Goal: Task Accomplishment & Management: Use online tool/utility

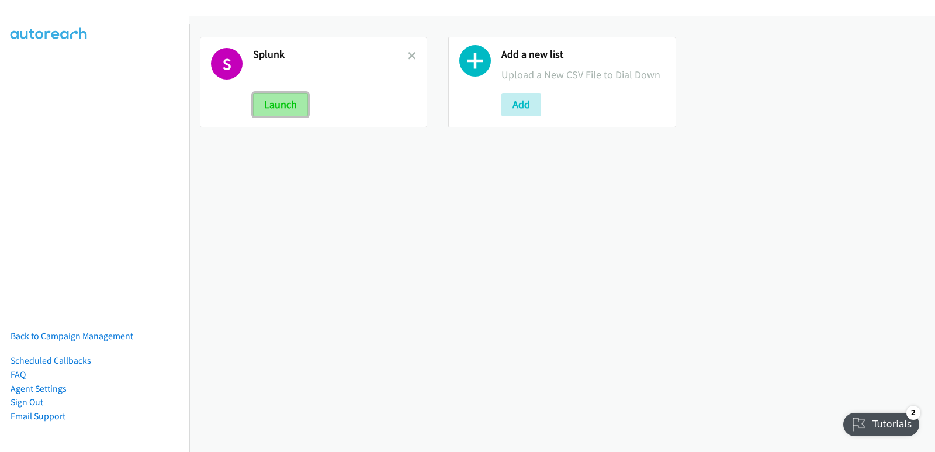
click at [279, 115] on button "Launch" at bounding box center [280, 104] width 55 height 23
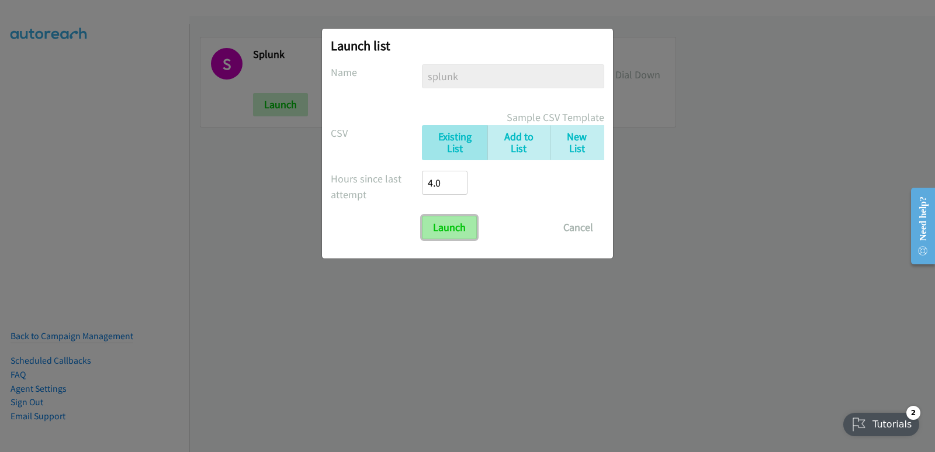
click at [463, 230] on input "Launch" at bounding box center [449, 227] width 55 height 23
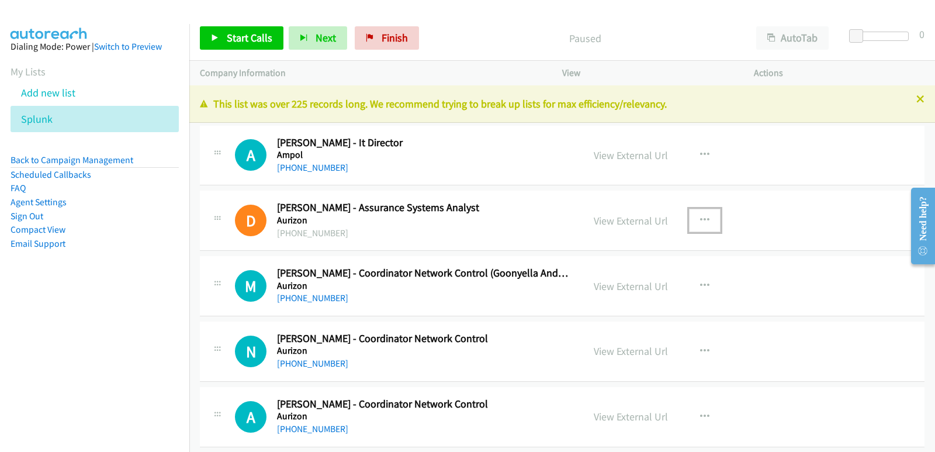
click at [700, 217] on icon "button" at bounding box center [704, 220] width 9 height 9
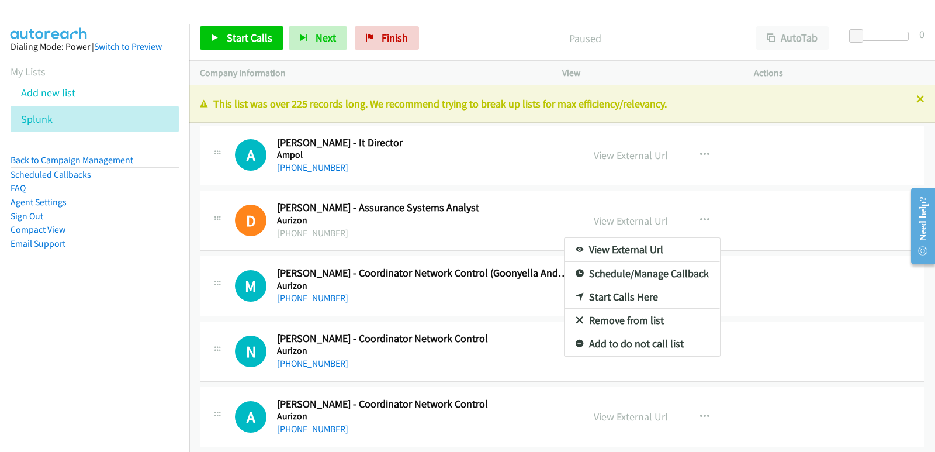
click at [150, 222] on li "Sign Out" at bounding box center [95, 216] width 168 height 14
click at [241, 37] on div at bounding box center [467, 226] width 935 height 452
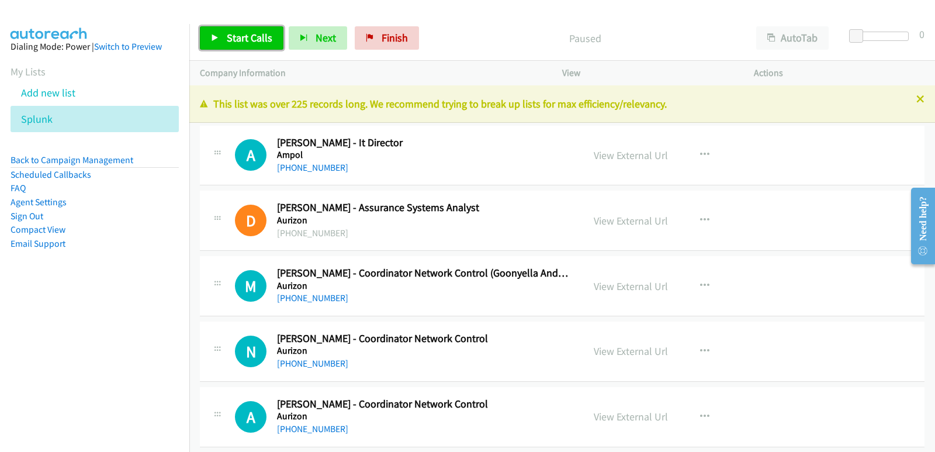
click at [244, 26] on link "Start Calls" at bounding box center [242, 37] width 84 height 23
click at [54, 352] on nav "Dialing Mode: Power | Switch to Preview My Lists Add new list Splunk Back to Ca…" at bounding box center [95, 250] width 190 height 452
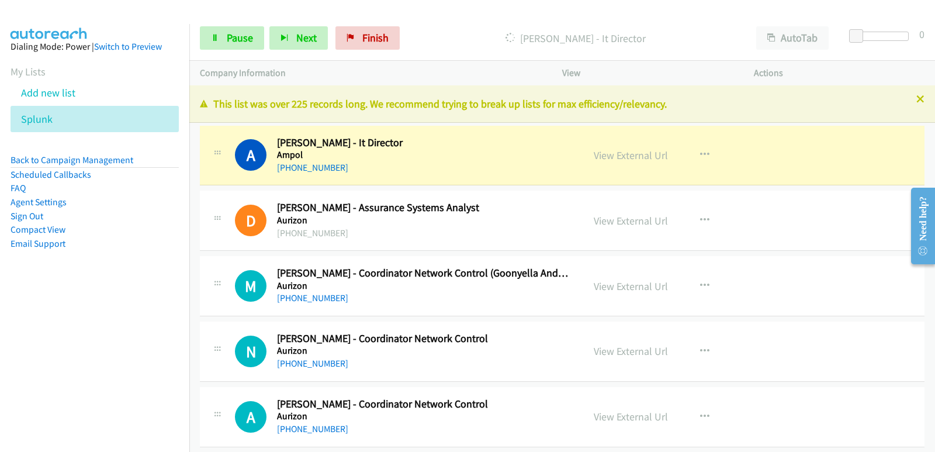
click at [23, 304] on nav "Dialing Mode: Power | Switch to Preview My Lists Add new list Splunk Back to Ca…" at bounding box center [95, 250] width 190 height 452
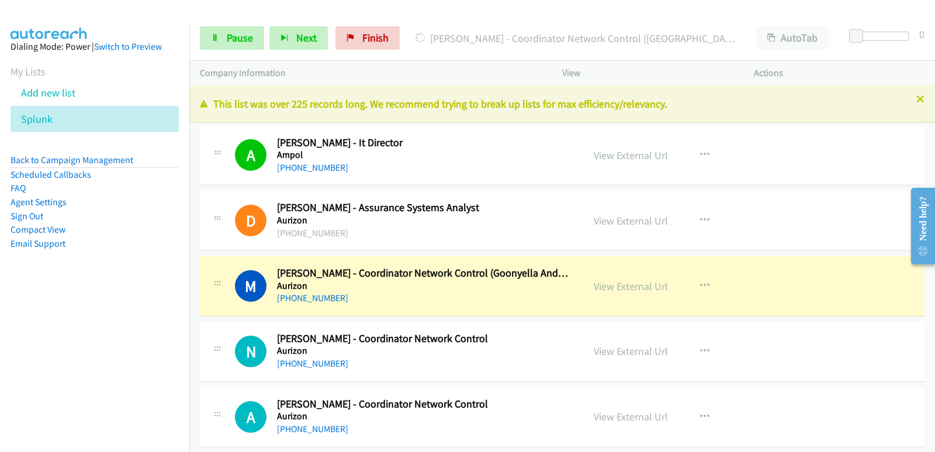
click at [65, 350] on nav "Dialing Mode: Power | Switch to Preview My Lists Add new list Splunk Back to Ca…" at bounding box center [95, 250] width 190 height 452
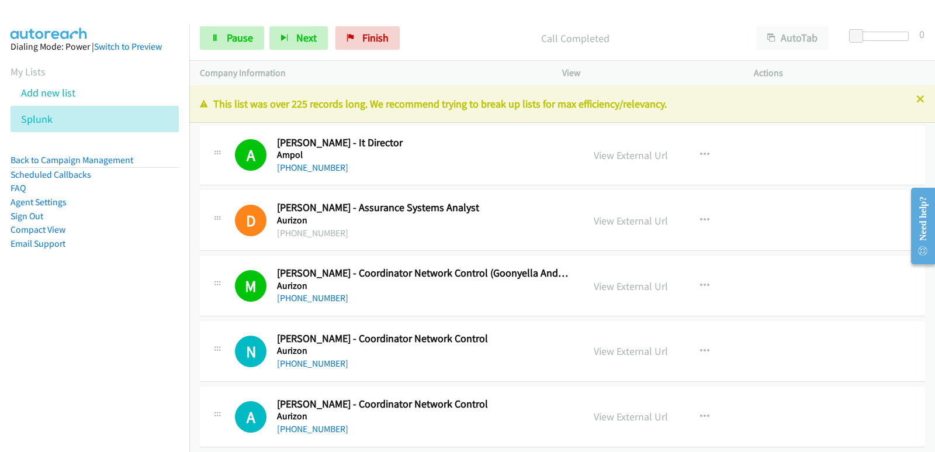
scroll to position [58, 0]
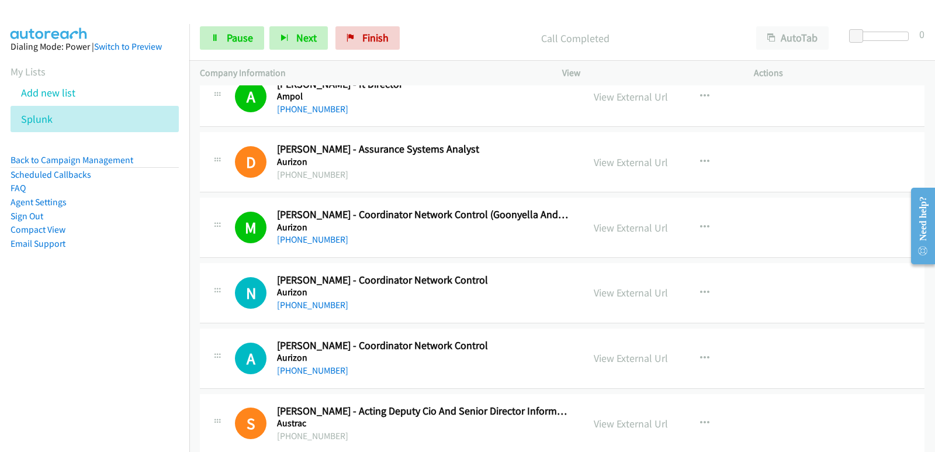
click at [0, 344] on nav "Dialing Mode: Power | Switch to Preview My Lists Add new list Splunk Back to Ca…" at bounding box center [95, 250] width 190 height 452
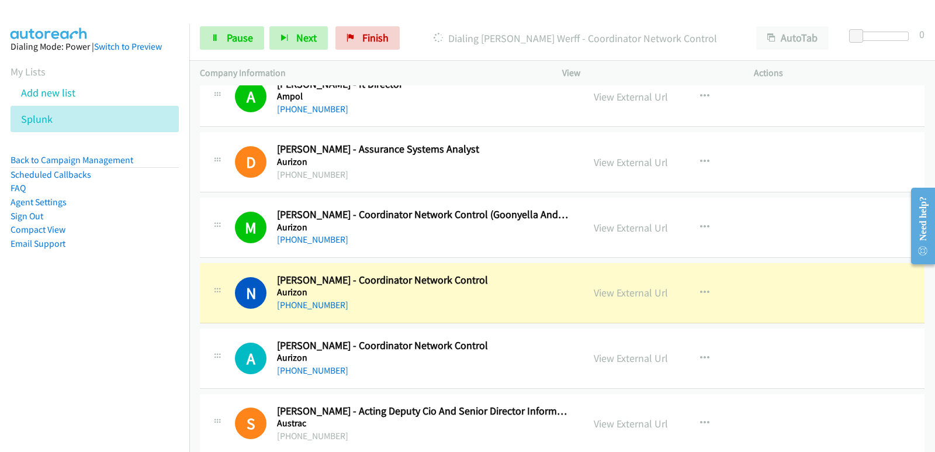
scroll to position [117, 0]
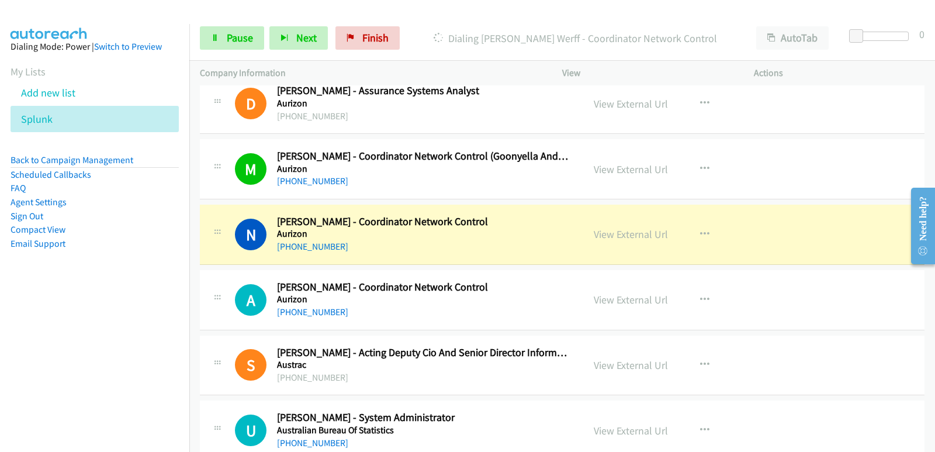
click at [50, 337] on nav "Dialing Mode: Power | Switch to Preview My Lists Add new list Splunk Back to Ca…" at bounding box center [95, 250] width 190 height 452
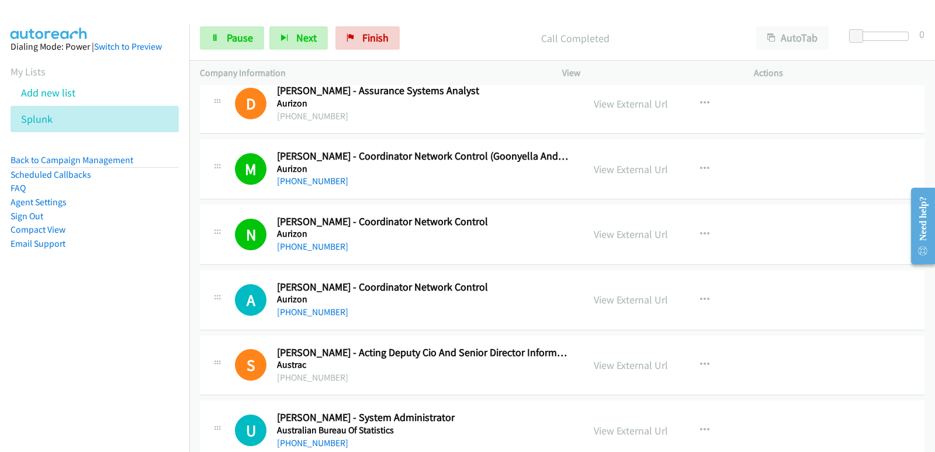
click at [9, 383] on nav "Dialing Mode: Power | Switch to Preview My Lists Add new list Splunk Back to Ca…" at bounding box center [95, 250] width 190 height 452
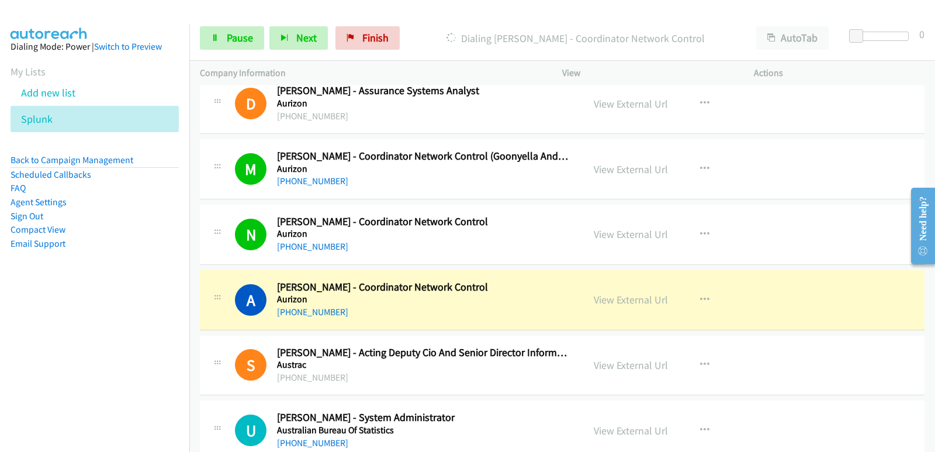
click at [53, 331] on nav "Dialing Mode: Power | Switch to Preview My Lists Add new list Splunk Back to Ca…" at bounding box center [95, 250] width 190 height 452
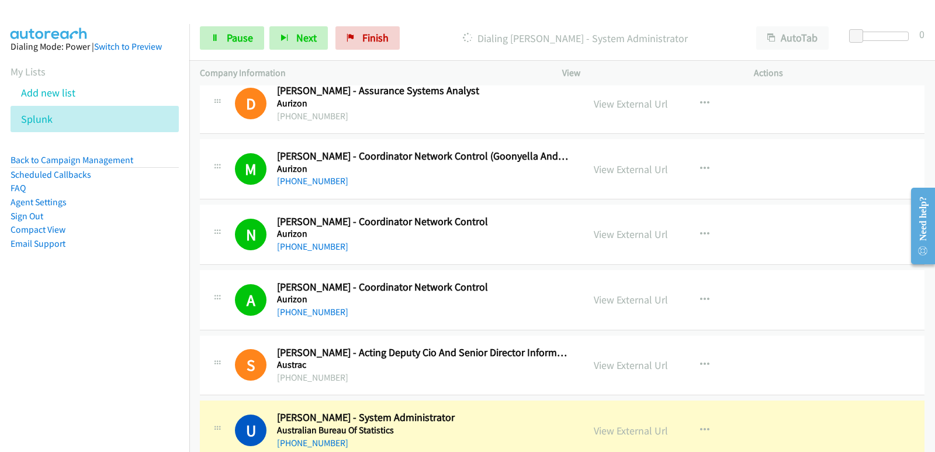
click at [0, 327] on nav "Dialing Mode: Power | Switch to Preview My Lists Add new list Splunk Back to Ca…" at bounding box center [95, 250] width 190 height 452
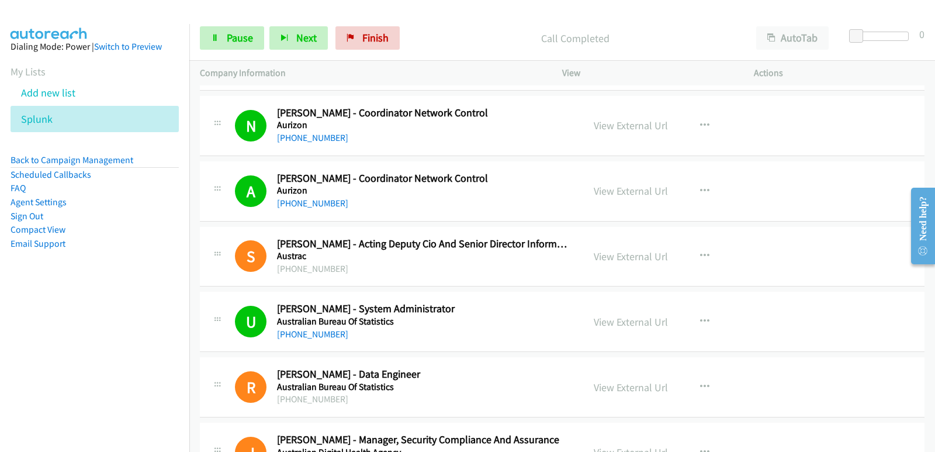
scroll to position [234, 0]
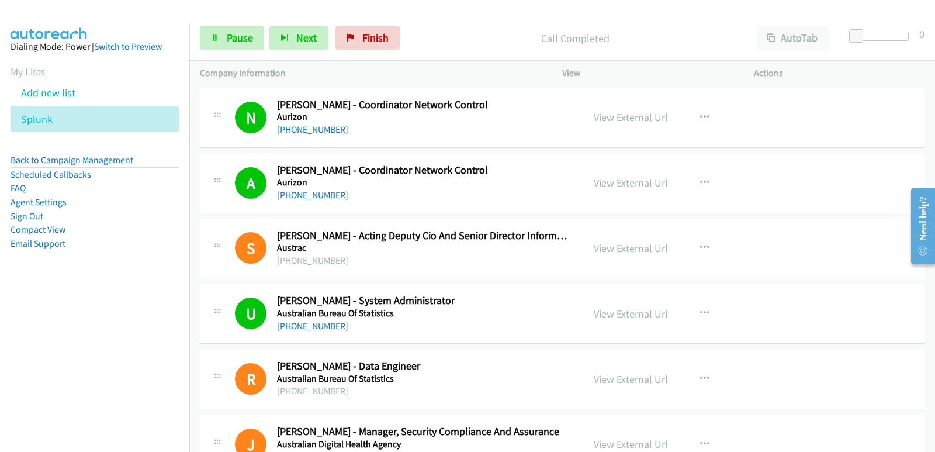
click at [21, 308] on nav "Dialing Mode: Power | Switch to Preview My Lists Add new list Splunk Back to Ca…" at bounding box center [95, 250] width 190 height 452
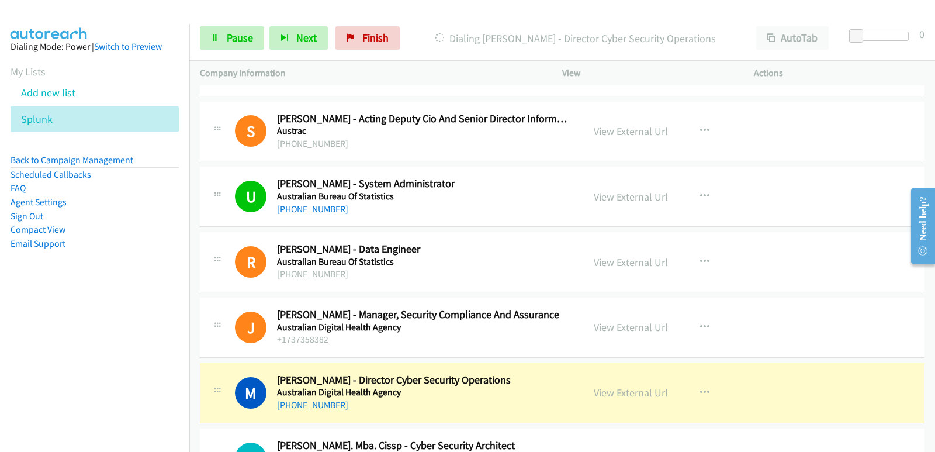
scroll to position [409, 0]
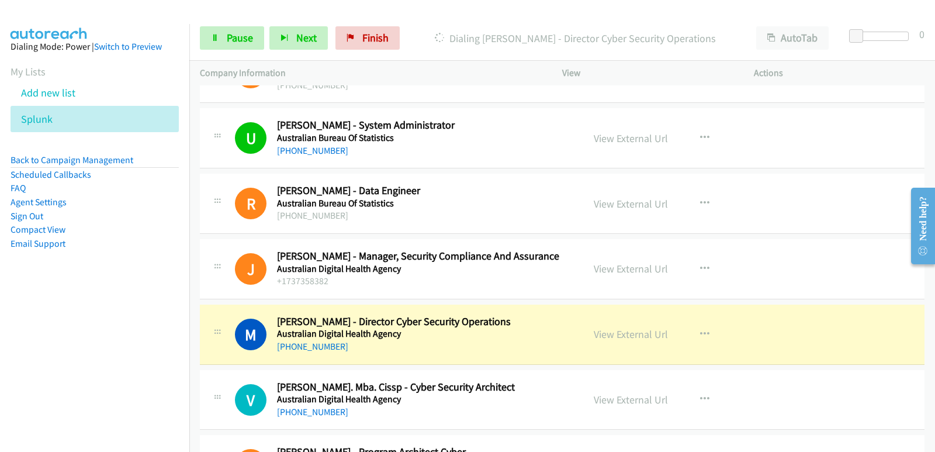
click at [410, 352] on div "+61 449 181 963" at bounding box center [423, 346] width 292 height 14
click at [620, 333] on link "View External Url" at bounding box center [631, 333] width 74 height 13
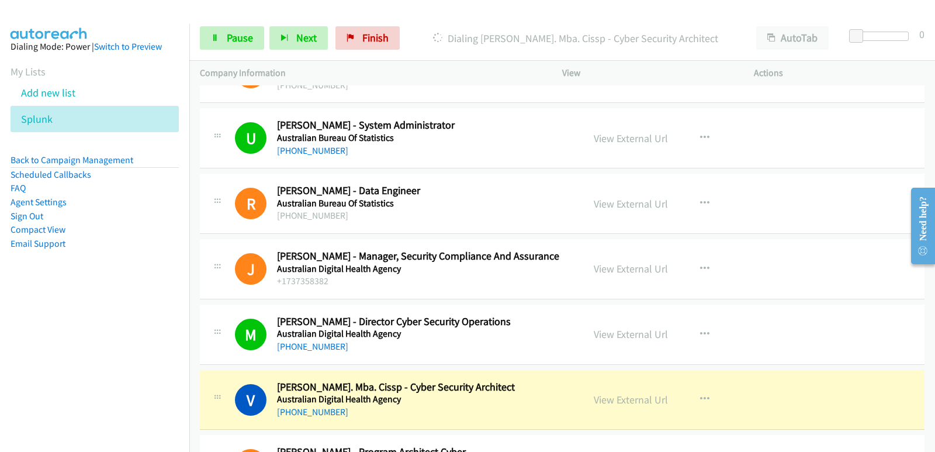
scroll to position [467, 0]
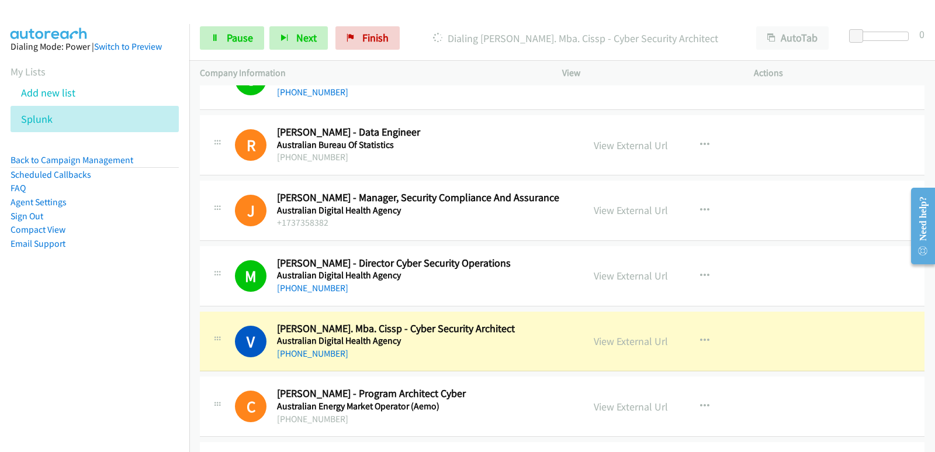
click at [0, 313] on nav "Dialing Mode: Power | Switch to Preview My Lists Add new list Splunk Back to Ca…" at bounding box center [95, 250] width 190 height 452
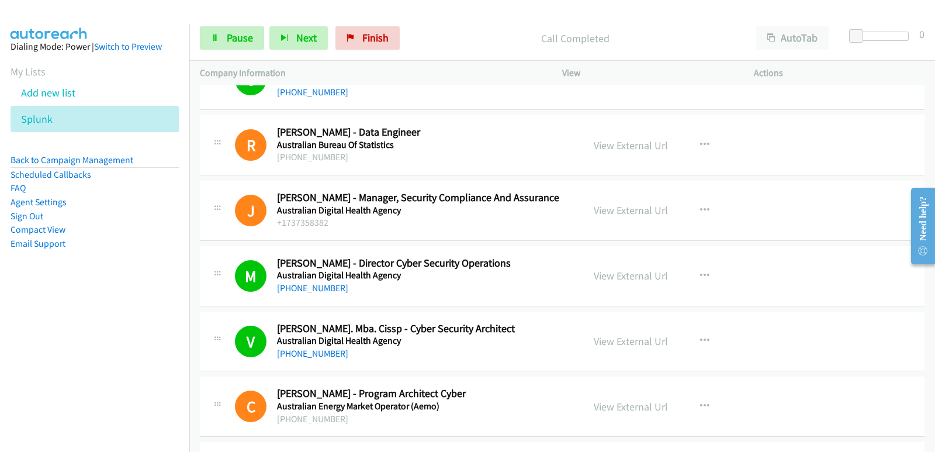
click at [14, 344] on nav "Dialing Mode: Power | Switch to Preview My Lists Add new list Splunk Back to Ca…" at bounding box center [95, 250] width 190 height 452
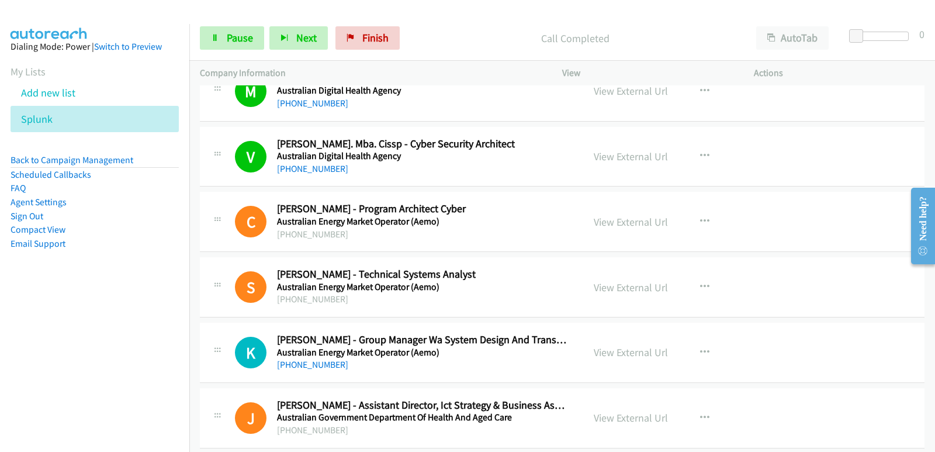
scroll to position [701, 0]
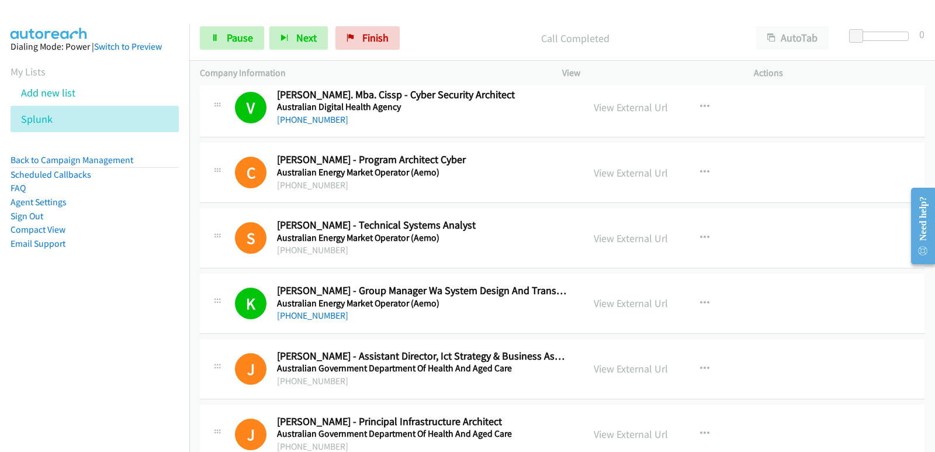
click at [36, 338] on nav "Dialing Mode: Power | Switch to Preview My Lists Add new list Splunk Back to Ca…" at bounding box center [95, 250] width 190 height 452
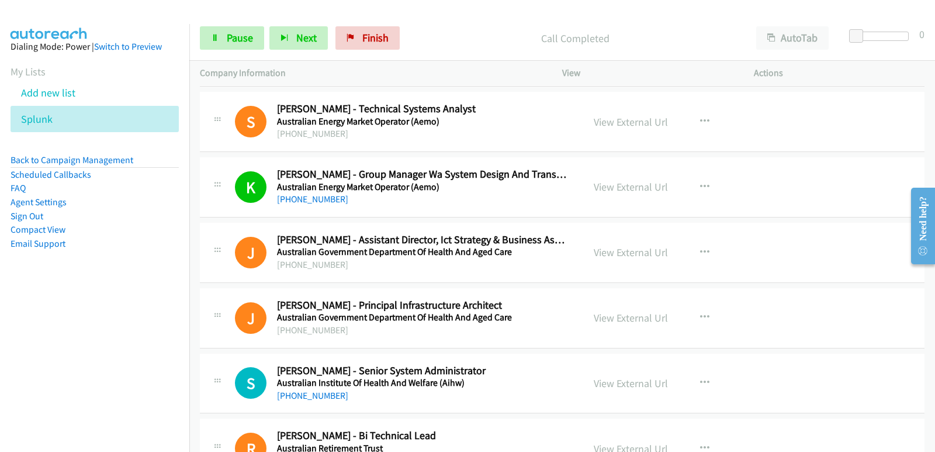
scroll to position [818, 0]
click at [0, 317] on nav "Dialing Mode: Power | Switch to Preview My Lists Add new list Splunk Back to Ca…" at bounding box center [95, 250] width 190 height 452
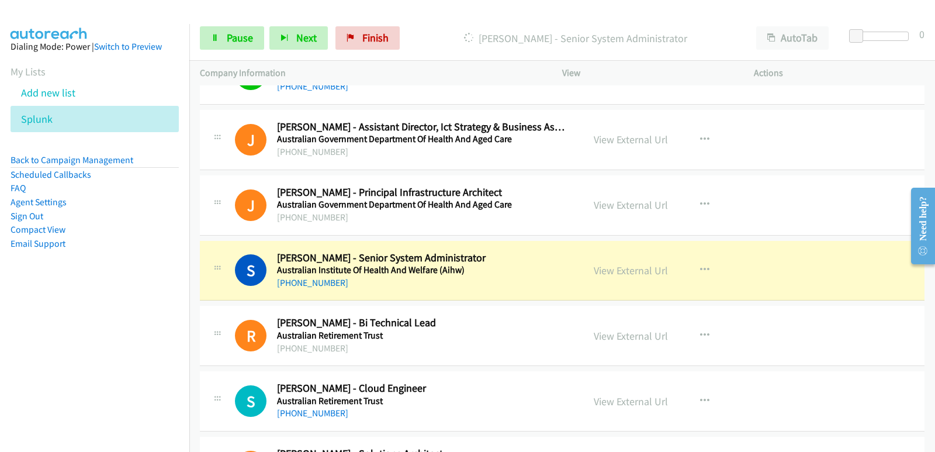
scroll to position [935, 0]
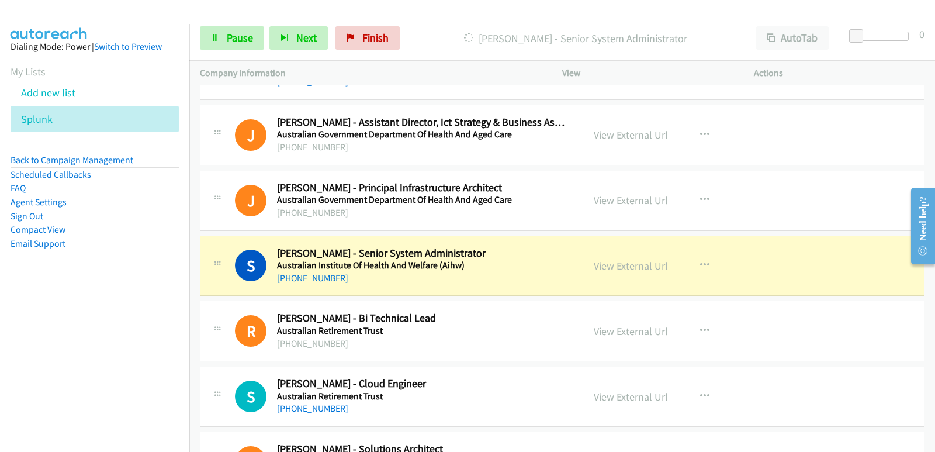
click at [0, 369] on nav "Dialing Mode: Power | Switch to Preview My Lists Add new list Splunk Back to Ca…" at bounding box center [95, 250] width 190 height 452
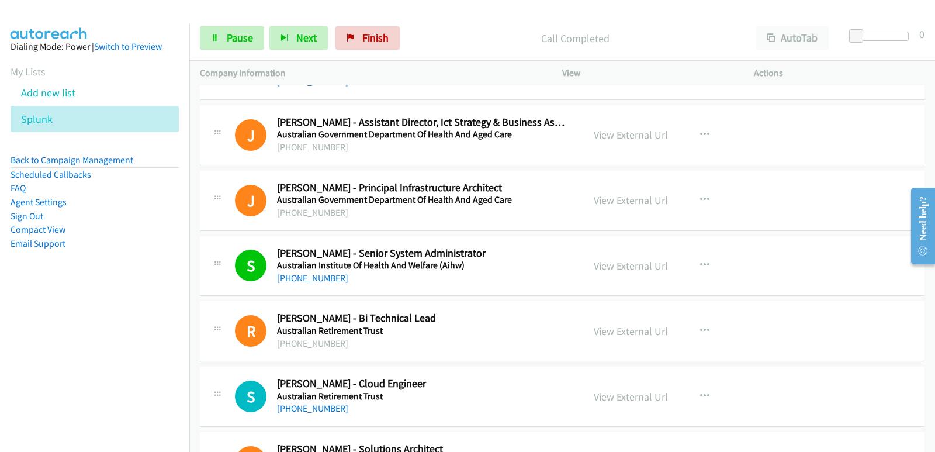
click at [65, 339] on nav "Dialing Mode: Power | Switch to Preview My Lists Add new list Splunk Back to Ca…" at bounding box center [95, 250] width 190 height 452
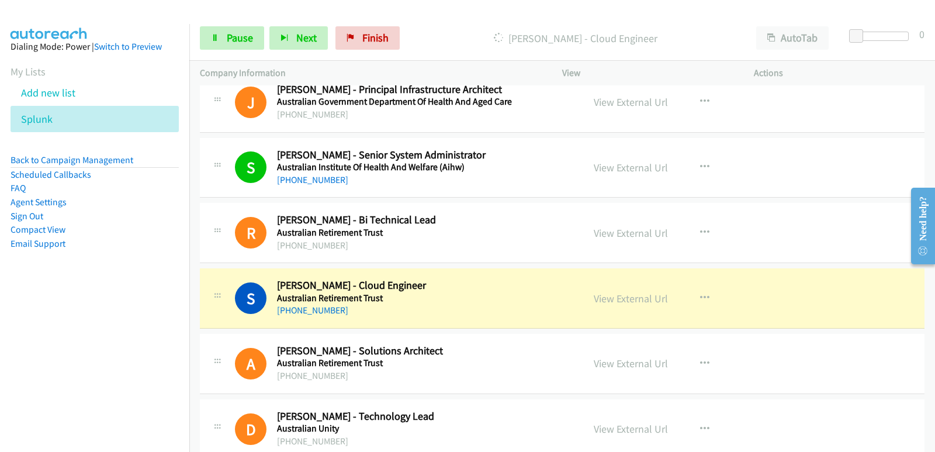
scroll to position [1052, 0]
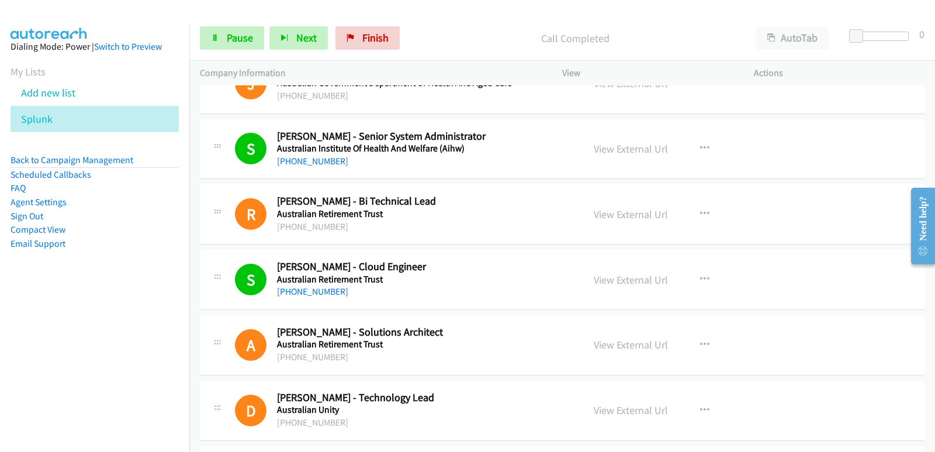
click at [30, 338] on nav "Dialing Mode: Power | Switch to Preview My Lists Add new list Splunk Back to Ca…" at bounding box center [95, 250] width 190 height 452
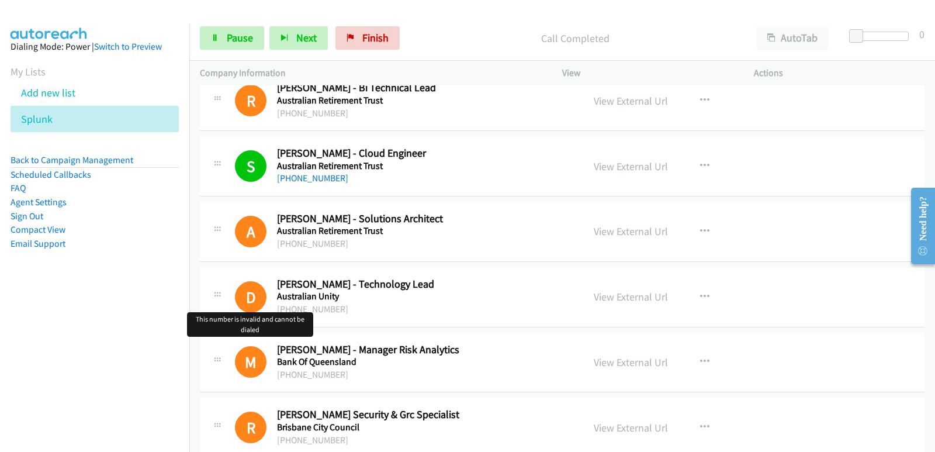
scroll to position [1169, 0]
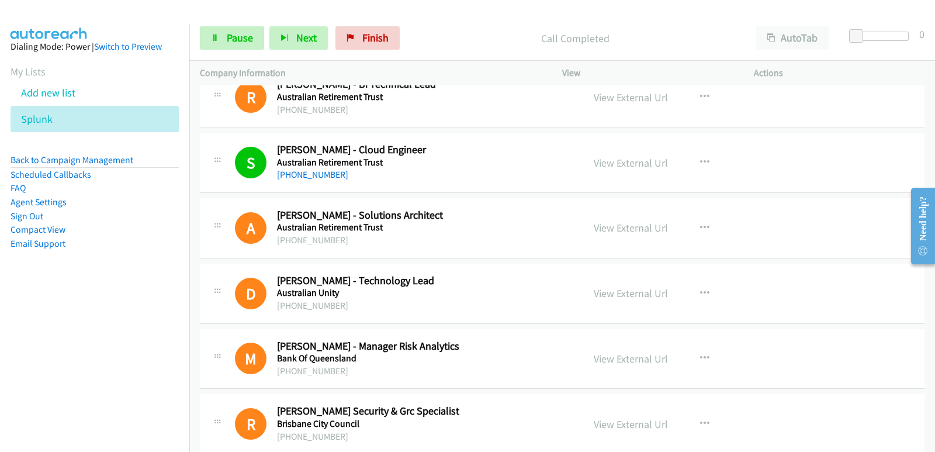
click at [51, 354] on nav "Dialing Mode: Power | Switch to Preview My Lists Add new list Splunk Back to Ca…" at bounding box center [95, 250] width 190 height 452
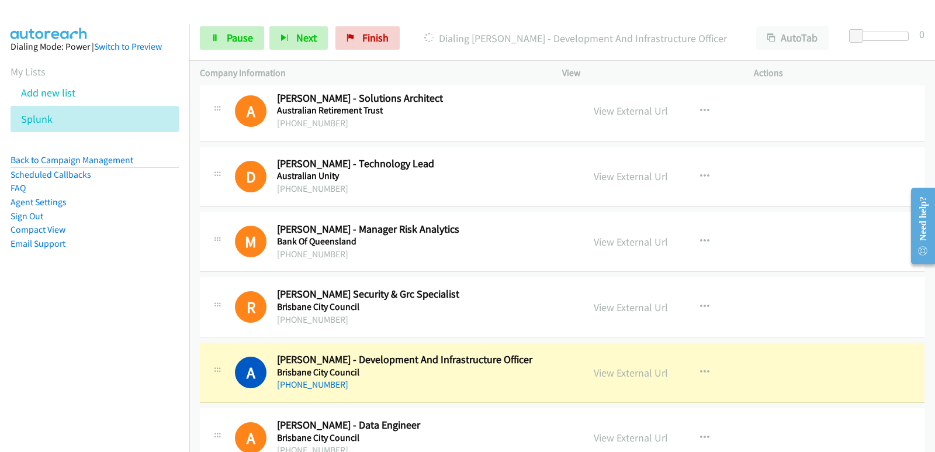
scroll to position [1344, 0]
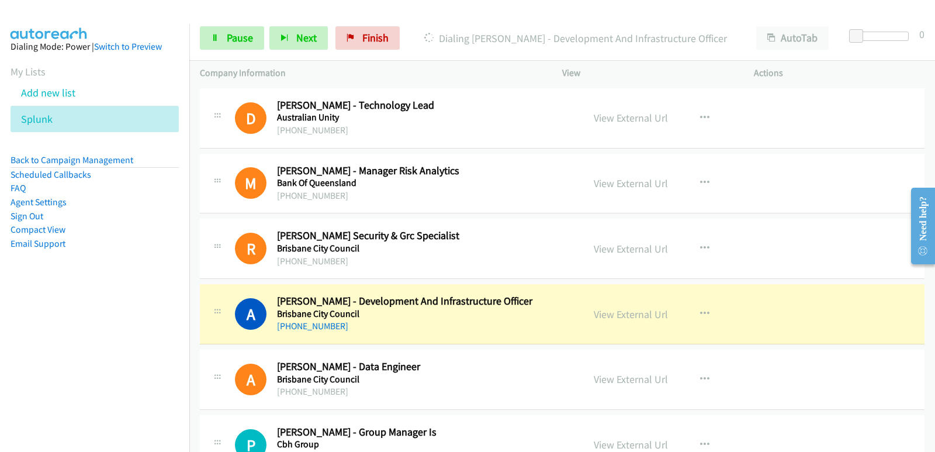
click at [64, 342] on nav "Dialing Mode: Power | Switch to Preview My Lists Add new list Splunk Back to Ca…" at bounding box center [95, 250] width 190 height 452
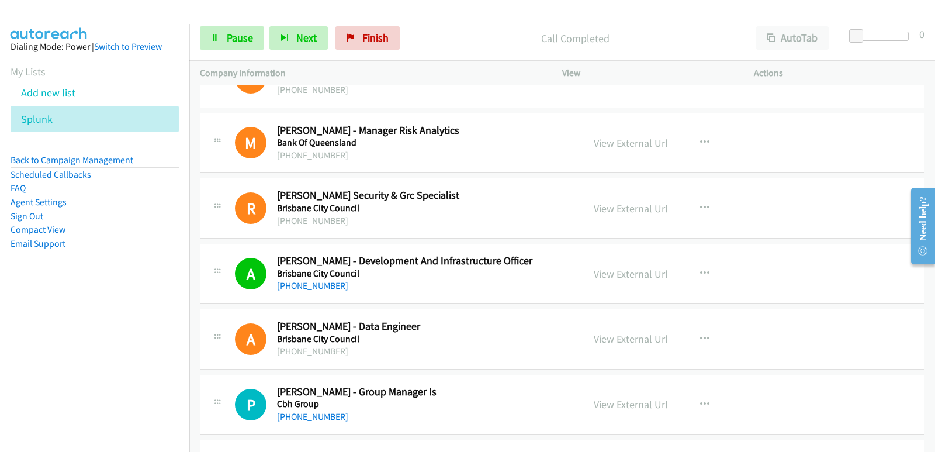
scroll to position [1402, 0]
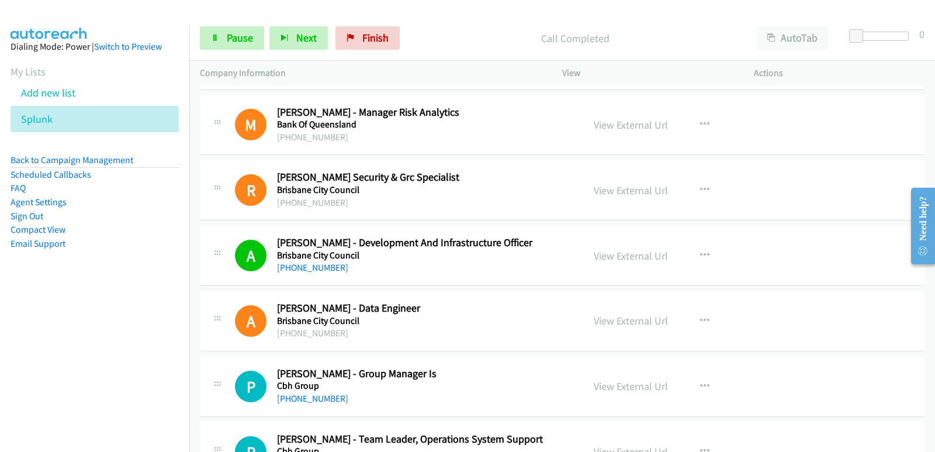
click at [29, 334] on nav "Dialing Mode: Power | Switch to Preview My Lists Add new list Splunk Back to Ca…" at bounding box center [95, 250] width 190 height 452
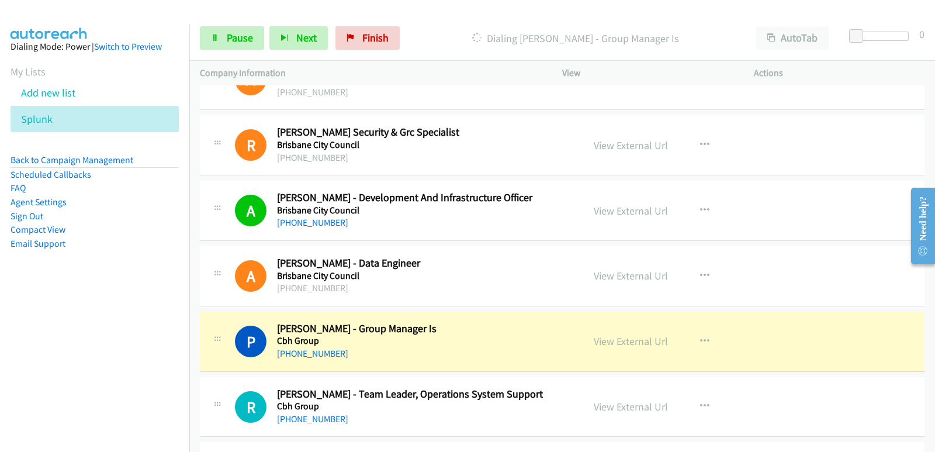
scroll to position [1461, 0]
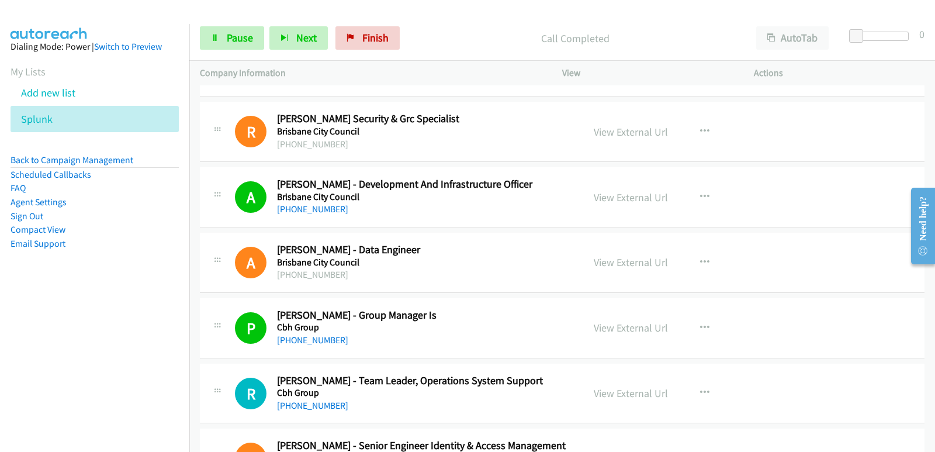
click at [28, 308] on nav "Dialing Mode: Power | Switch to Preview My Lists Add new list Splunk Back to Ca…" at bounding box center [95, 250] width 190 height 452
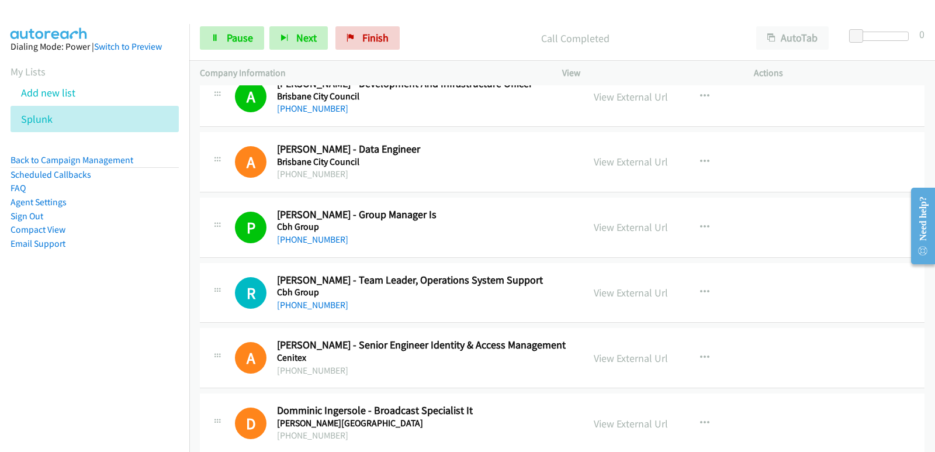
scroll to position [1577, 0]
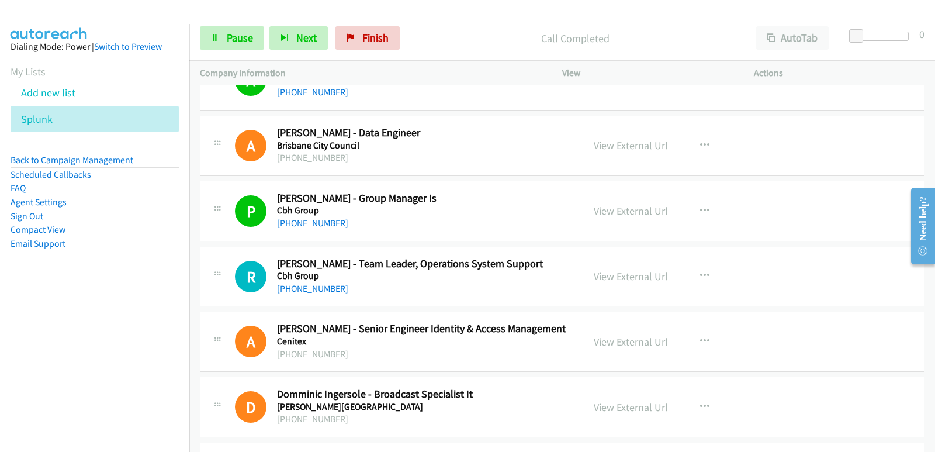
click at [18, 339] on nav "Dialing Mode: Power | Switch to Preview My Lists Add new list Splunk Back to Ca…" at bounding box center [95, 250] width 190 height 452
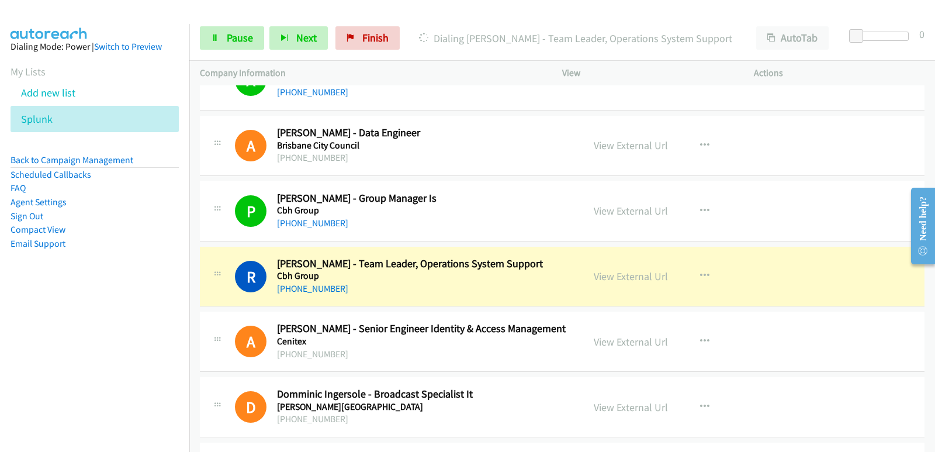
click at [69, 304] on nav "Dialing Mode: Power | Switch to Preview My Lists Add new list Splunk Back to Ca…" at bounding box center [95, 250] width 190 height 452
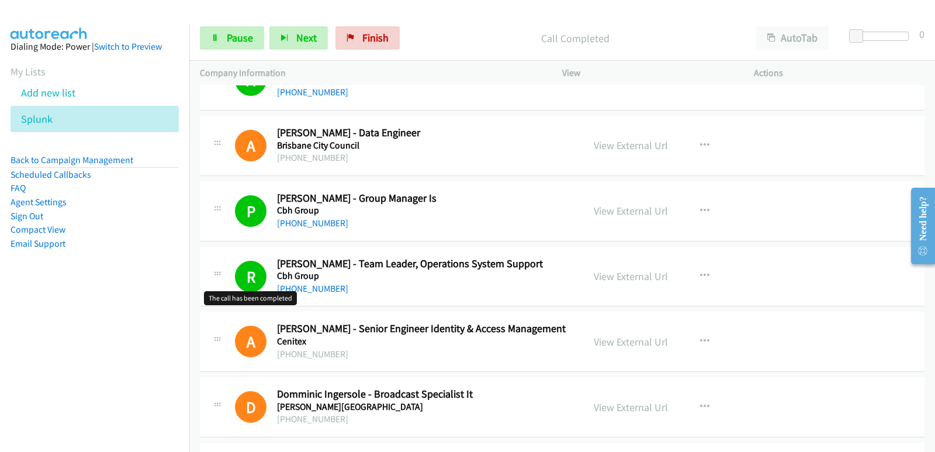
scroll to position [1694, 0]
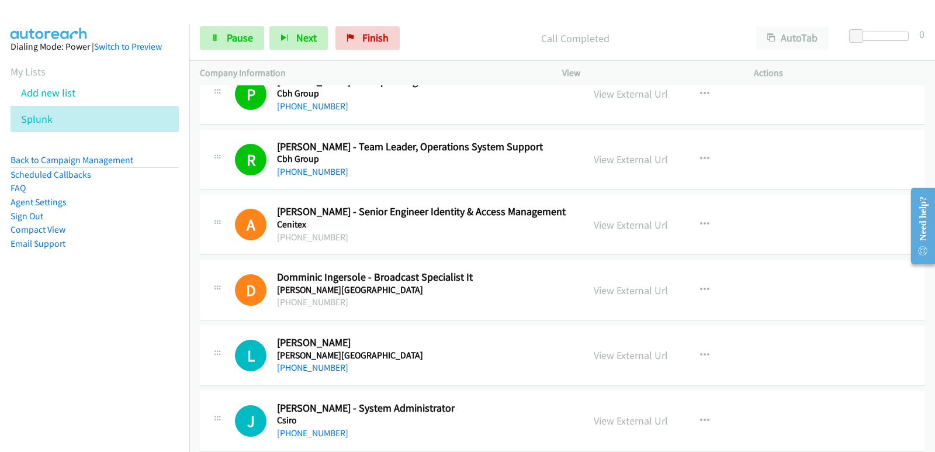
click at [43, 334] on nav "Dialing Mode: Power | Switch to Preview My Lists Add new list Splunk Back to Ca…" at bounding box center [95, 250] width 190 height 452
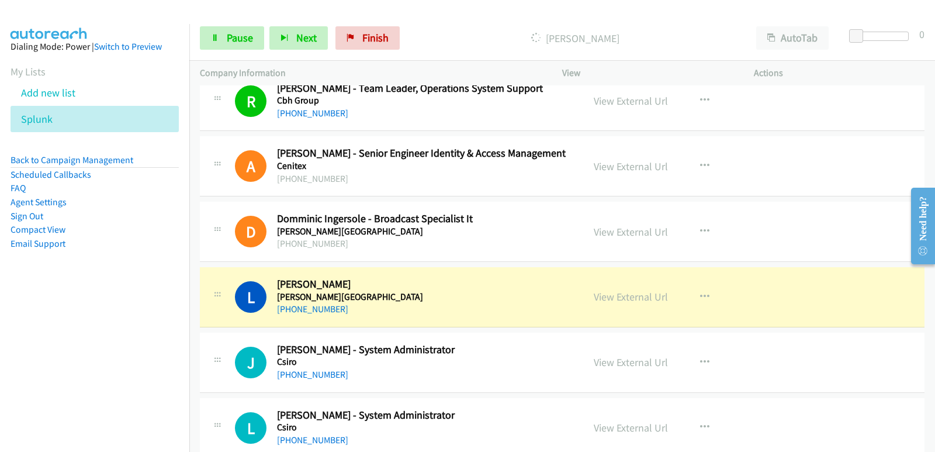
click at [435, 314] on div "+61 459 704 080" at bounding box center [423, 309] width 292 height 14
click at [633, 297] on link "View External Url" at bounding box center [631, 296] width 74 height 13
click at [239, 27] on link "Pause" at bounding box center [232, 37] width 64 height 23
click at [2, 342] on nav "Dialing Mode: Power | Switch to Preview My Lists Add new list Splunk Back to Ca…" at bounding box center [95, 250] width 190 height 452
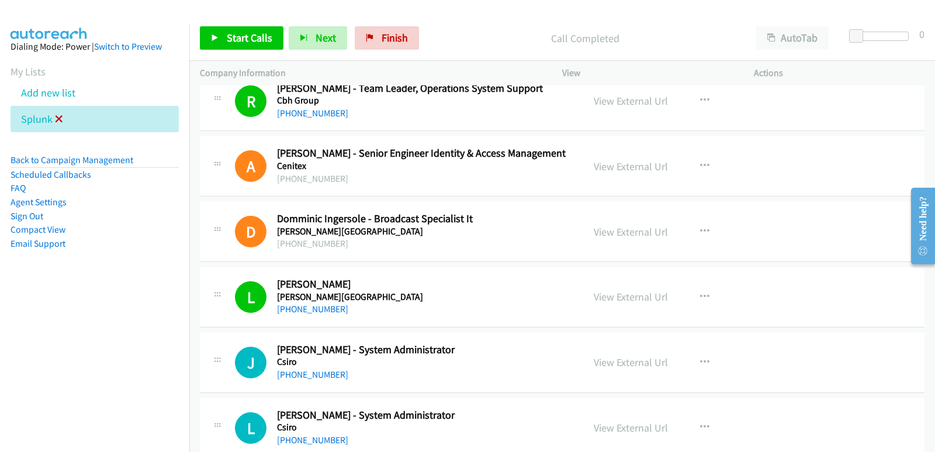
click at [60, 120] on icon at bounding box center [59, 120] width 8 height 8
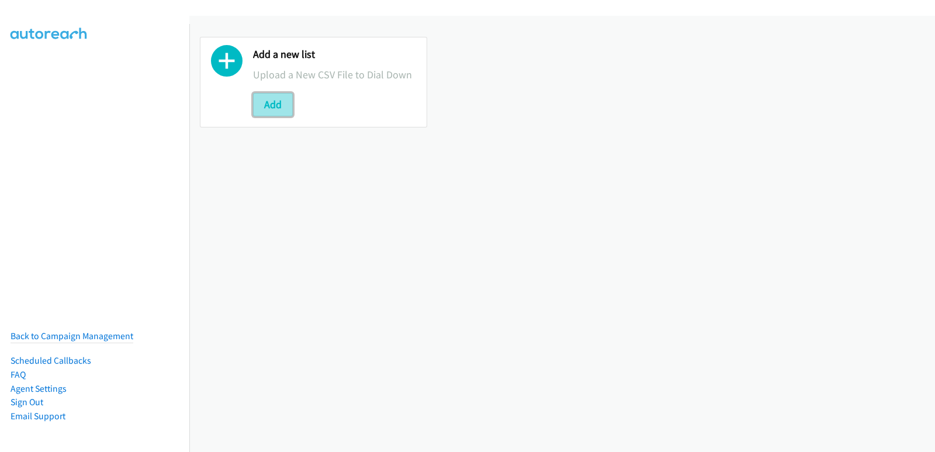
click at [267, 107] on button "Add" at bounding box center [273, 104] width 40 height 23
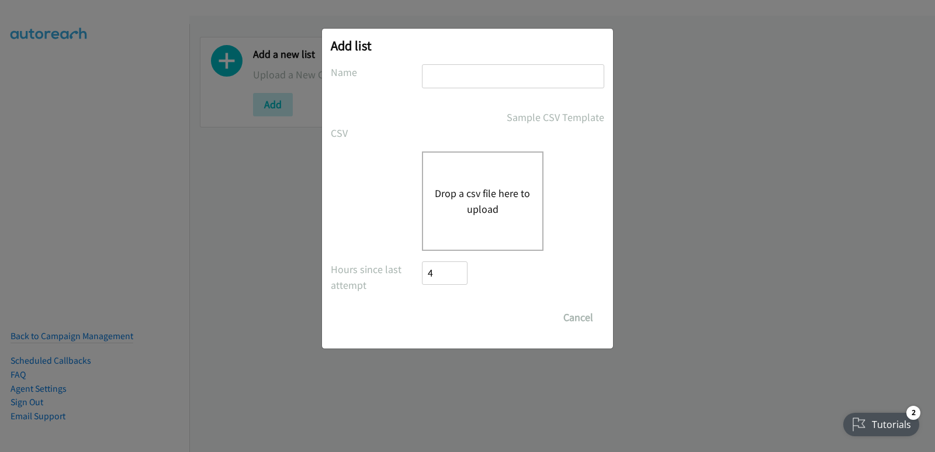
click at [455, 70] on input "text" at bounding box center [513, 76] width 182 height 24
type input "splunk new"
click at [476, 202] on button "Drop a csv file here to upload" at bounding box center [483, 201] width 96 height 32
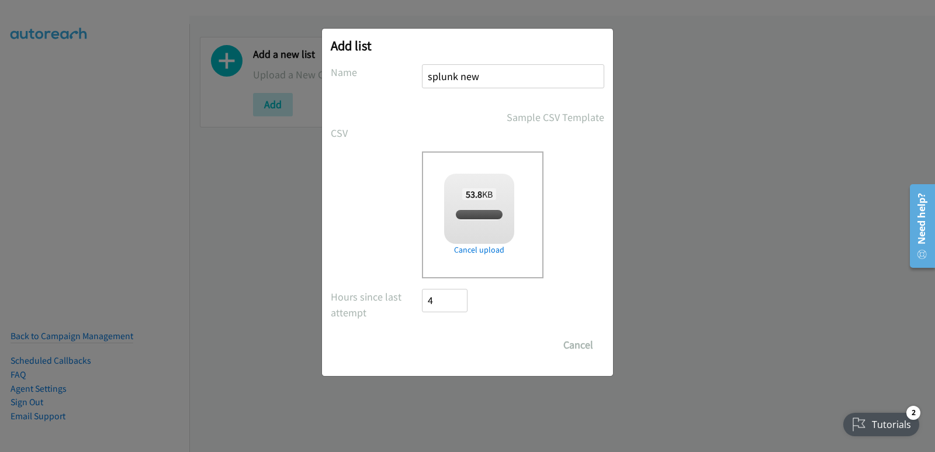
checkbox input "true"
click at [459, 338] on input "Save List" at bounding box center [452, 344] width 61 height 23
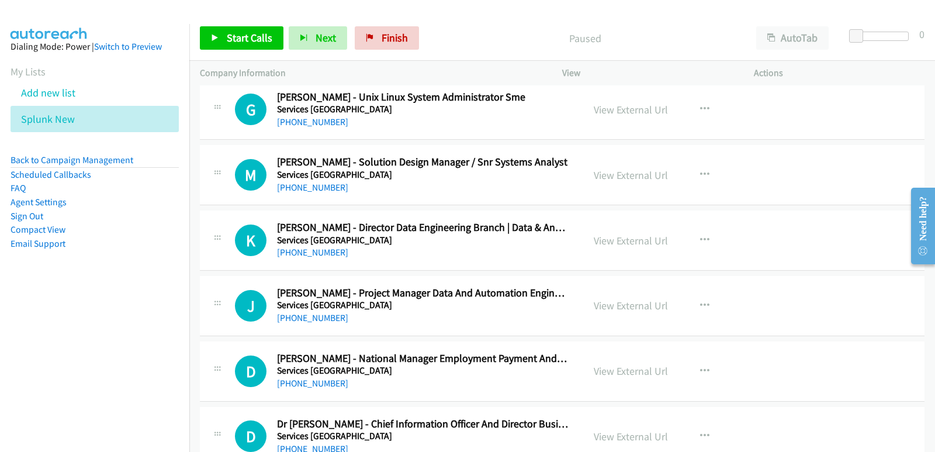
scroll to position [58, 0]
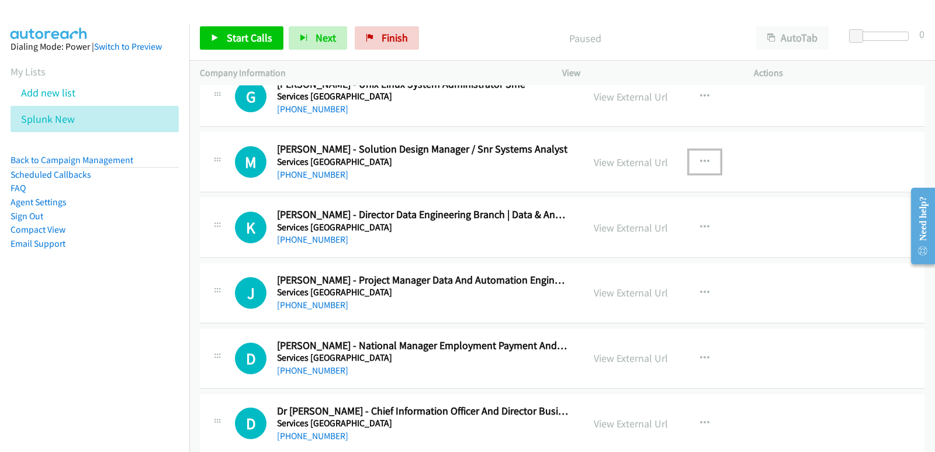
click at [702, 161] on icon "button" at bounding box center [704, 161] width 9 height 9
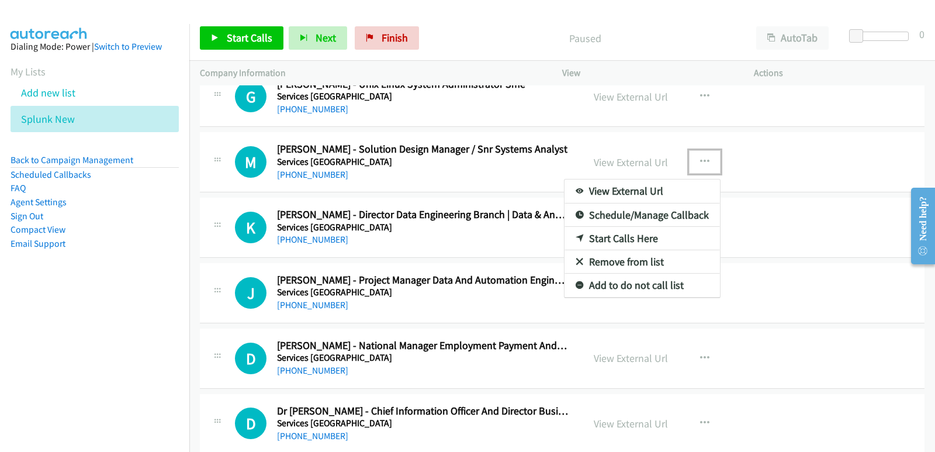
click at [629, 240] on link "Start Calls Here" at bounding box center [641, 238] width 155 height 23
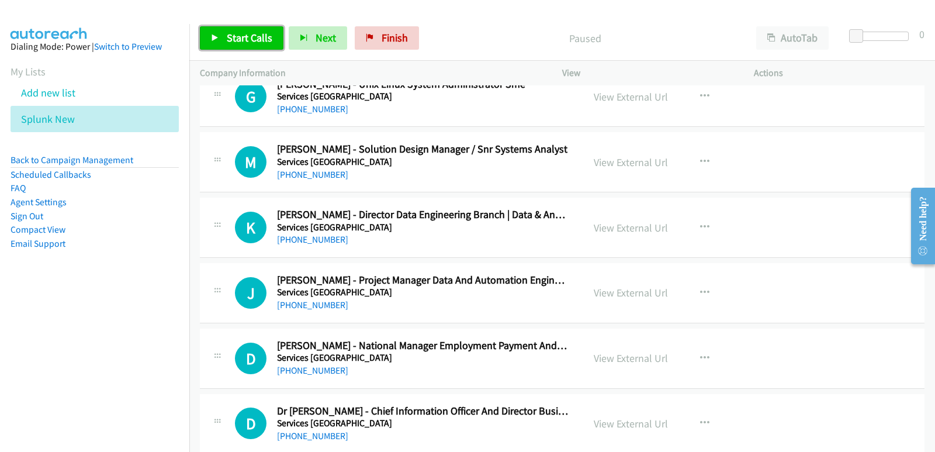
click at [268, 32] on span "Start Calls" at bounding box center [250, 37] width 46 height 13
click at [52, 319] on nav "Dialing Mode: Power | Switch to Preview My Lists Add new list Splunk New Back t…" at bounding box center [95, 250] width 190 height 452
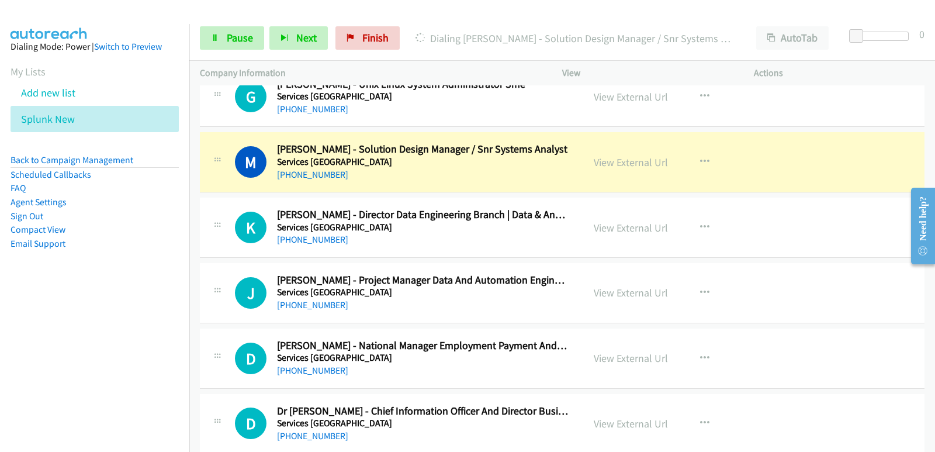
click at [44, 324] on nav "Dialing Mode: Power | Switch to Preview My Lists Add new list Splunk New Back t…" at bounding box center [95, 250] width 190 height 452
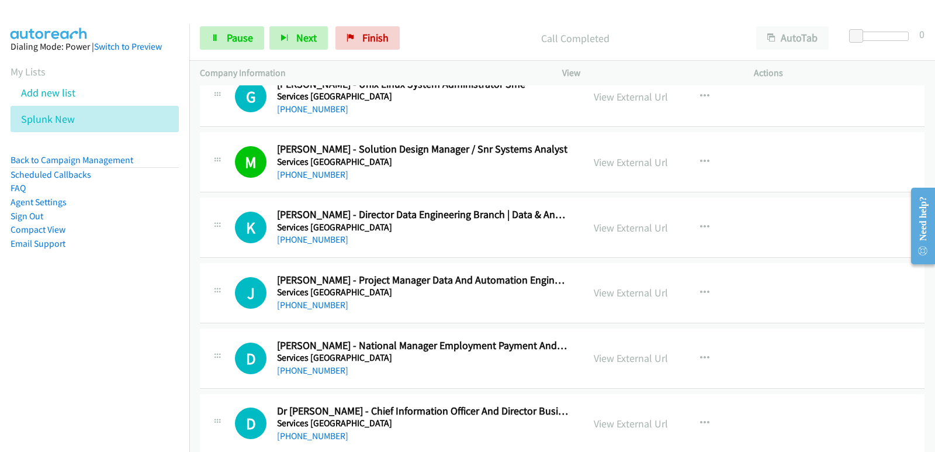
click at [58, 313] on nav "Dialing Mode: Power | Switch to Preview My Lists Add new list Splunk New Back t…" at bounding box center [95, 250] width 190 height 452
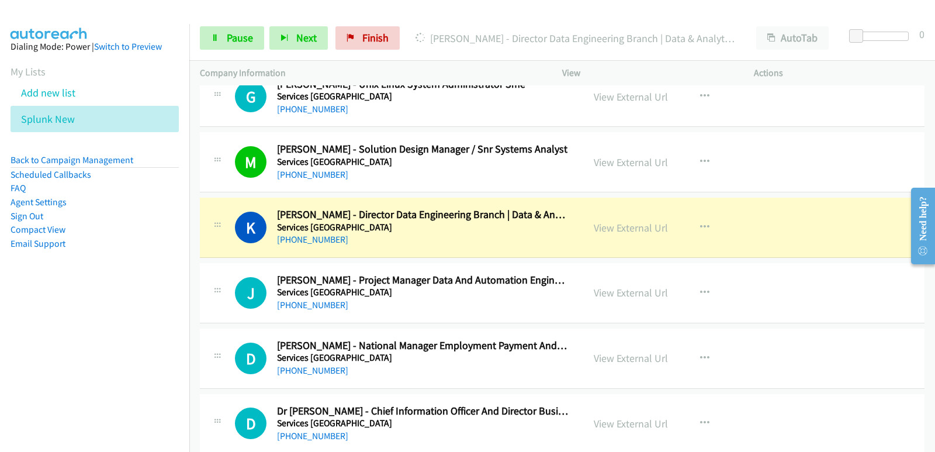
click at [70, 359] on nav "Dialing Mode: Power | Switch to Preview My Lists Add new list Splunk New Back t…" at bounding box center [95, 250] width 190 height 452
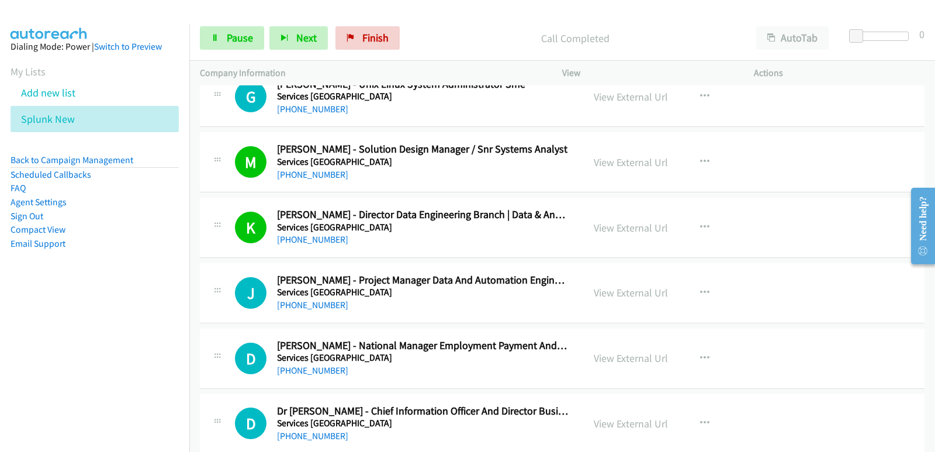
drag, startPoint x: 5, startPoint y: 365, endPoint x: 13, endPoint y: 362, distance: 8.5
click at [3, 365] on nav "Dialing Mode: Power | Switch to Preview My Lists Add new list Splunk New Back t…" at bounding box center [95, 250] width 190 height 452
click at [59, 332] on nav "Dialing Mode: Power | Switch to Preview My Lists Add new list Splunk New Back t…" at bounding box center [95, 250] width 190 height 452
drag, startPoint x: 70, startPoint y: 393, endPoint x: 76, endPoint y: 396, distance: 7.3
click at [71, 393] on nav "Dialing Mode: Power | Switch to Preview My Lists Add new list Splunk New Back t…" at bounding box center [95, 250] width 190 height 452
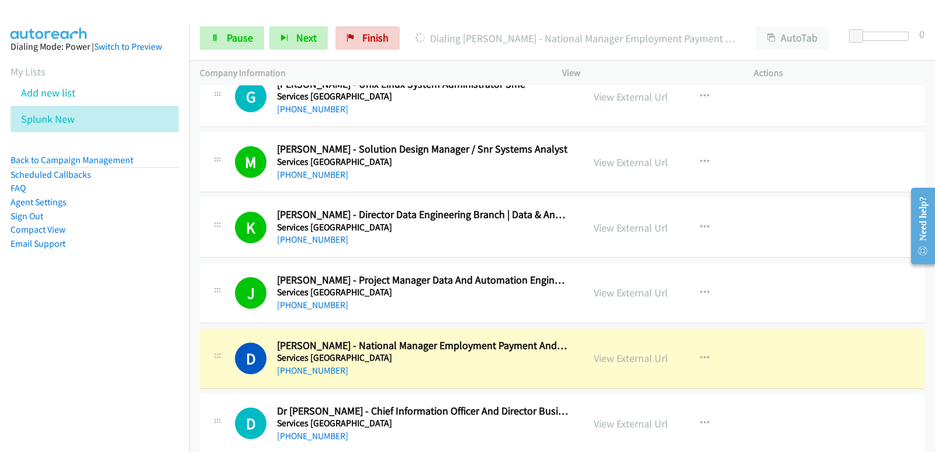
scroll to position [117, 0]
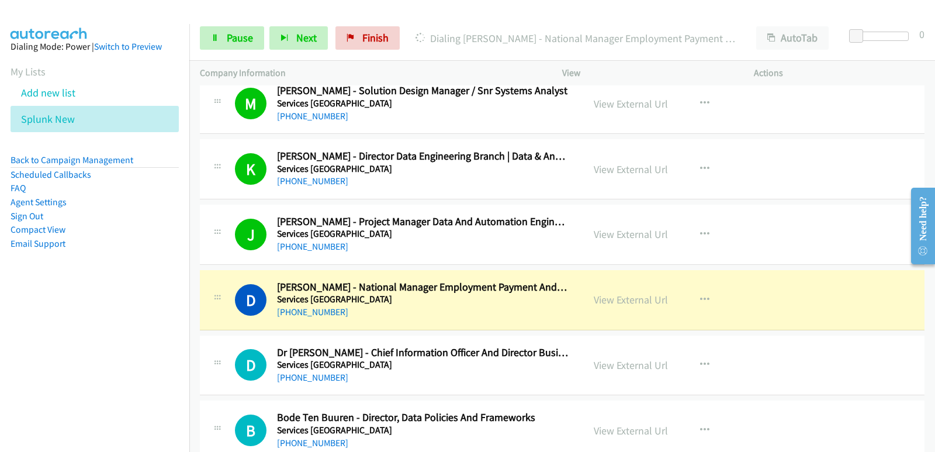
click at [1, 346] on nav "Dialing Mode: Power | Switch to Preview My Lists Add new list Splunk New Back t…" at bounding box center [95, 250] width 190 height 452
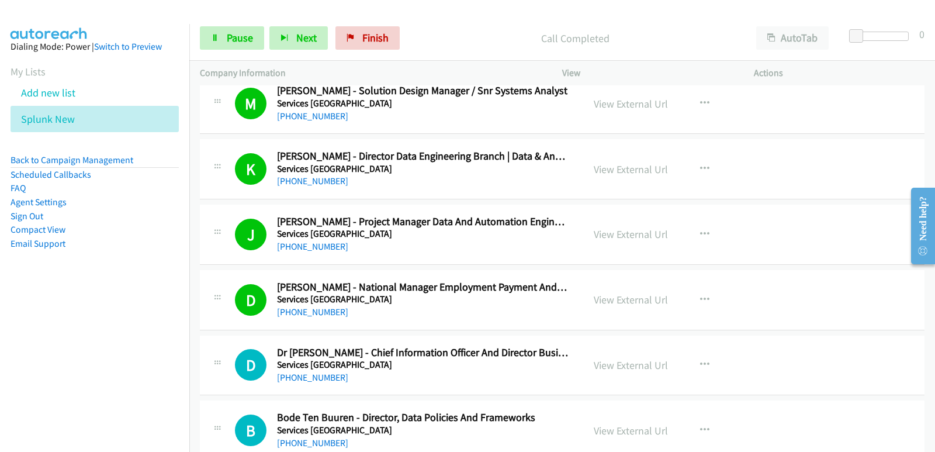
click at [26, 355] on nav "Dialing Mode: Power | Switch to Preview My Lists Add new list Splunk New Back t…" at bounding box center [95, 250] width 190 height 452
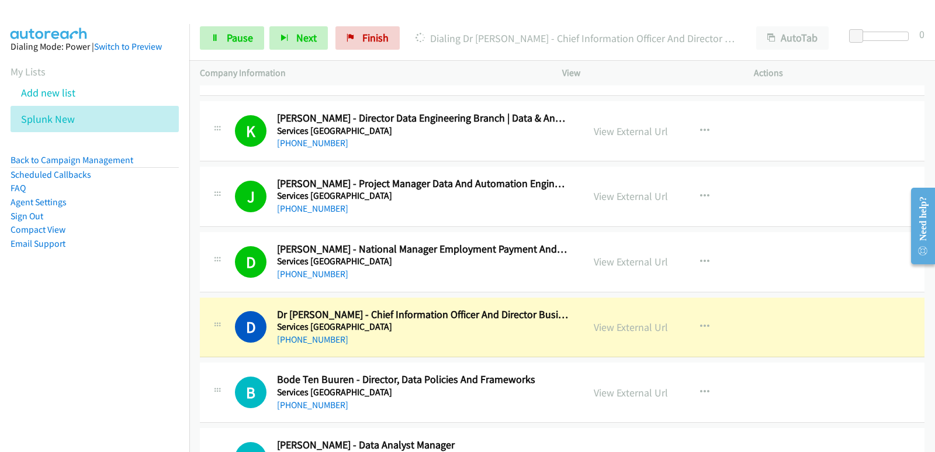
scroll to position [175, 0]
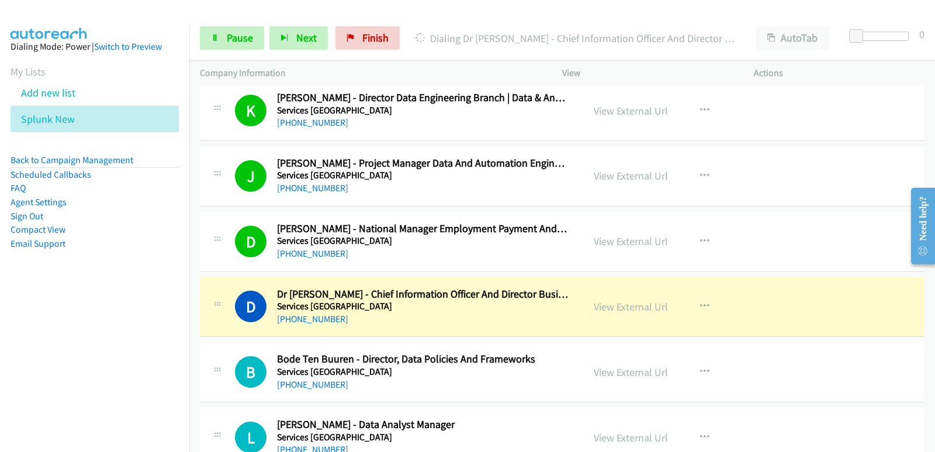
click at [50, 349] on nav "Dialing Mode: Power | Switch to Preview My Lists Add new list Splunk New Back t…" at bounding box center [95, 250] width 190 height 452
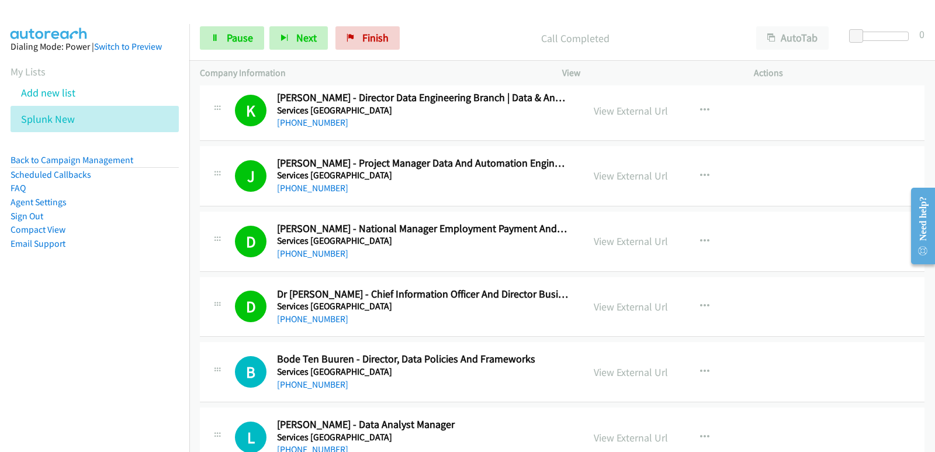
click at [61, 338] on nav "Dialing Mode: Power | Switch to Preview My Lists Add new list Splunk New Back t…" at bounding box center [95, 250] width 190 height 452
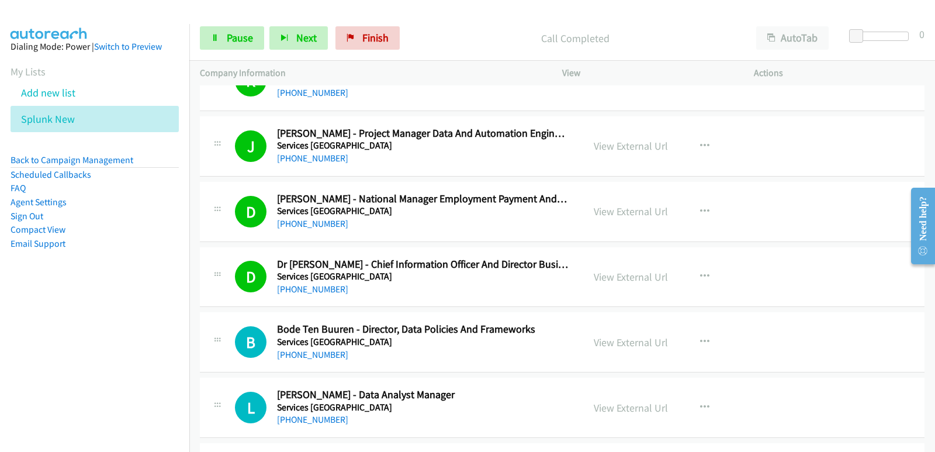
scroll to position [234, 0]
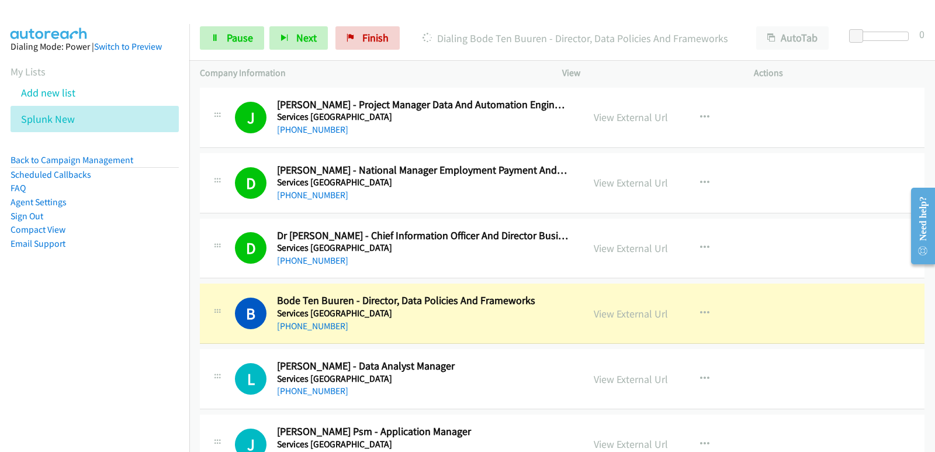
click at [34, 335] on nav "Dialing Mode: Power | Switch to Preview My Lists Add new list Splunk New Back t…" at bounding box center [95, 250] width 190 height 452
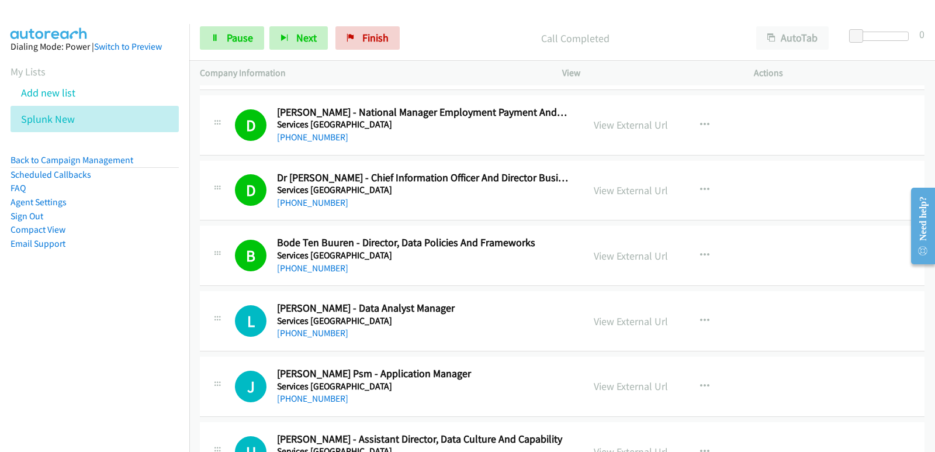
scroll to position [292, 0]
click at [10, 367] on nav "Dialing Mode: Power | Switch to Preview My Lists Add new list Splunk New Back t…" at bounding box center [95, 250] width 190 height 452
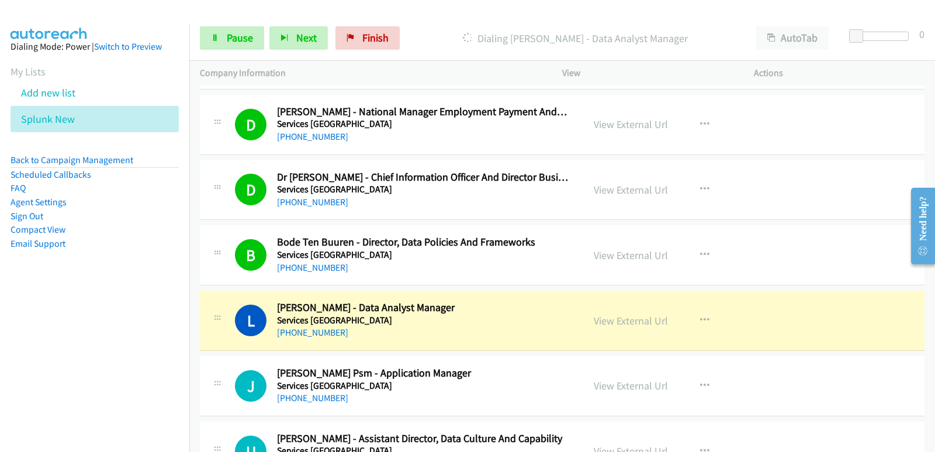
click at [78, 361] on nav "Dialing Mode: Power | Switch to Preview My Lists Add new list Splunk New Back t…" at bounding box center [95, 250] width 190 height 452
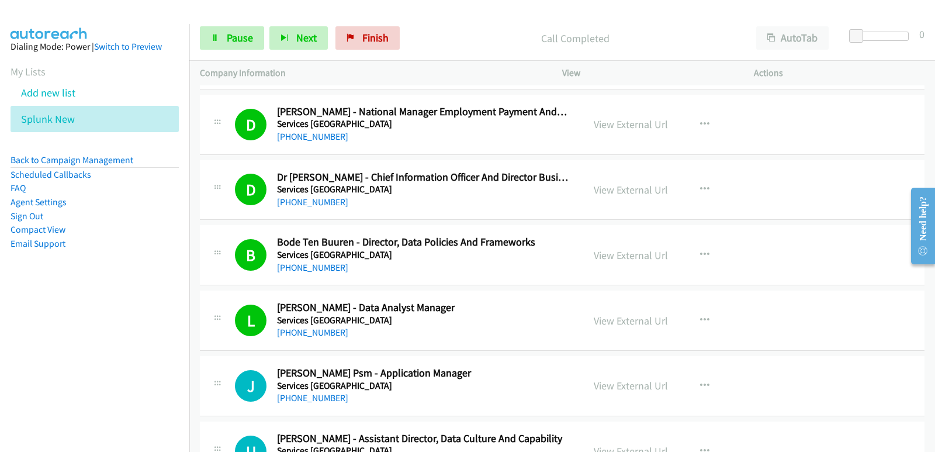
click at [51, 383] on nav "Dialing Mode: Power | Switch to Preview My Lists Add new list Splunk New Back t…" at bounding box center [95, 250] width 190 height 452
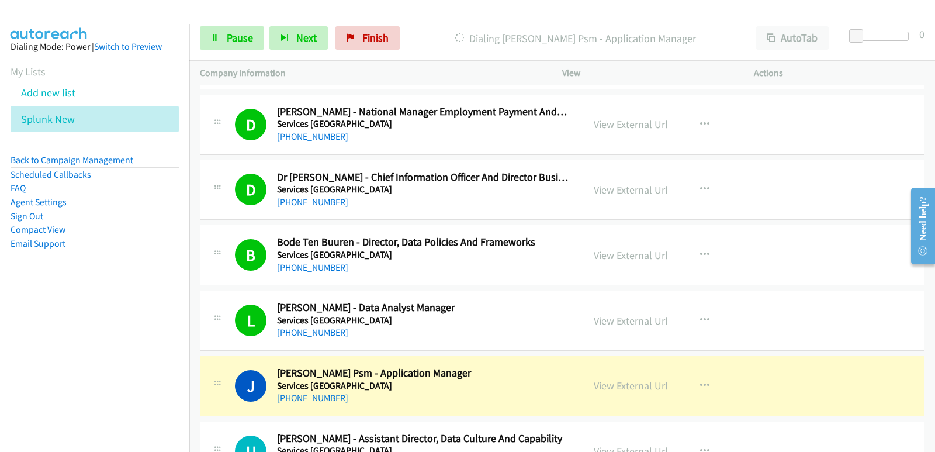
scroll to position [351, 0]
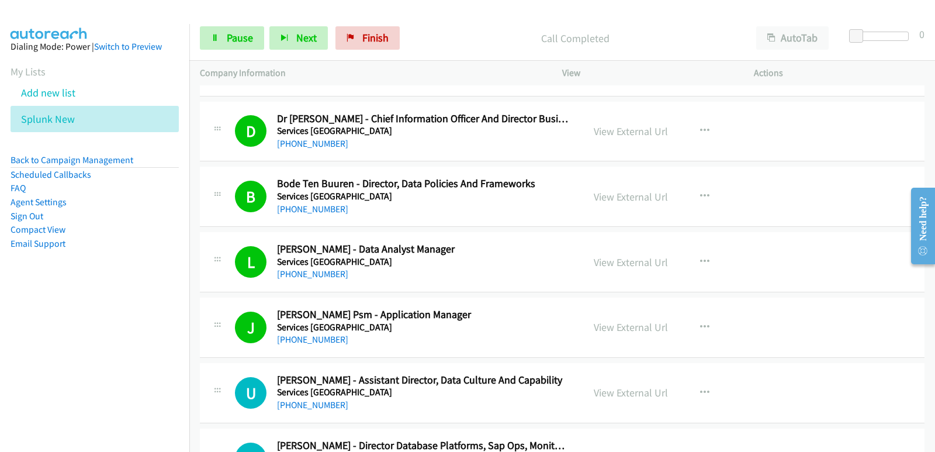
click at [75, 340] on nav "Dialing Mode: Power | Switch to Preview My Lists Add new list Splunk New Back t…" at bounding box center [95, 250] width 190 height 452
click at [46, 359] on nav "Dialing Mode: Power | Switch to Preview My Lists Add new list Splunk New Back t…" at bounding box center [95, 250] width 190 height 452
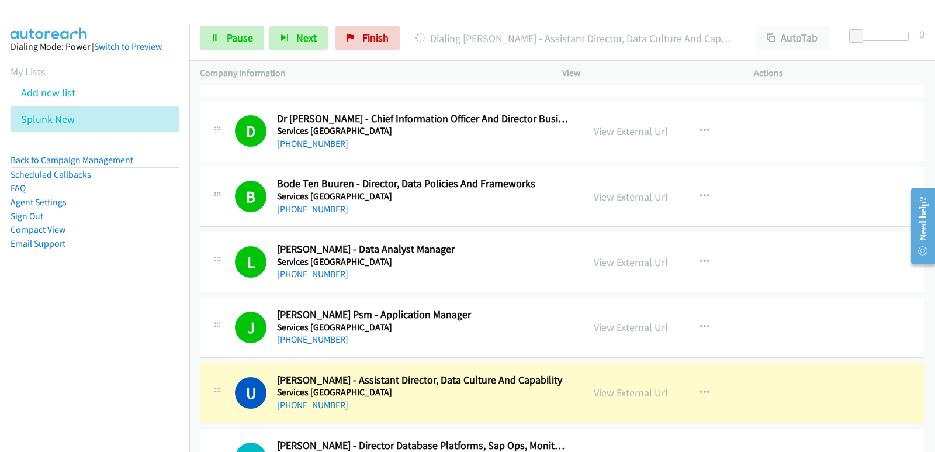
scroll to position [409, 0]
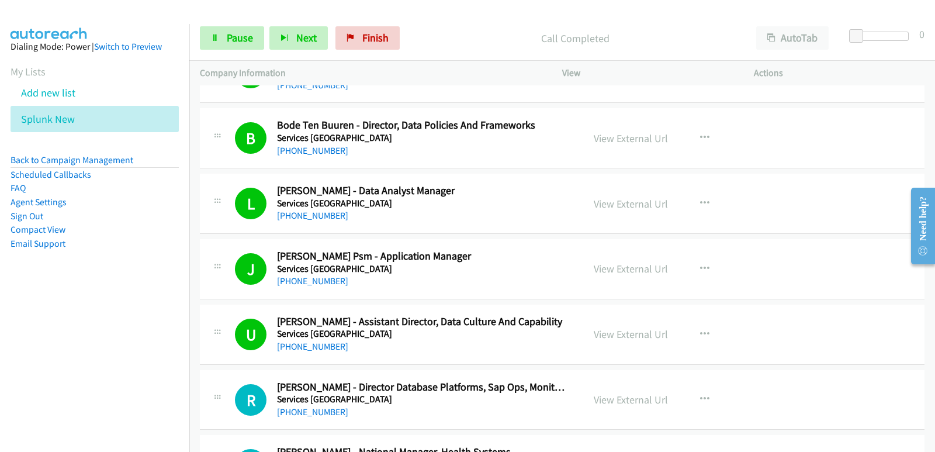
click at [1, 374] on nav "Dialing Mode: Power | Switch to Preview My Lists Add new list Splunk New Back t…" at bounding box center [95, 250] width 190 height 452
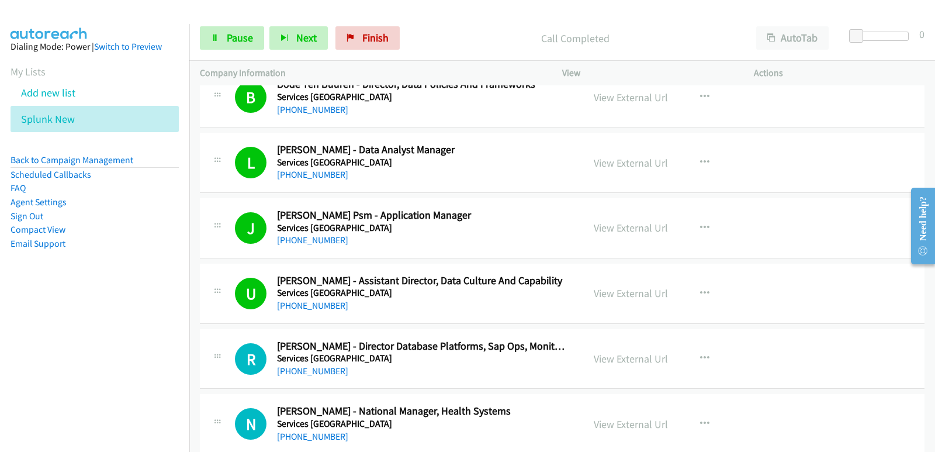
scroll to position [467, 0]
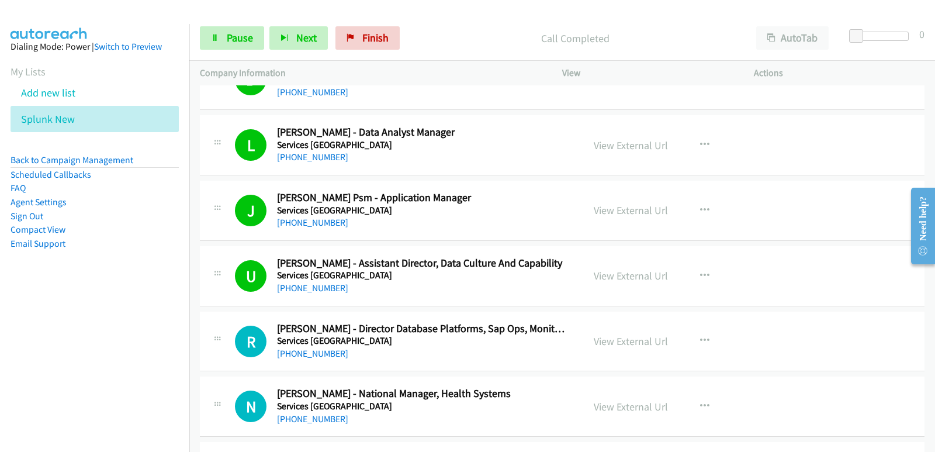
click at [49, 369] on nav "Dialing Mode: Power | Switch to Preview My Lists Add new list Splunk New Back t…" at bounding box center [95, 250] width 190 height 452
click at [21, 334] on nav "Dialing Mode: Power | Switch to Preview My Lists Add new list Splunk New Back t…" at bounding box center [95, 250] width 190 height 452
click at [37, 364] on nav "Dialing Mode: Power | Switch to Preview My Lists Add new list Splunk New Back t…" at bounding box center [95, 250] width 190 height 452
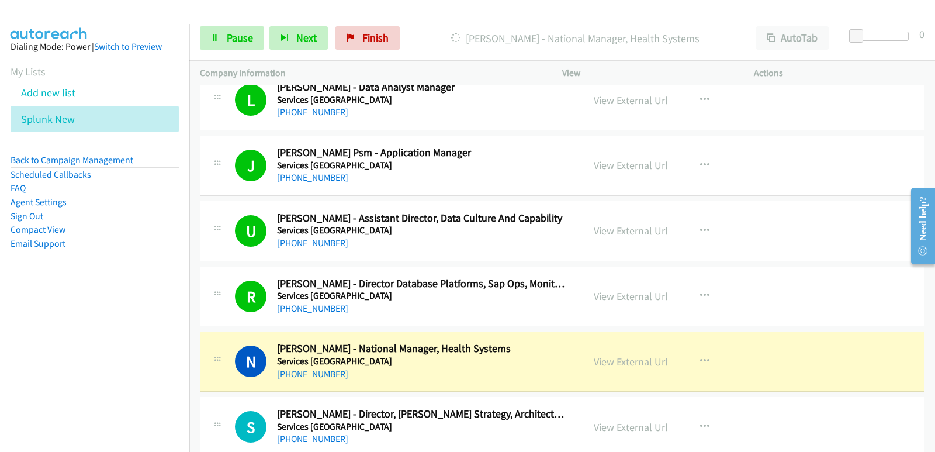
scroll to position [526, 0]
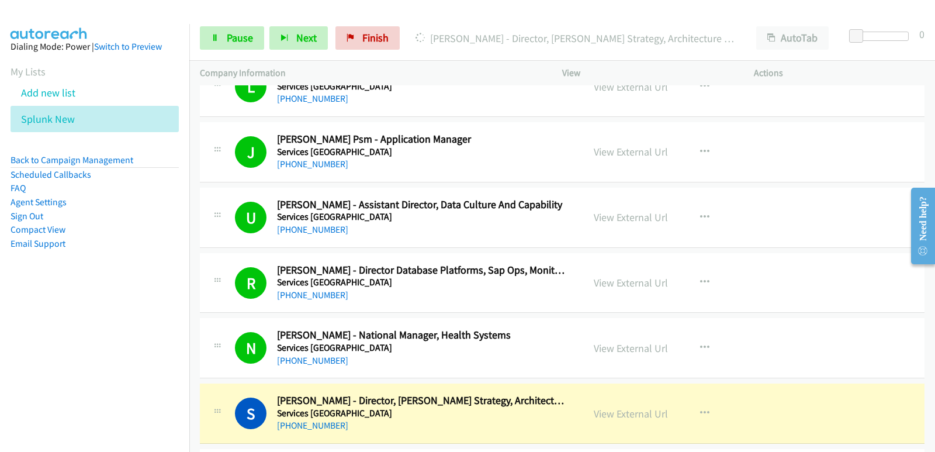
click at [4, 337] on nav "Dialing Mode: Power | Switch to Preview My Lists Add new list Splunk New Back t…" at bounding box center [95, 250] width 190 height 452
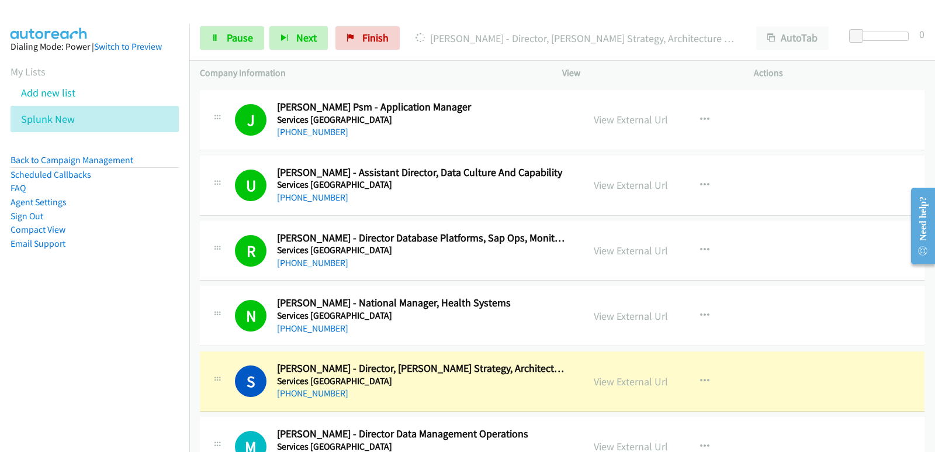
scroll to position [584, 0]
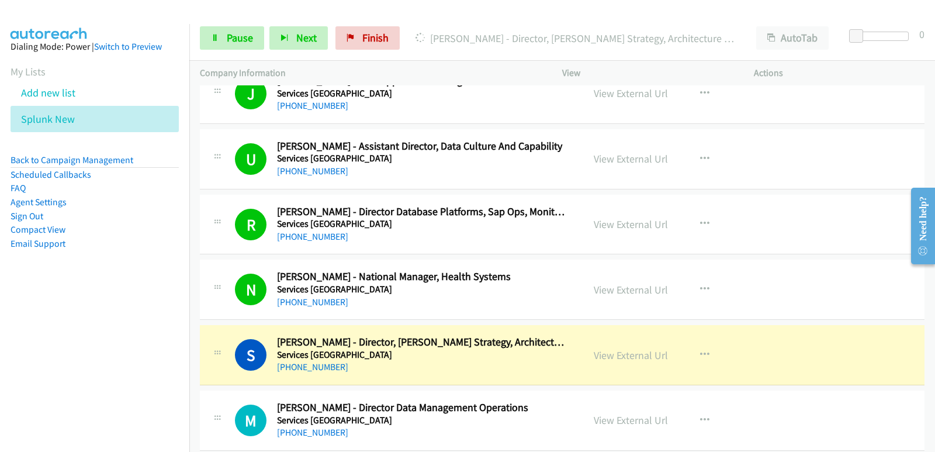
click at [393, 368] on div "+61 403 747 050" at bounding box center [423, 367] width 292 height 14
click at [615, 358] on link "View External Url" at bounding box center [631, 354] width 74 height 13
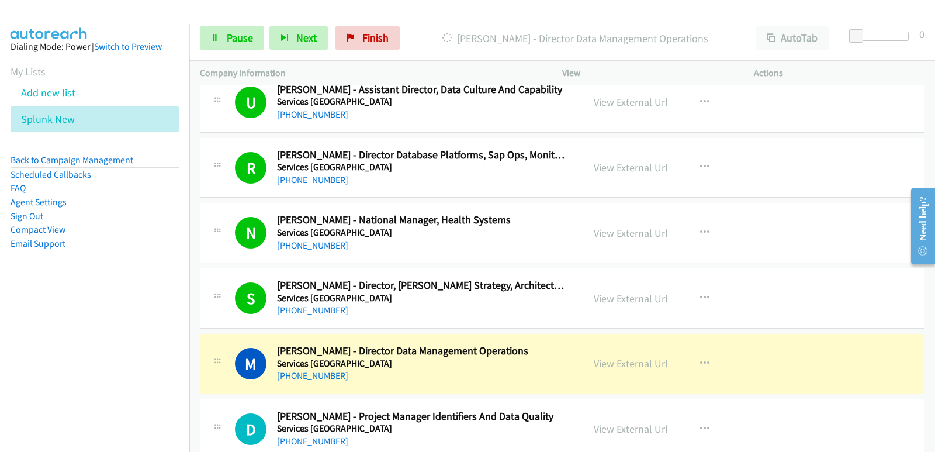
scroll to position [701, 0]
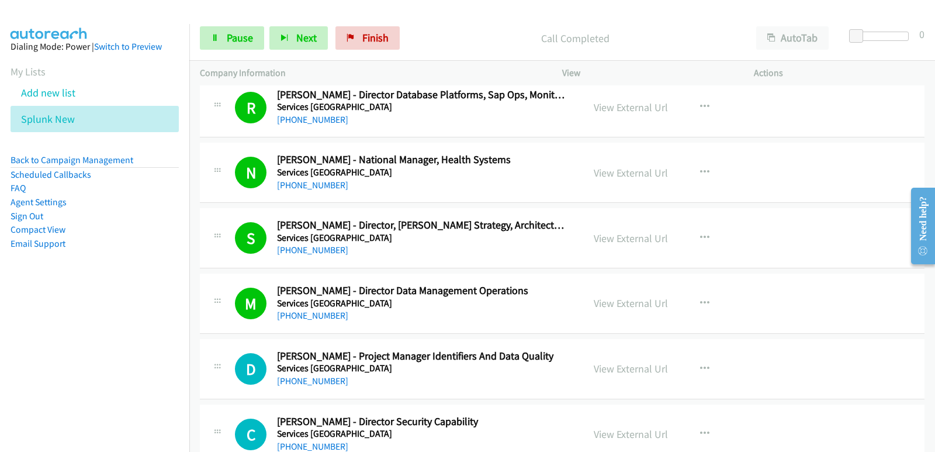
click at [6, 345] on nav "Dialing Mode: Power | Switch to Preview My Lists Add new list Splunk New Back t…" at bounding box center [95, 250] width 190 height 452
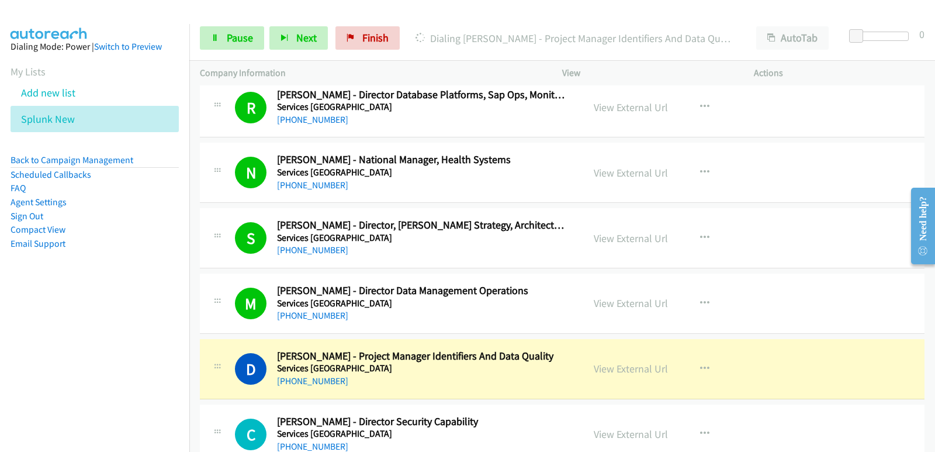
click at [64, 344] on nav "Dialing Mode: Power | Switch to Preview My Lists Add new list Splunk New Back t…" at bounding box center [95, 250] width 190 height 452
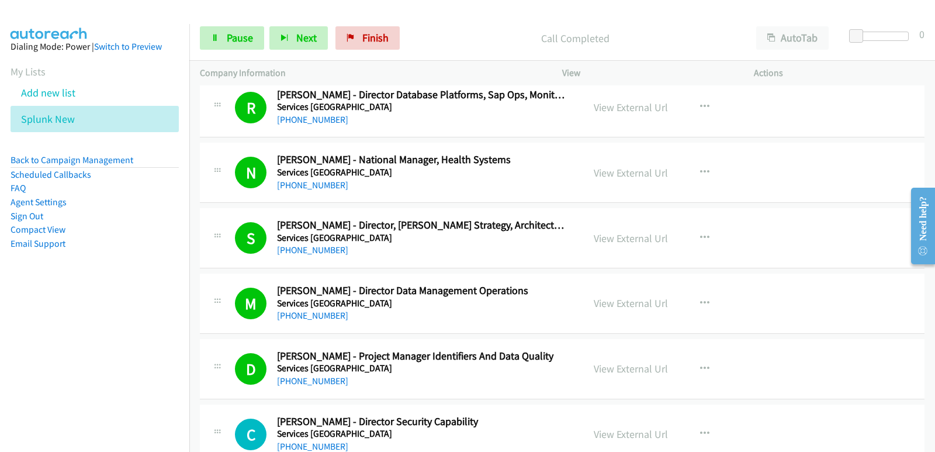
scroll to position [760, 0]
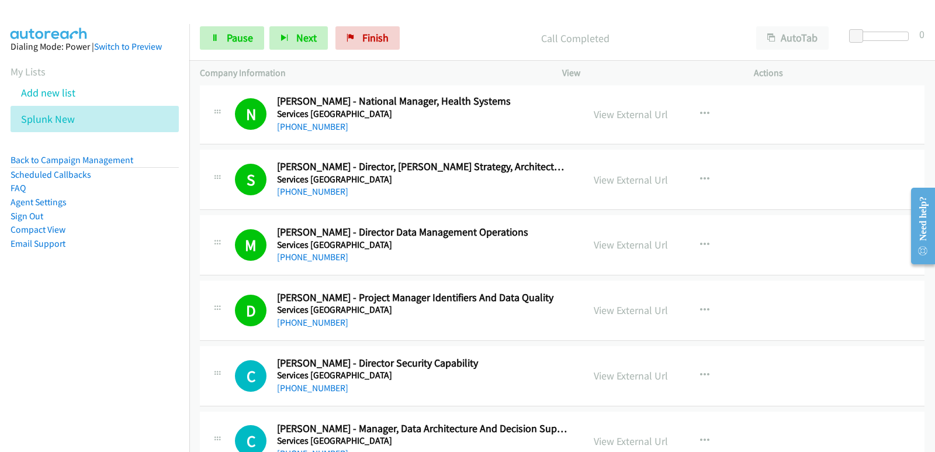
click at [5, 347] on nav "Dialing Mode: Power | Switch to Preview My Lists Add new list Splunk New Back t…" at bounding box center [95, 250] width 190 height 452
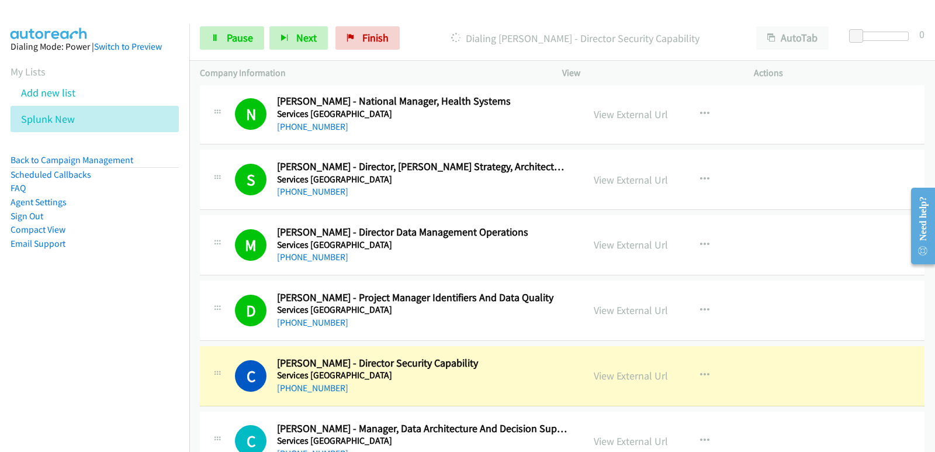
click at [54, 317] on nav "Dialing Mode: Power | Switch to Preview My Lists Add new list Splunk New Back t…" at bounding box center [95, 250] width 190 height 452
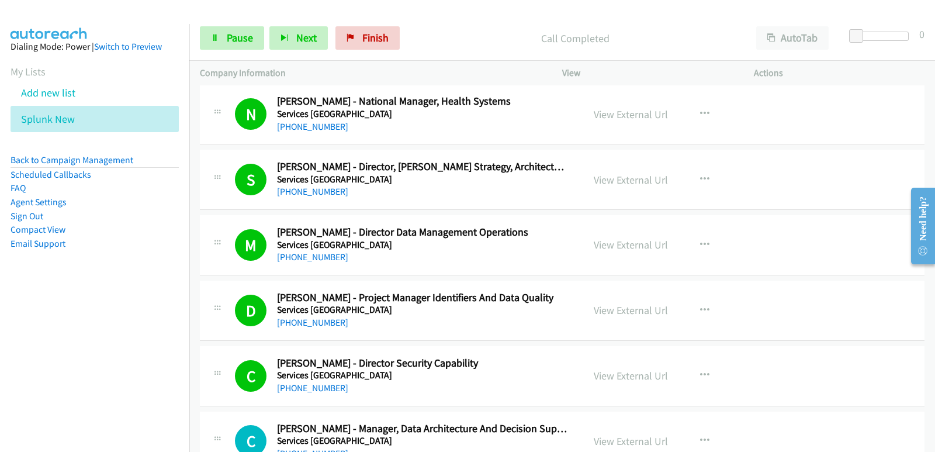
click at [69, 337] on nav "Dialing Mode: Power | Switch to Preview My Lists Add new list Splunk New Back t…" at bounding box center [95, 250] width 190 height 452
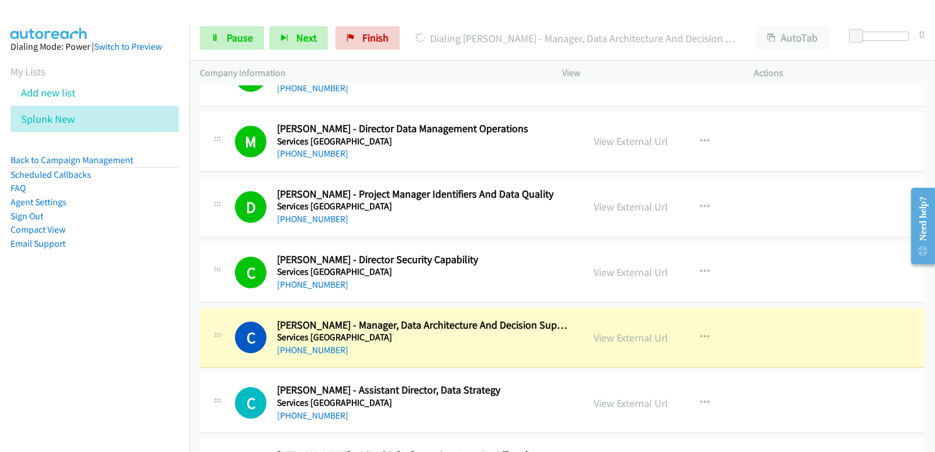
scroll to position [876, 0]
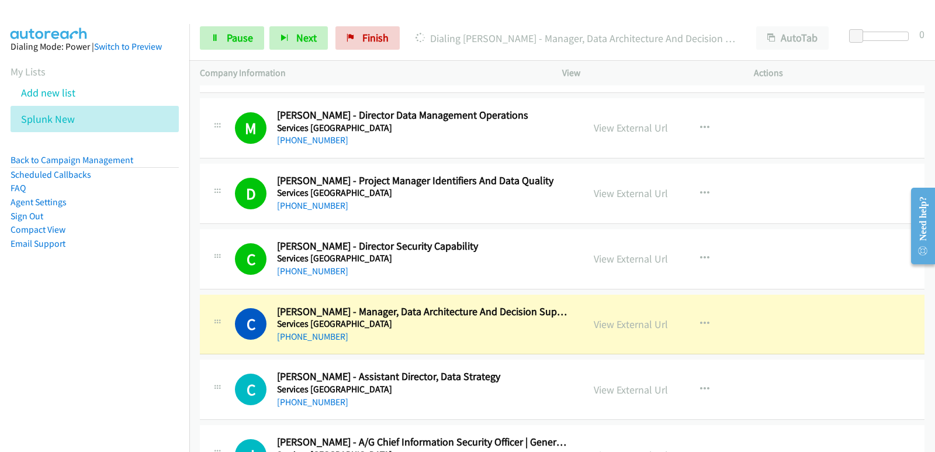
click at [80, 308] on nav "Dialing Mode: Power | Switch to Preview My Lists Add new list Splunk New Back t…" at bounding box center [95, 250] width 190 height 452
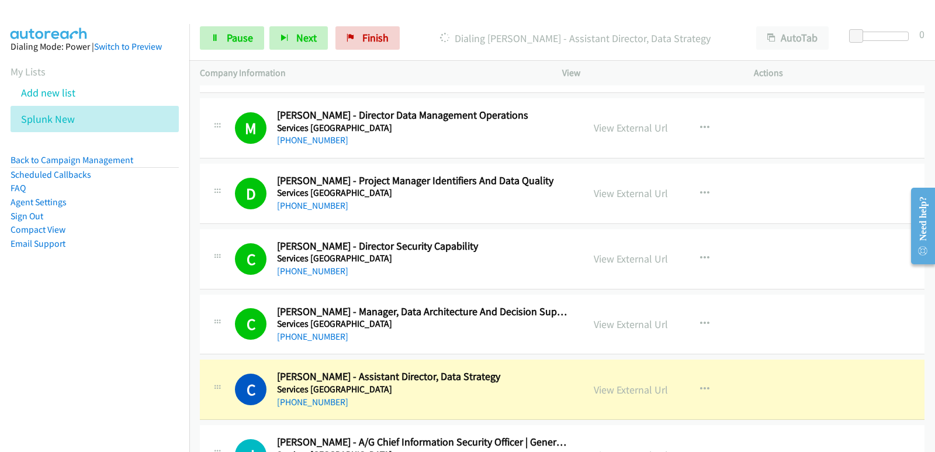
click at [79, 303] on nav "Dialing Mode: Power | Switch to Preview My Lists Add new list Splunk New Back t…" at bounding box center [95, 250] width 190 height 452
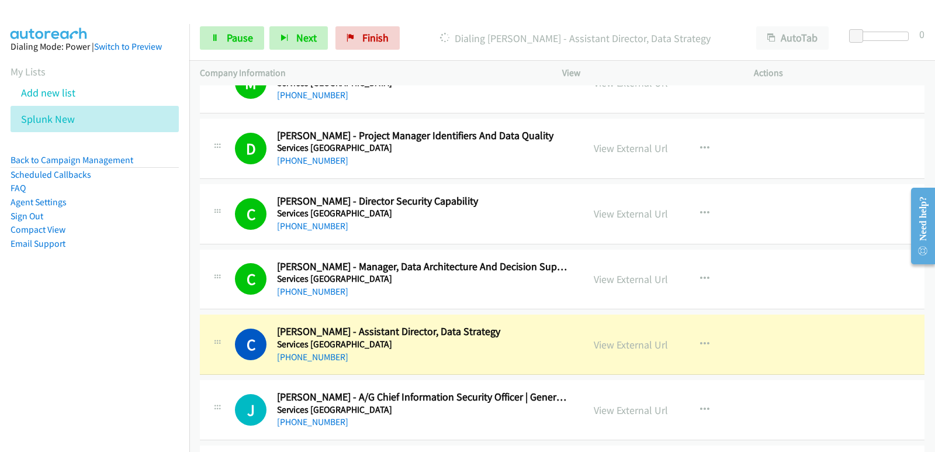
scroll to position [935, 0]
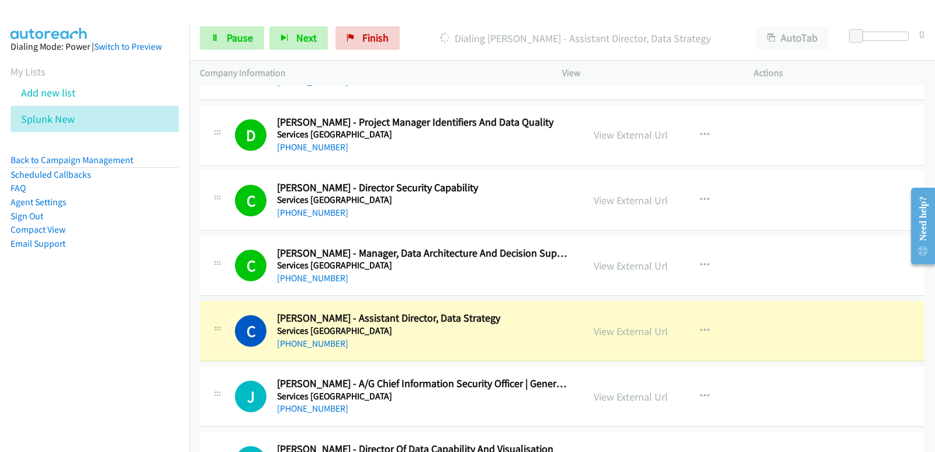
drag, startPoint x: 379, startPoint y: 351, endPoint x: 679, endPoint y: 338, distance: 300.6
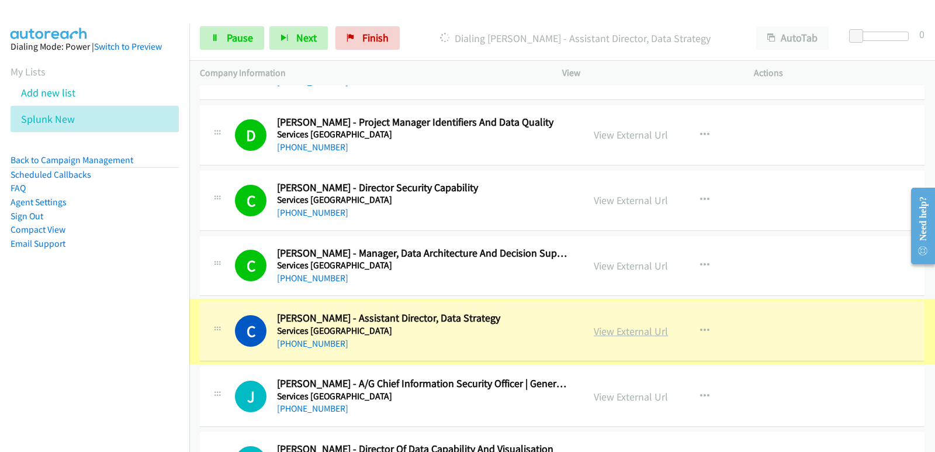
click at [622, 331] on link "View External Url" at bounding box center [631, 330] width 74 height 13
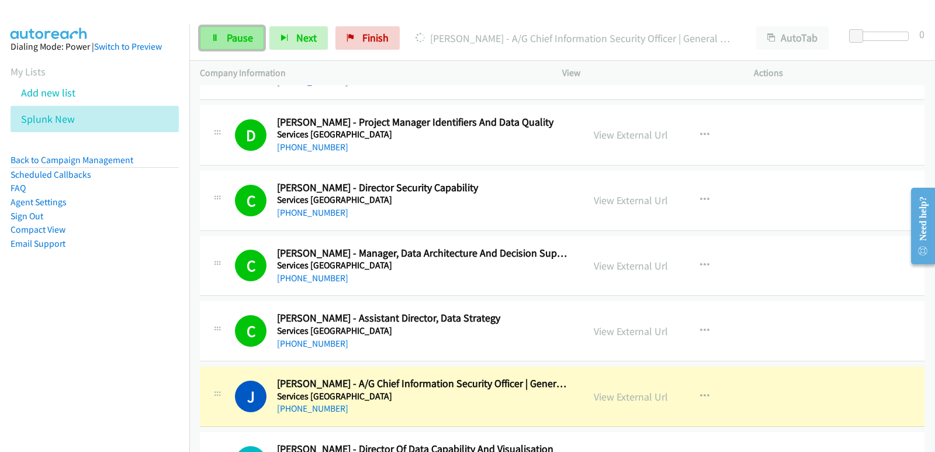
click at [249, 30] on link "Pause" at bounding box center [232, 37] width 64 height 23
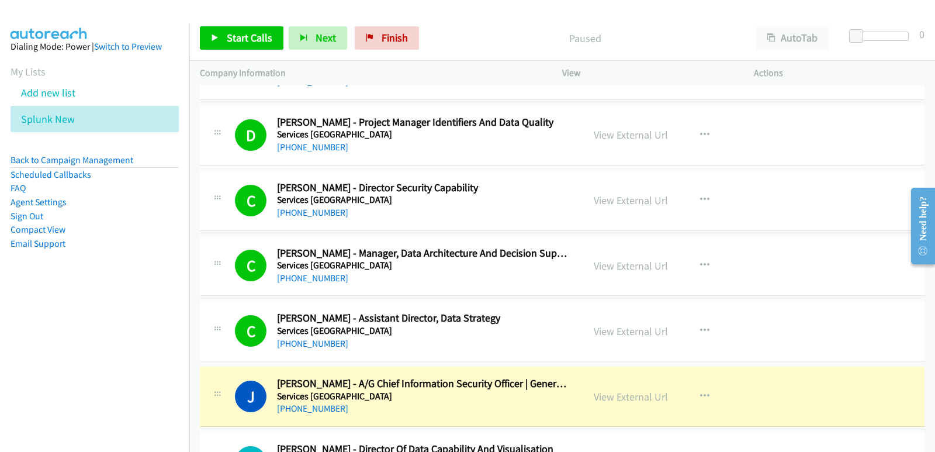
drag, startPoint x: 29, startPoint y: 377, endPoint x: 40, endPoint y: 366, distance: 16.5
click at [28, 377] on nav "Dialing Mode: Power | Switch to Preview My Lists Add new list Splunk New Back t…" at bounding box center [95, 250] width 190 height 452
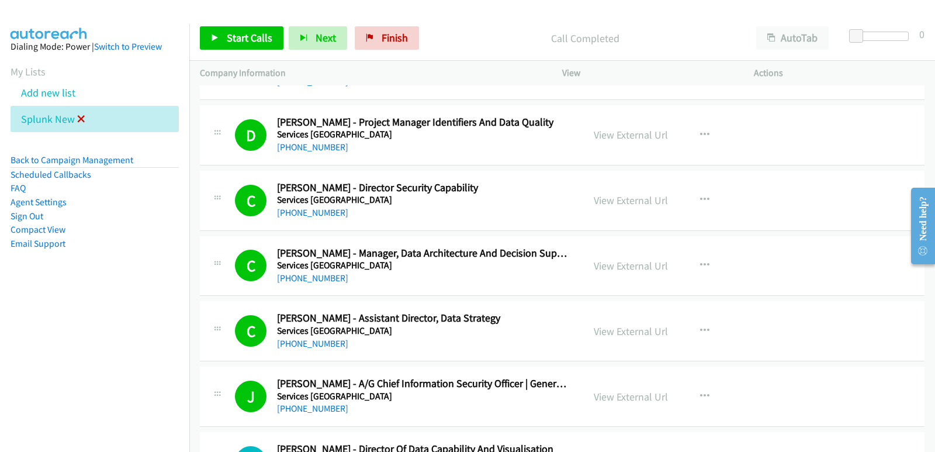
click at [79, 120] on icon at bounding box center [81, 120] width 8 height 8
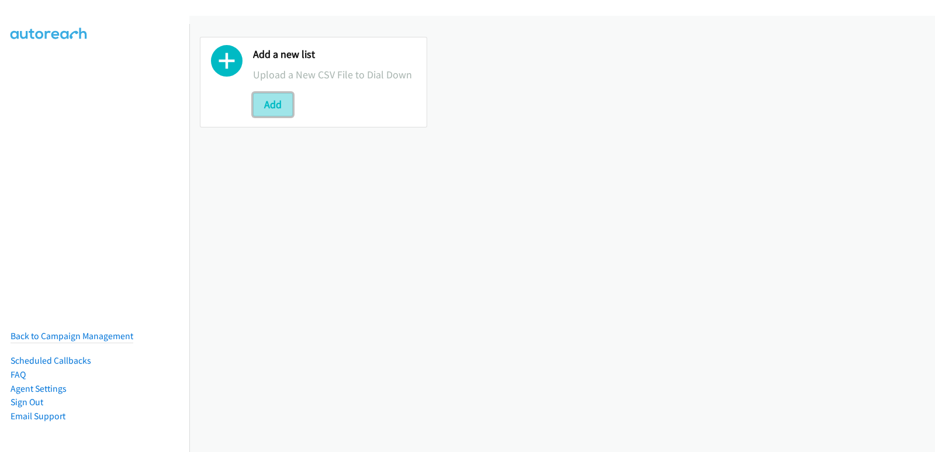
click at [268, 106] on button "Add" at bounding box center [273, 104] width 40 height 23
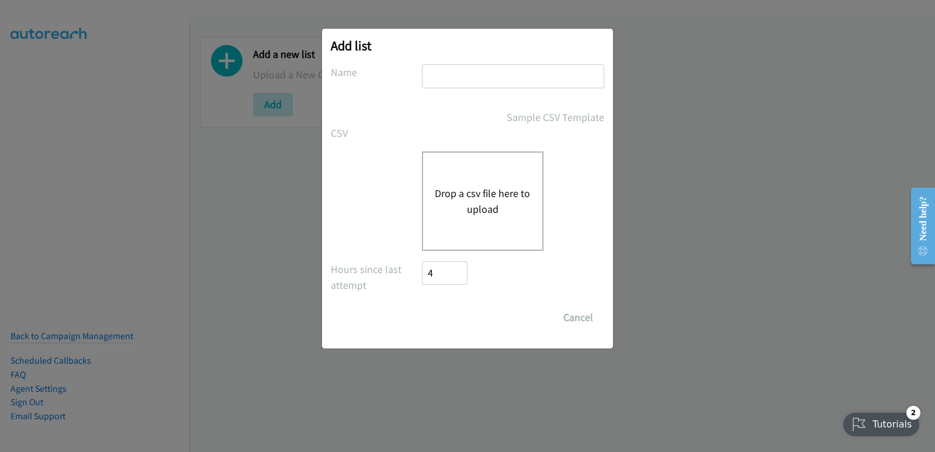
click at [489, 71] on input "text" at bounding box center [513, 76] width 182 height 24
type input "splunk new"
click at [480, 175] on div "Drop a csv file here to upload" at bounding box center [483, 200] width 122 height 99
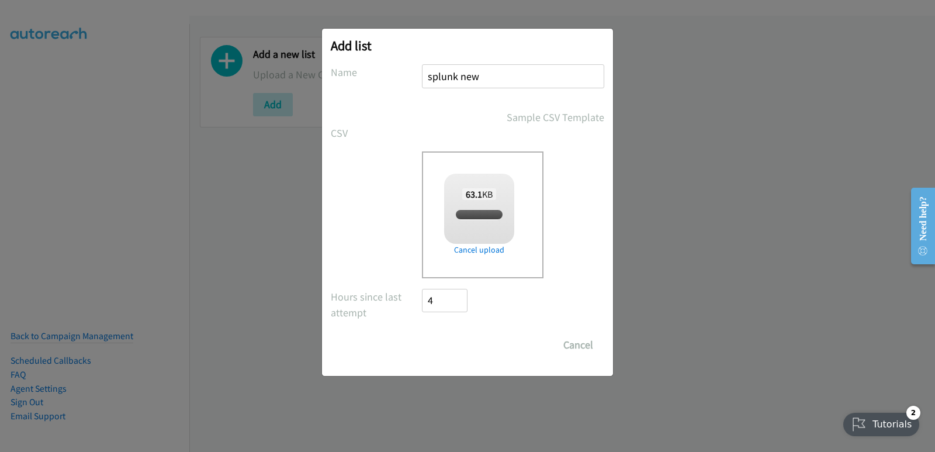
checkbox input "true"
click at [448, 344] on input "Save List" at bounding box center [452, 344] width 61 height 23
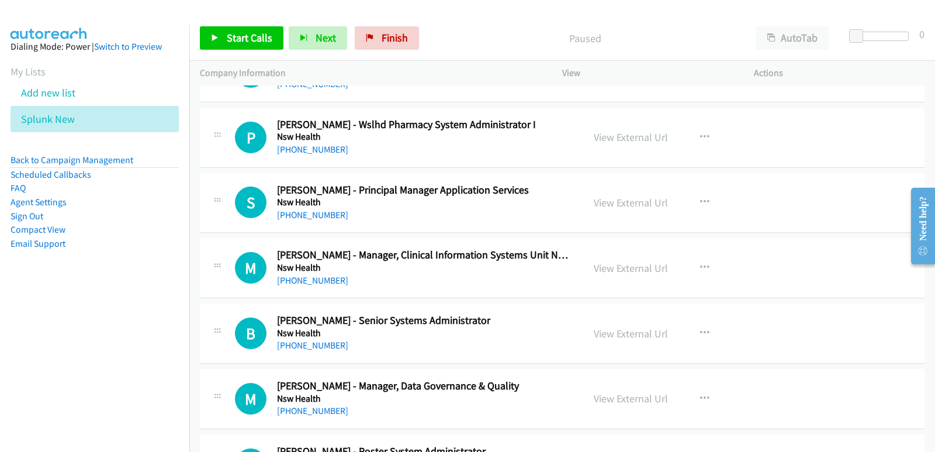
scroll to position [1344, 0]
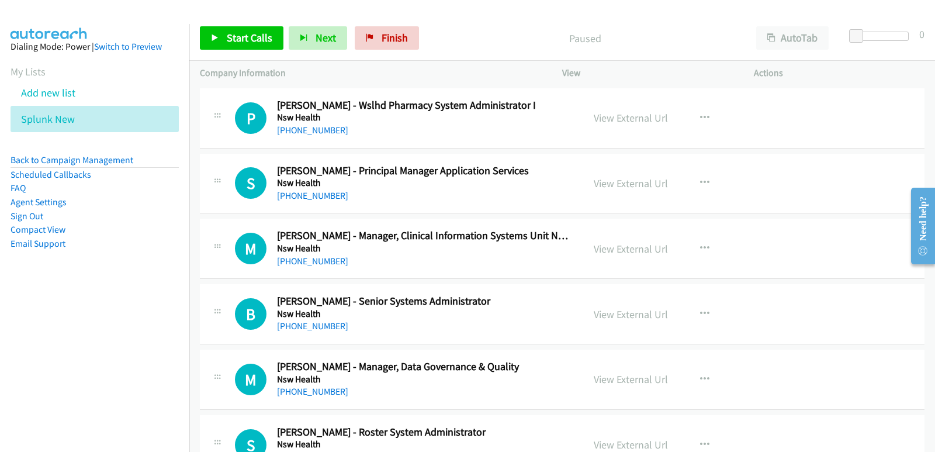
click at [47, 318] on nav "Dialing Mode: Power | Switch to Preview My Lists Add new list Splunk New Back t…" at bounding box center [95, 250] width 190 height 452
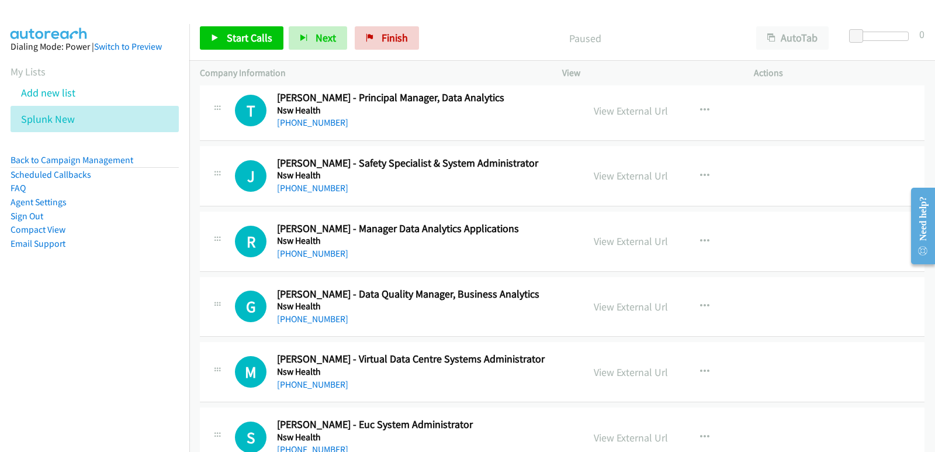
scroll to position [0, 0]
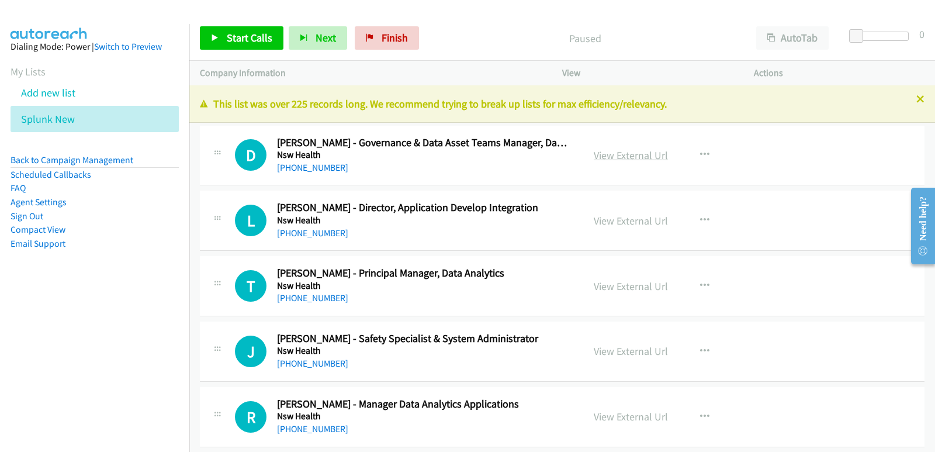
click at [599, 155] on link "View External Url" at bounding box center [631, 154] width 74 height 13
click at [245, 25] on div "Start Calls Pause Next Finish Paused AutoTab AutoTab 0" at bounding box center [562, 38] width 746 height 45
click at [247, 33] on span "Start Calls" at bounding box center [250, 37] width 46 height 13
drag, startPoint x: 52, startPoint y: 345, endPoint x: 60, endPoint y: 345, distance: 7.6
click at [52, 345] on nav "Dialing Mode: Power | Switch to Preview My Lists Add new list Splunk New Back t…" at bounding box center [95, 250] width 190 height 452
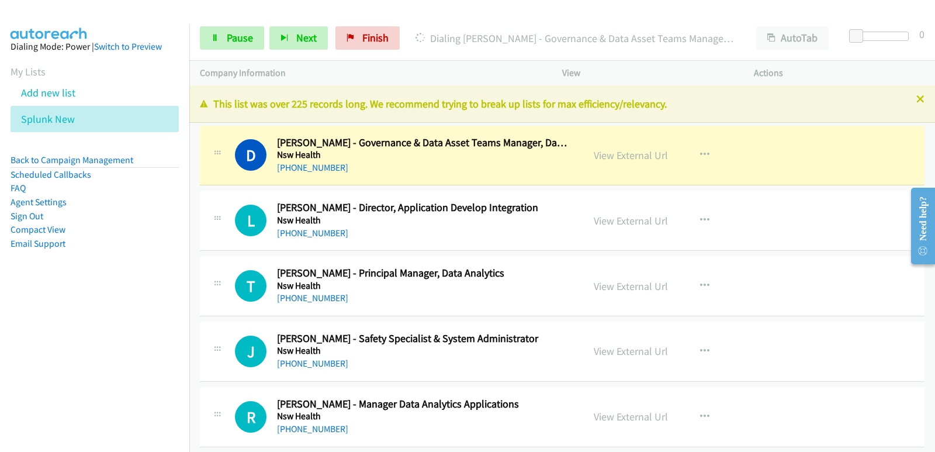
click at [135, 283] on aside "Dialing Mode: Power | Switch to Preview My Lists Add new list Splunk New Back t…" at bounding box center [94, 163] width 189 height 279
click at [631, 156] on link "View External Url" at bounding box center [631, 154] width 74 height 13
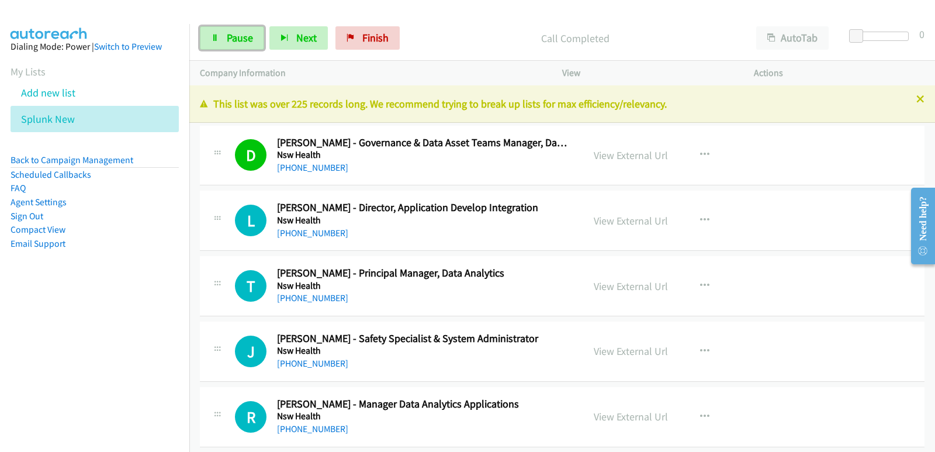
click at [240, 47] on link "Pause" at bounding box center [232, 37] width 64 height 23
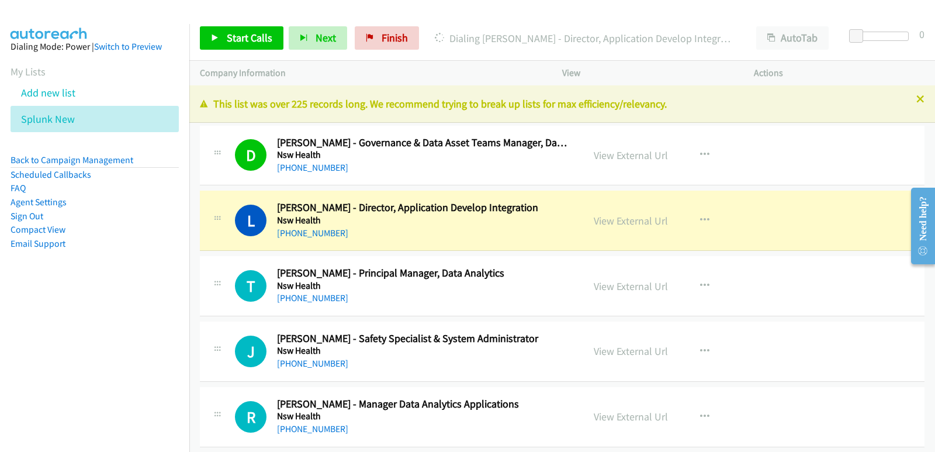
drag, startPoint x: 1, startPoint y: 315, endPoint x: 15, endPoint y: 289, distance: 29.3
click at [2, 314] on nav "Dialing Mode: Power | Switch to Preview My Lists Add new list Splunk New Back t…" at bounding box center [95, 250] width 190 height 452
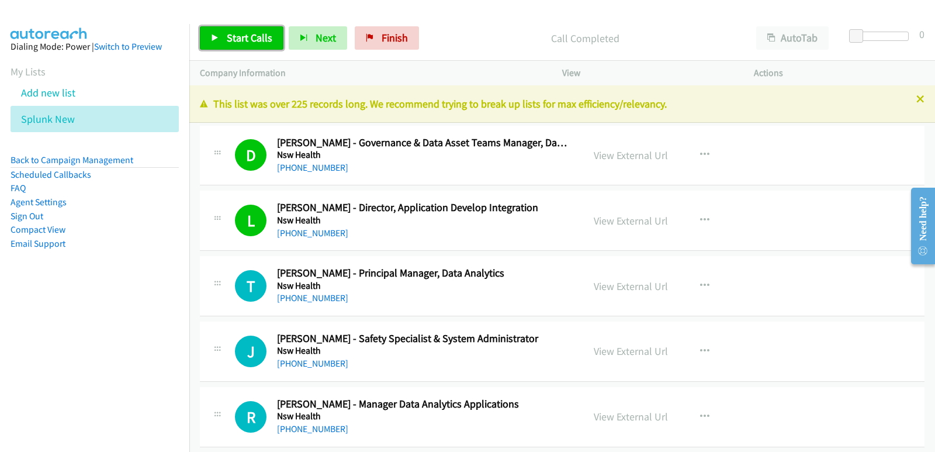
click at [239, 30] on link "Start Calls" at bounding box center [242, 37] width 84 height 23
click at [38, 330] on nav "Dialing Mode: Power | Switch to Preview My Lists Add new list Splunk New Back t…" at bounding box center [95, 250] width 190 height 452
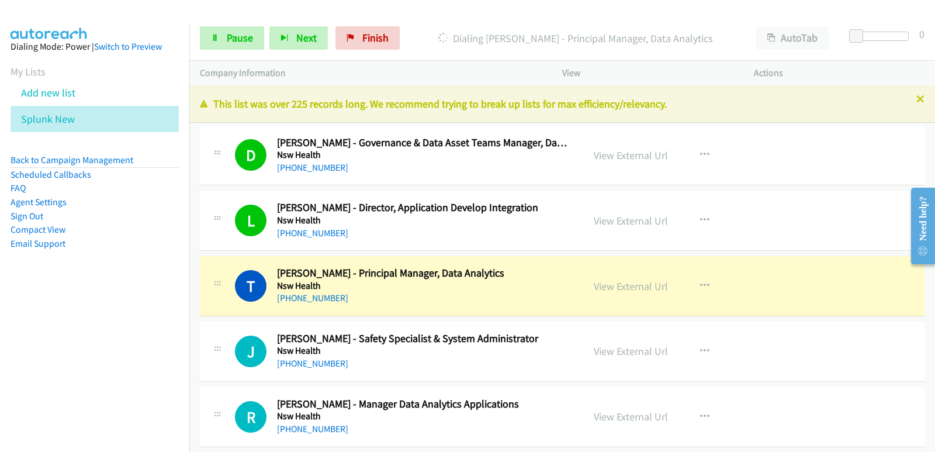
click at [37, 344] on nav "Dialing Mode: Power | Switch to Preview My Lists Add new list Splunk New Back t…" at bounding box center [95, 250] width 190 height 452
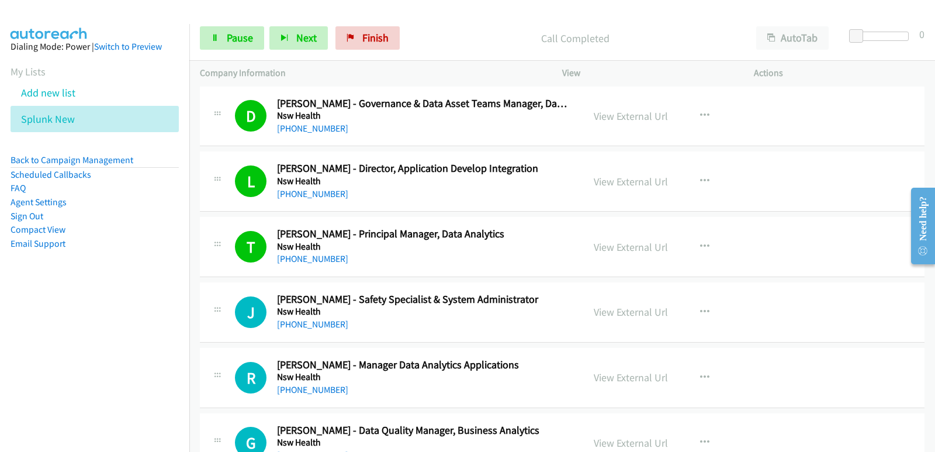
scroll to position [58, 0]
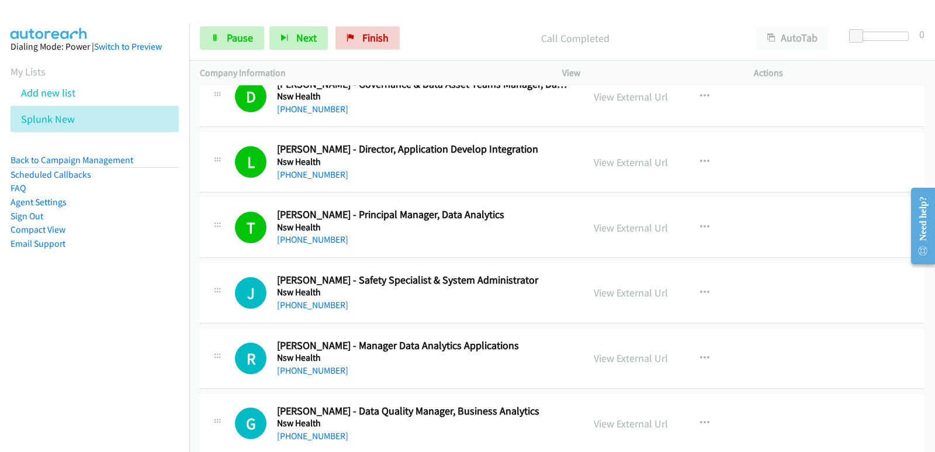
click at [63, 340] on nav "Dialing Mode: Power | Switch to Preview My Lists Add new list Splunk New Back t…" at bounding box center [95, 250] width 190 height 452
click at [63, 336] on nav "Dialing Mode: Power | Switch to Preview My Lists Add new list Splunk New Back t…" at bounding box center [95, 250] width 190 height 452
click at [44, 334] on nav "Dialing Mode: Power | Switch to Preview My Lists Add new list Splunk New Back t…" at bounding box center [95, 250] width 190 height 452
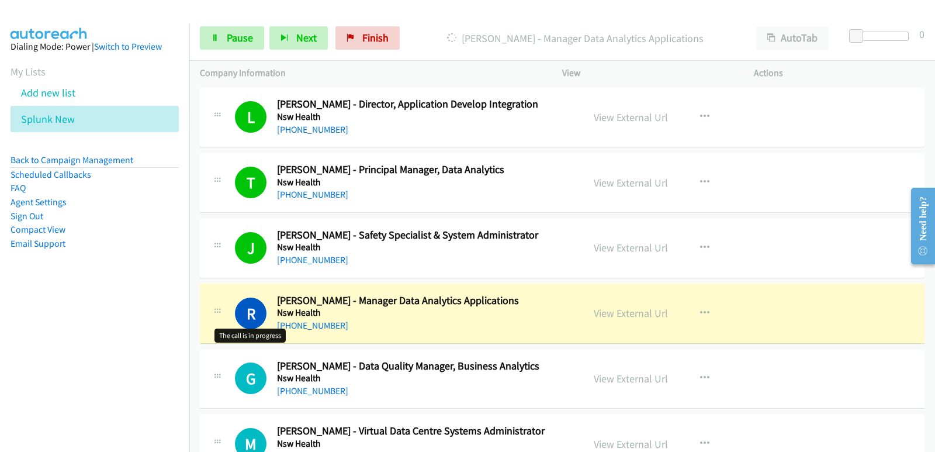
scroll to position [117, 0]
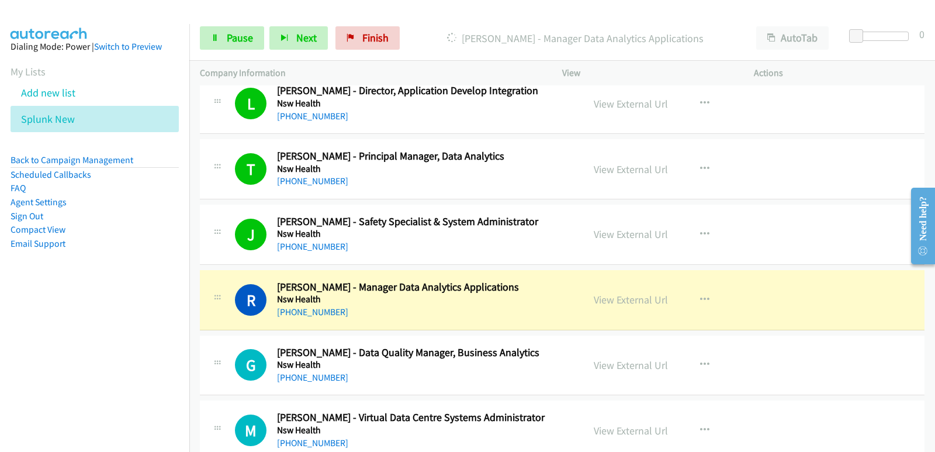
drag, startPoint x: 18, startPoint y: 342, endPoint x: 18, endPoint y: 337, distance: 5.9
click at [18, 342] on nav "Dialing Mode: Power | Switch to Preview My Lists Add new list Splunk New Back t…" at bounding box center [95, 250] width 190 height 452
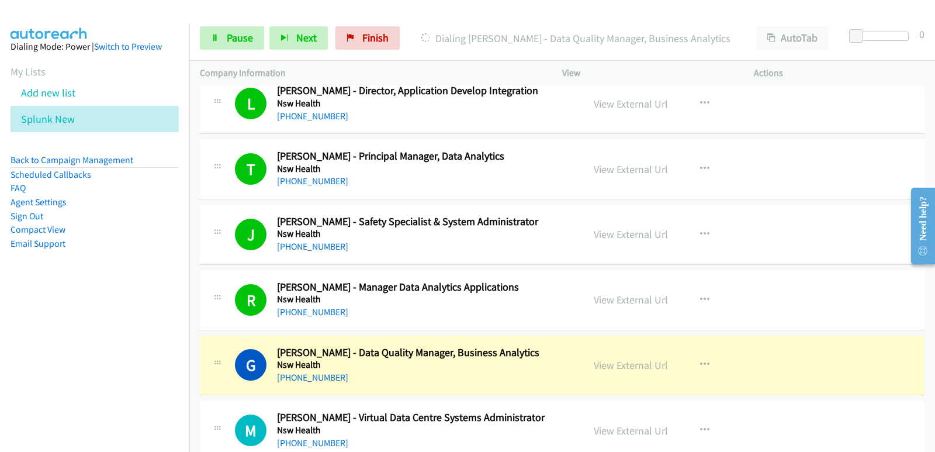
click at [0, 334] on nav "Dialing Mode: Power | Switch to Preview My Lists Add new list Splunk New Back t…" at bounding box center [95, 250] width 190 height 452
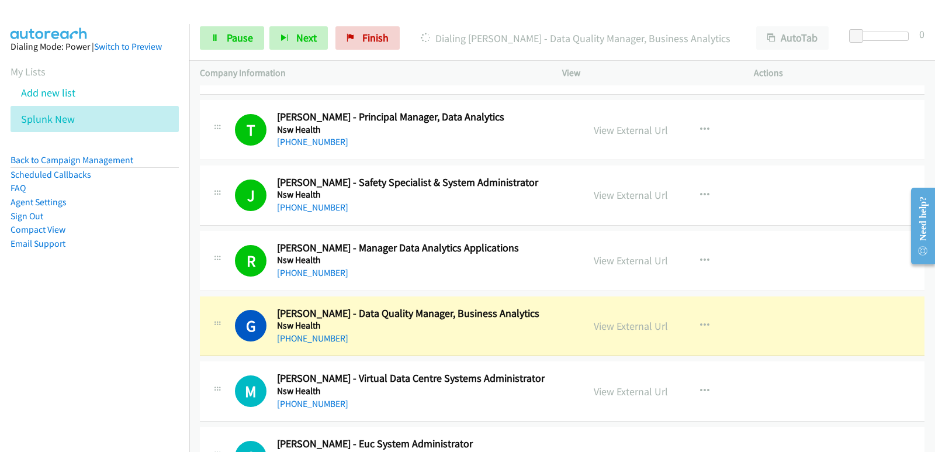
scroll to position [175, 0]
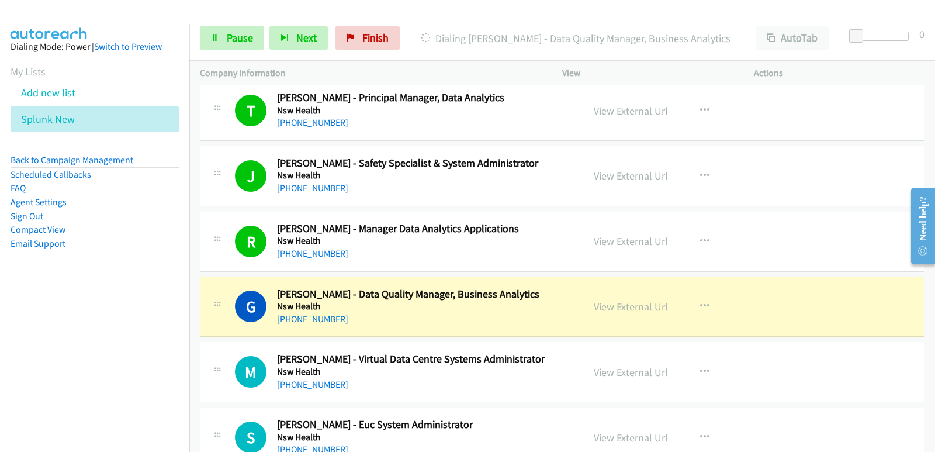
click at [4, 376] on nav "Dialing Mode: Power | Switch to Preview My Lists Add new list Splunk New Back t…" at bounding box center [95, 250] width 190 height 452
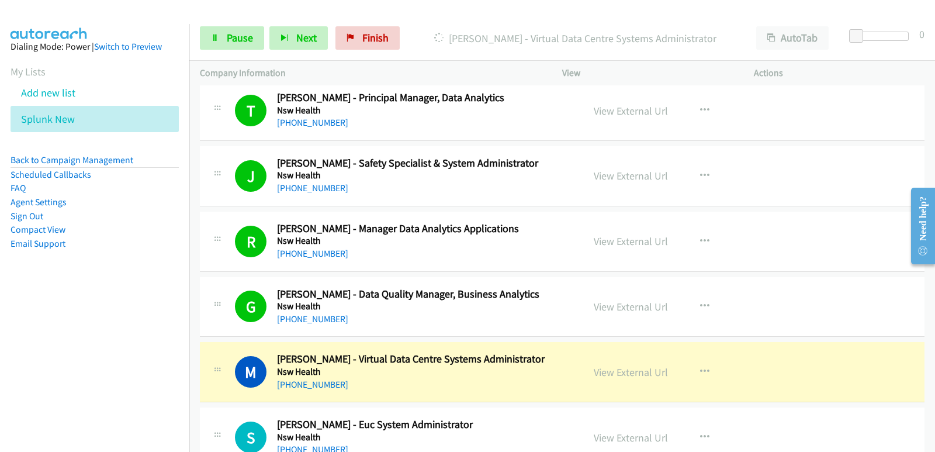
click at [1, 316] on nav "Dialing Mode: Power | Switch to Preview My Lists Add new list Splunk New Back t…" at bounding box center [95, 250] width 190 height 452
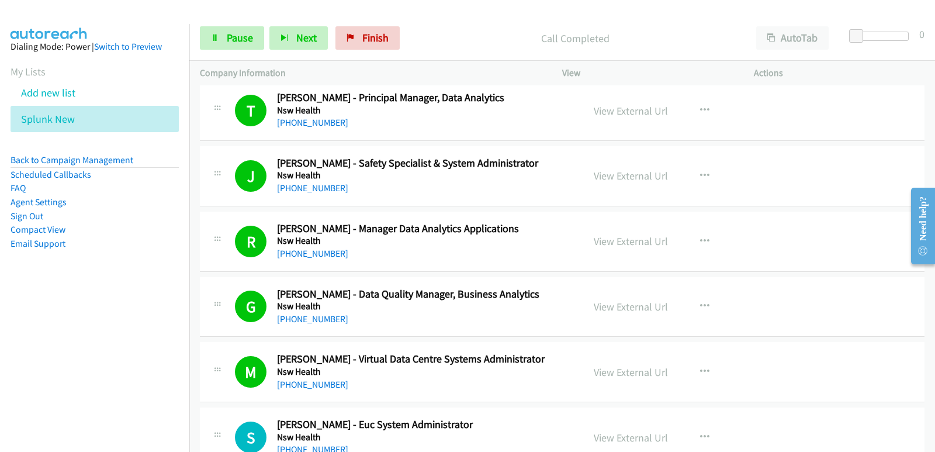
click at [25, 378] on nav "Dialing Mode: Power | Switch to Preview My Lists Add new list Splunk New Back t…" at bounding box center [95, 250] width 190 height 452
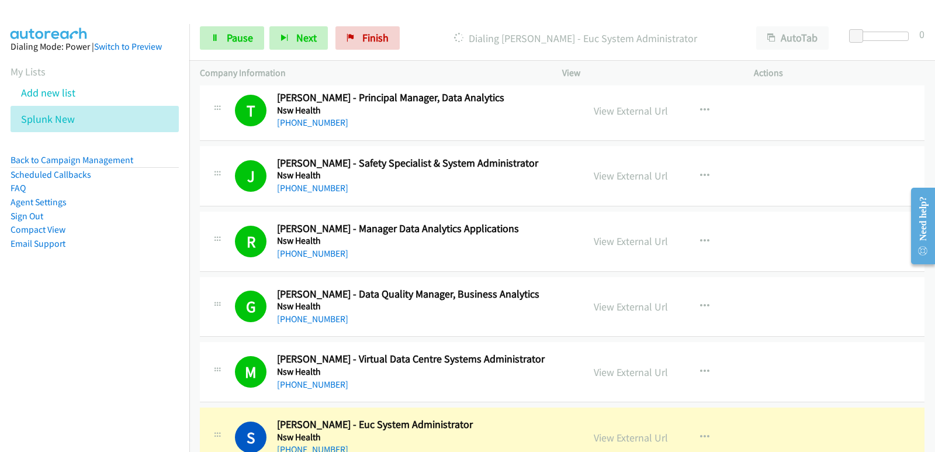
click at [25, 391] on nav "Dialing Mode: Power | Switch to Preview My Lists Add new list Splunk New Back t…" at bounding box center [95, 250] width 190 height 452
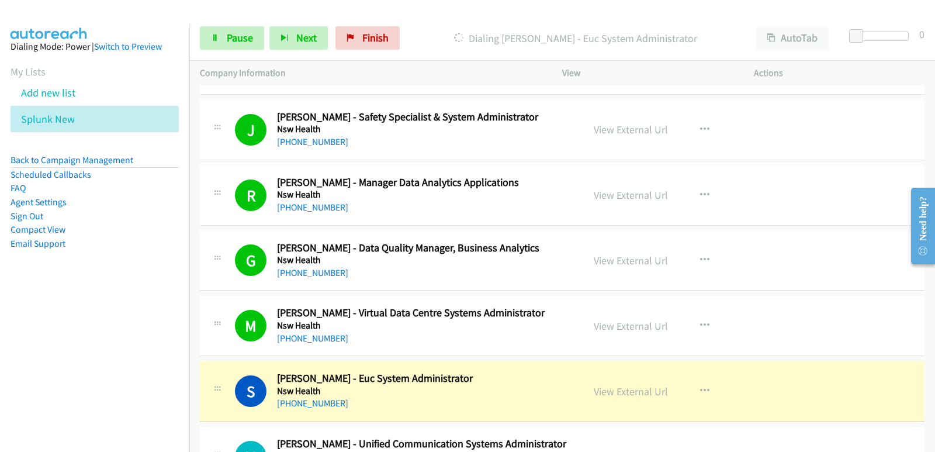
scroll to position [234, 0]
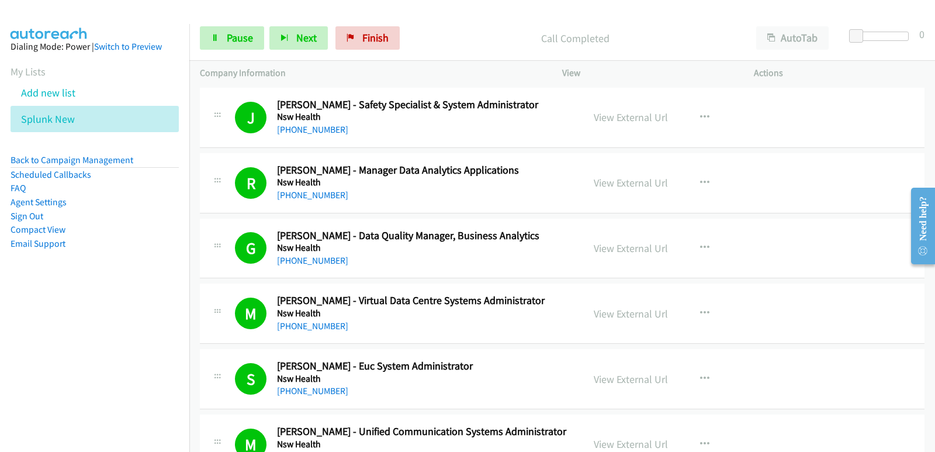
click at [29, 339] on nav "Dialing Mode: Power | Switch to Preview My Lists Add new list Splunk New Back t…" at bounding box center [95, 250] width 190 height 452
click at [28, 330] on nav "Dialing Mode: Power | Switch to Preview My Lists Add new list Splunk New Back t…" at bounding box center [95, 250] width 190 height 452
click at [278, 36] on button "Next" at bounding box center [298, 37] width 58 height 23
click at [9, 359] on nav "Dialing Mode: Power | Switch to Preview My Lists Add new list Splunk New Back t…" at bounding box center [95, 250] width 190 height 452
click at [49, 338] on nav "Dialing Mode: Power | Switch to Preview My Lists Add new list Splunk New Back t…" at bounding box center [95, 250] width 190 height 452
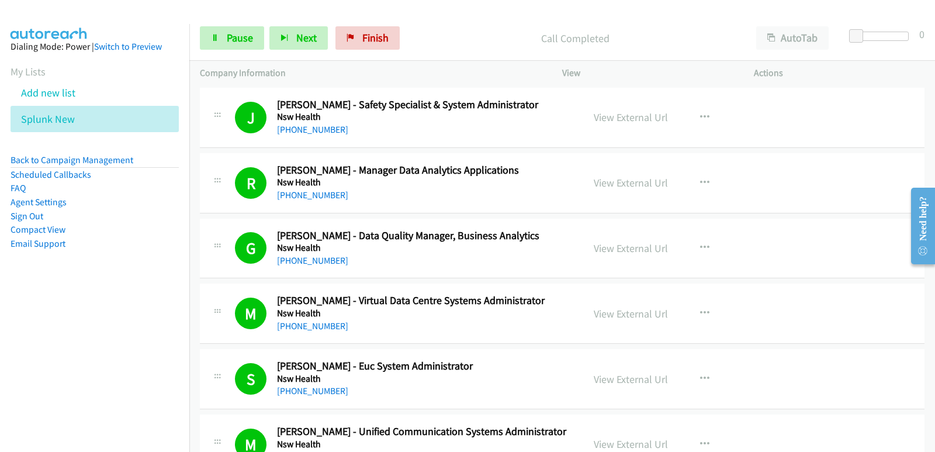
click at [12, 345] on nav "Dialing Mode: Power | Switch to Preview My Lists Add new list Splunk New Back t…" at bounding box center [95, 250] width 190 height 452
click at [40, 345] on nav "Dialing Mode: Power | Switch to Preview My Lists Add new list Splunk New Back t…" at bounding box center [95, 250] width 190 height 452
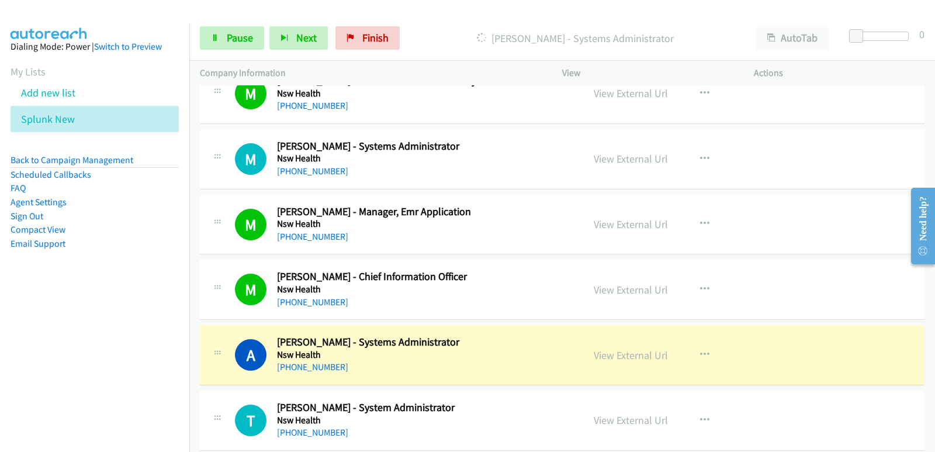
scroll to position [643, 0]
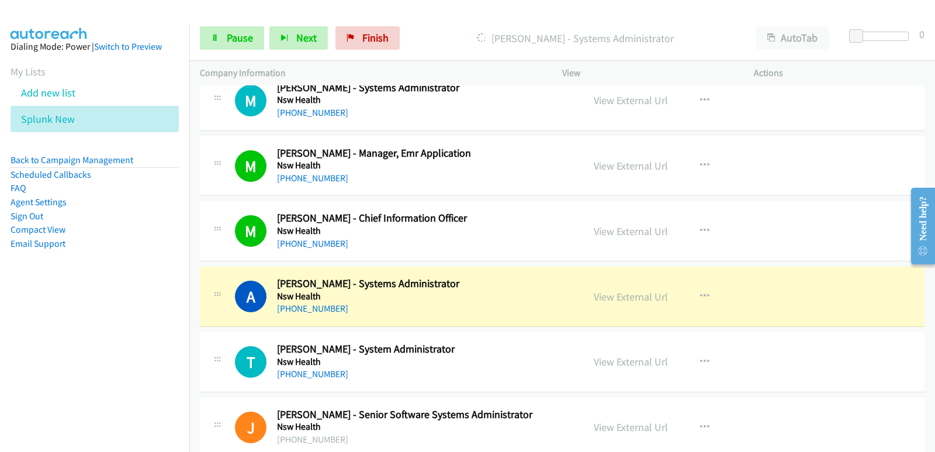
click at [0, 339] on nav "Dialing Mode: Power | Switch to Preview My Lists Add new list Splunk New Back t…" at bounding box center [95, 250] width 190 height 452
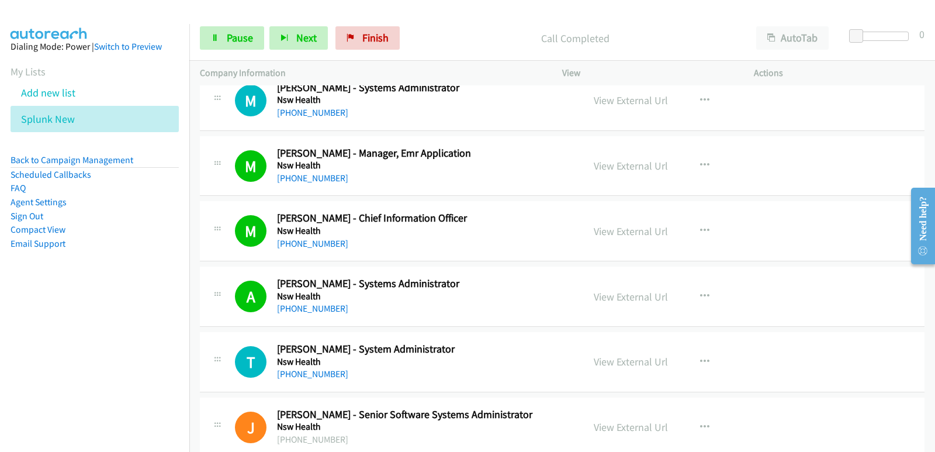
click at [48, 340] on nav "Dialing Mode: Power | Switch to Preview My Lists Add new list Splunk New Back t…" at bounding box center [95, 250] width 190 height 452
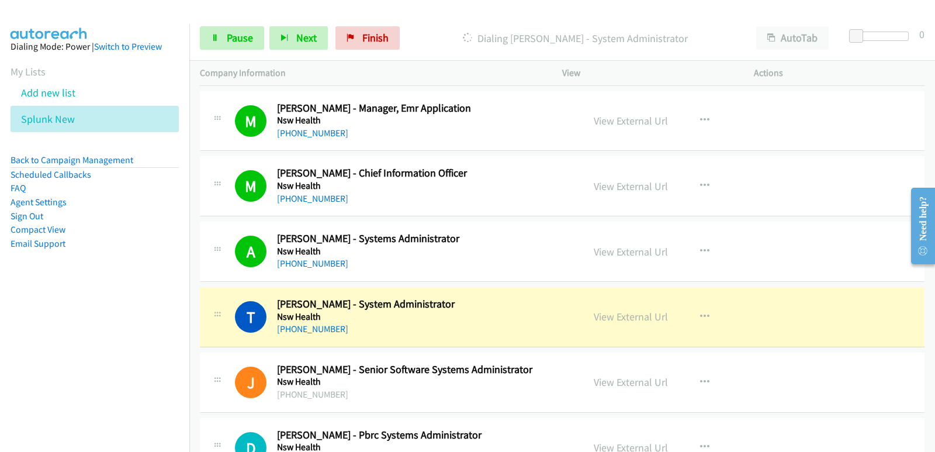
scroll to position [701, 0]
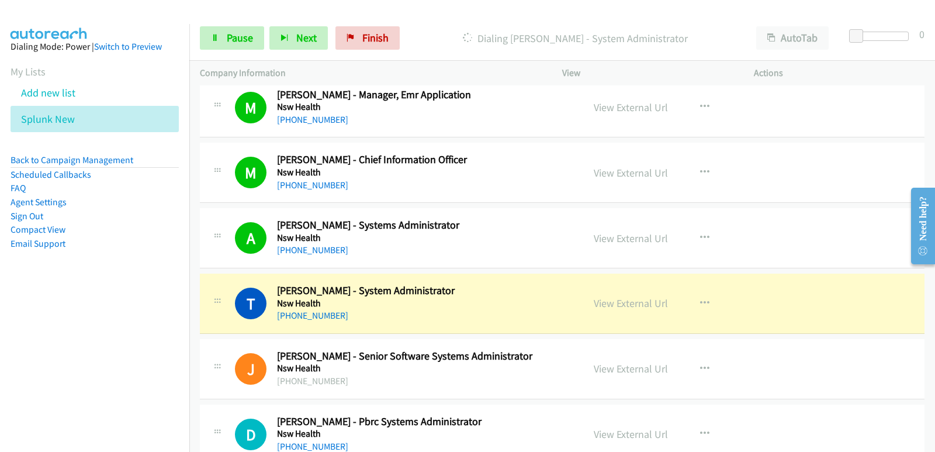
drag, startPoint x: 70, startPoint y: 355, endPoint x: 77, endPoint y: 358, distance: 6.8
click at [70, 355] on nav "Dialing Mode: Power | Switch to Preview My Lists Add new list Splunk New Back t…" at bounding box center [95, 250] width 190 height 452
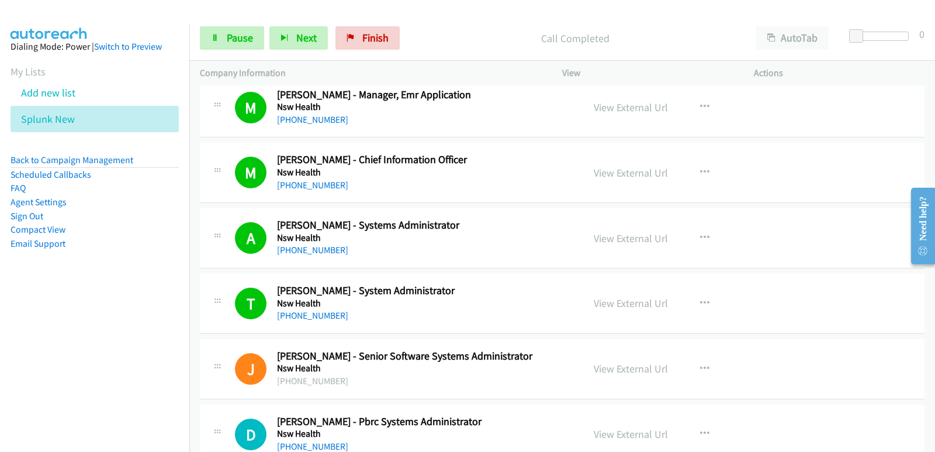
scroll to position [876, 0]
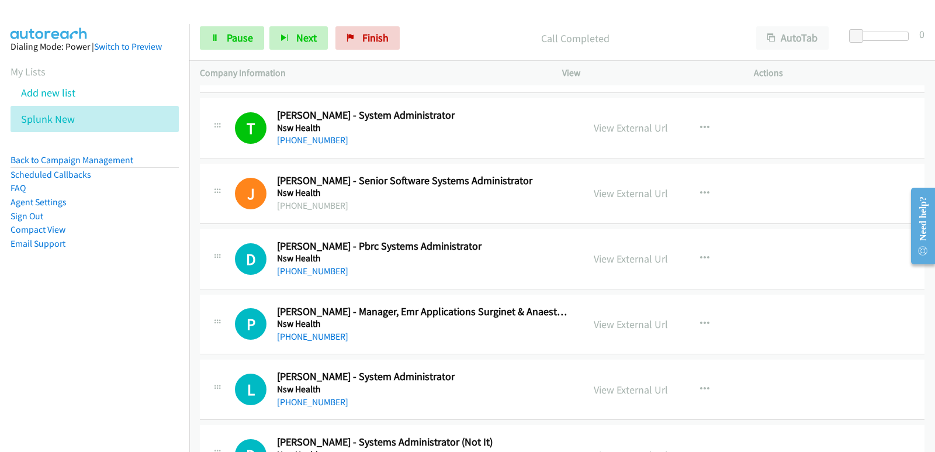
click at [32, 374] on nav "Dialing Mode: Power | Switch to Preview My Lists Add new list Splunk New Back t…" at bounding box center [95, 250] width 190 height 452
click at [35, 356] on nav "Dialing Mode: Power | Switch to Preview My Lists Add new list Splunk New Back t…" at bounding box center [95, 250] width 190 height 452
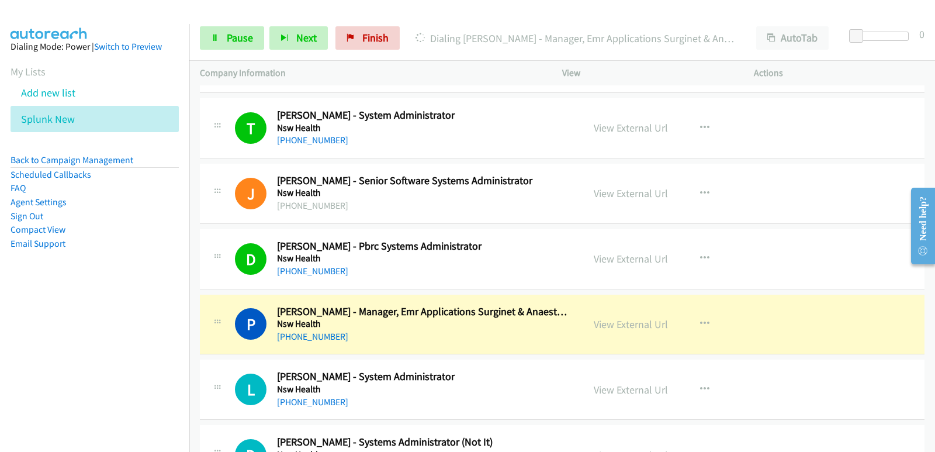
click at [5, 314] on nav "Dialing Mode: Power | Switch to Preview My Lists Add new list Splunk New Back t…" at bounding box center [95, 250] width 190 height 452
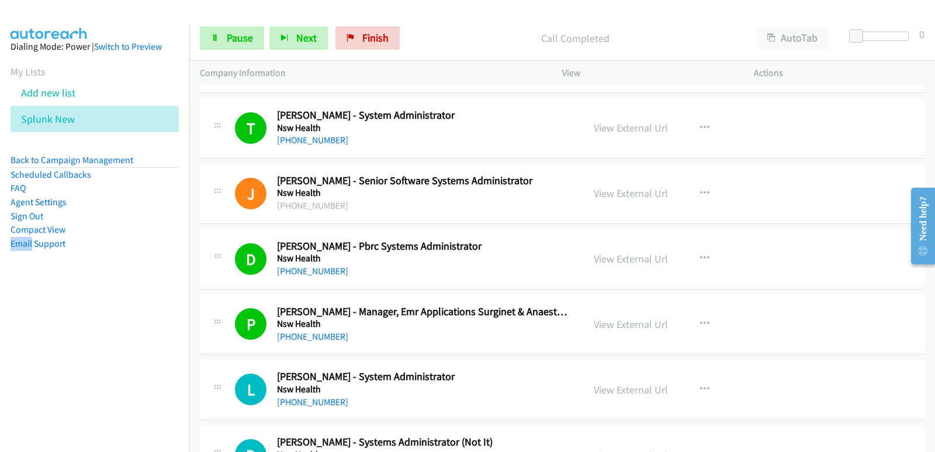
click at [29, 341] on nav "Dialing Mode: Power | Switch to Preview My Lists Add new list Splunk New Back t…" at bounding box center [95, 250] width 190 height 452
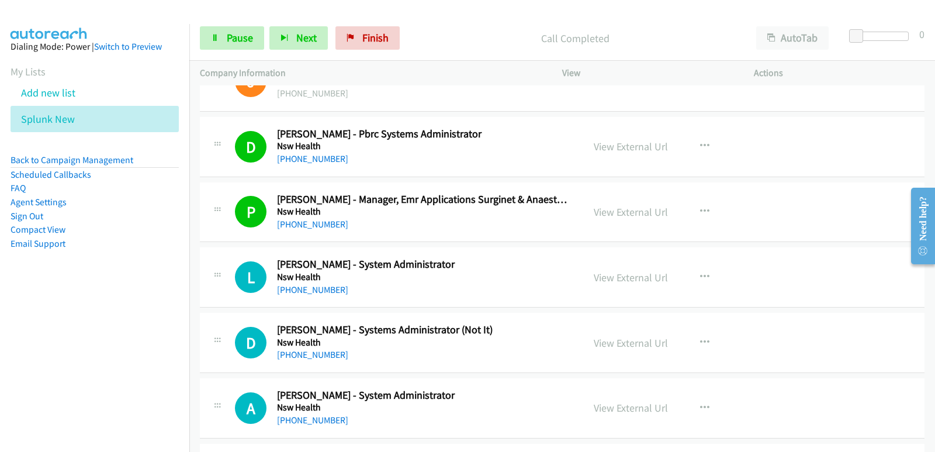
scroll to position [993, 0]
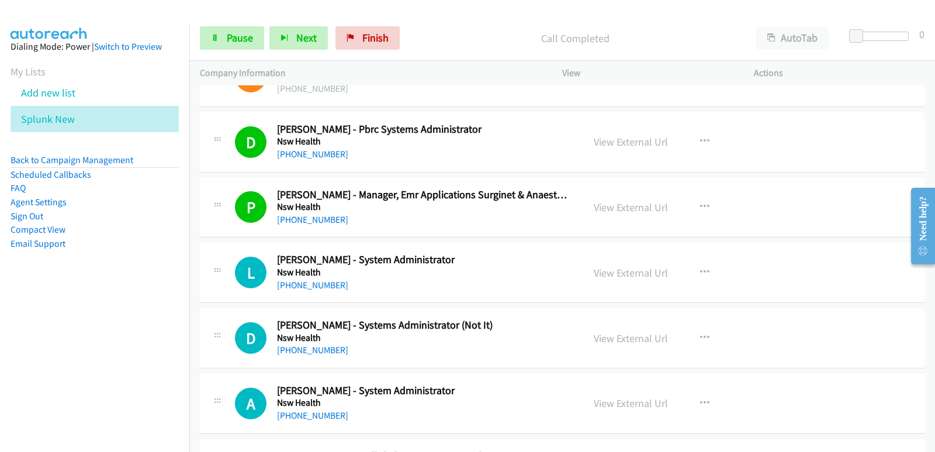
click at [4, 346] on nav "Dialing Mode: Power | Switch to Preview My Lists Add new list Splunk New Back t…" at bounding box center [95, 250] width 190 height 452
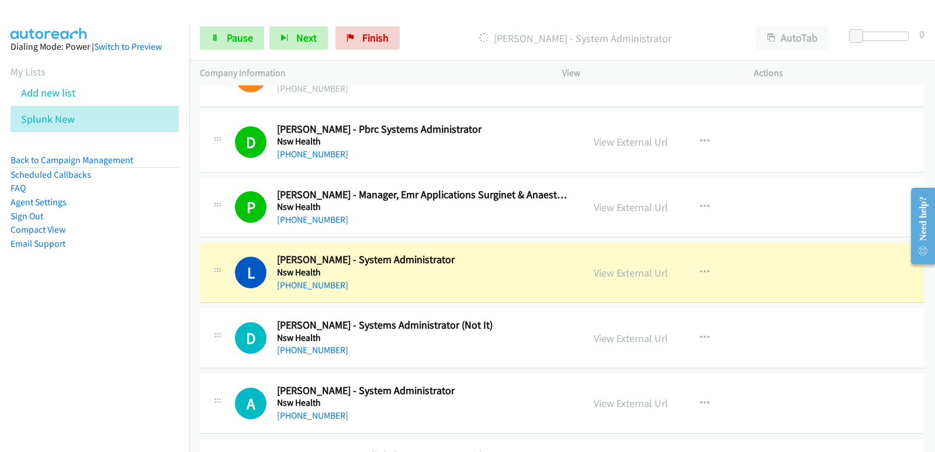
click at [25, 359] on nav "Dialing Mode: Power | Switch to Preview My Lists Add new list Splunk New Back t…" at bounding box center [95, 250] width 190 height 452
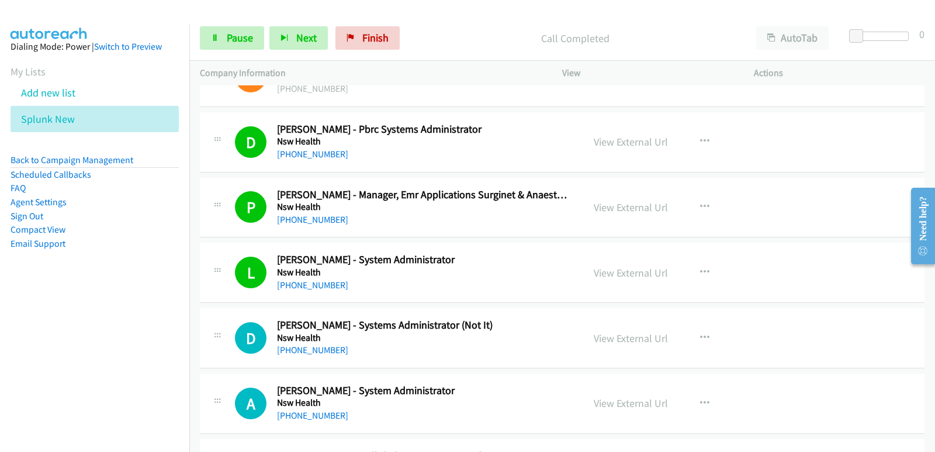
click at [42, 327] on nav "Dialing Mode: Power | Switch to Preview My Lists Add new list Splunk New Back t…" at bounding box center [95, 250] width 190 height 452
click at [44, 330] on nav "Dialing Mode: Power | Switch to Preview My Lists Add new list Splunk New Back t…" at bounding box center [95, 250] width 190 height 452
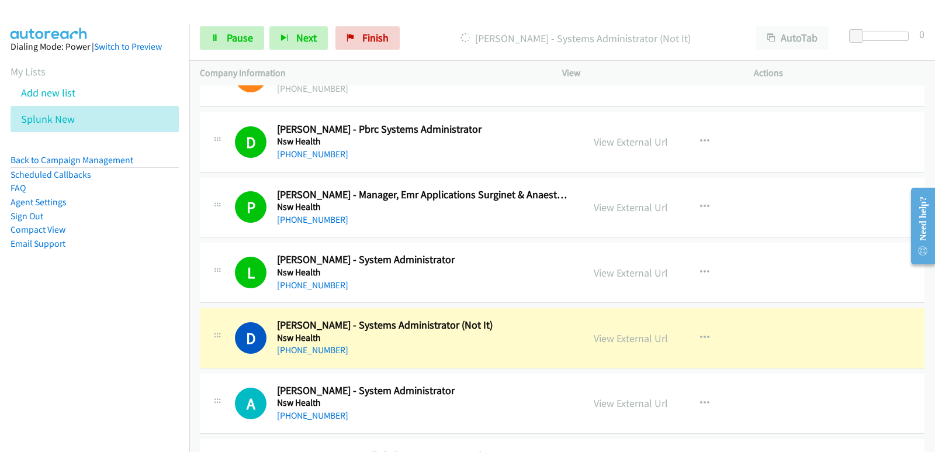
click at [33, 337] on nav "Dialing Mode: Power | Switch to Preview My Lists Add new list Splunk New Back t…" at bounding box center [95, 250] width 190 height 452
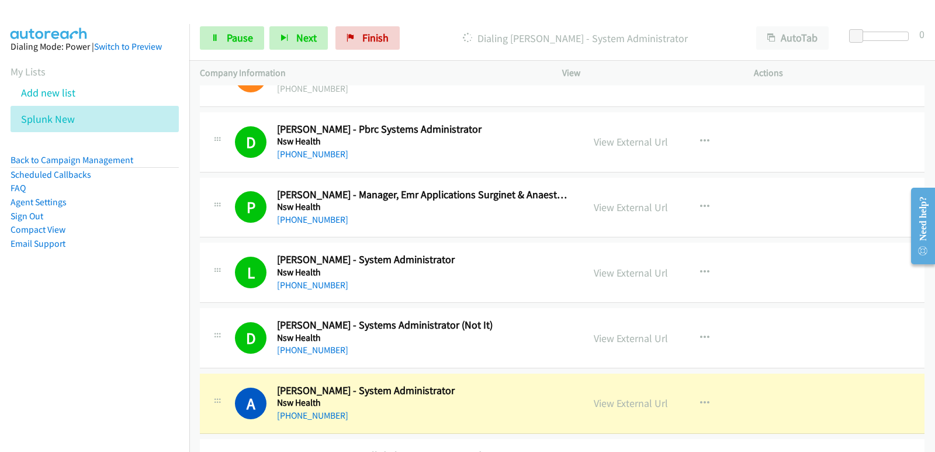
drag, startPoint x: 76, startPoint y: 370, endPoint x: 75, endPoint y: 363, distance: 7.7
click at [76, 369] on nav "Dialing Mode: Power | Switch to Preview My Lists Add new list Splunk New Back t…" at bounding box center [95, 250] width 190 height 452
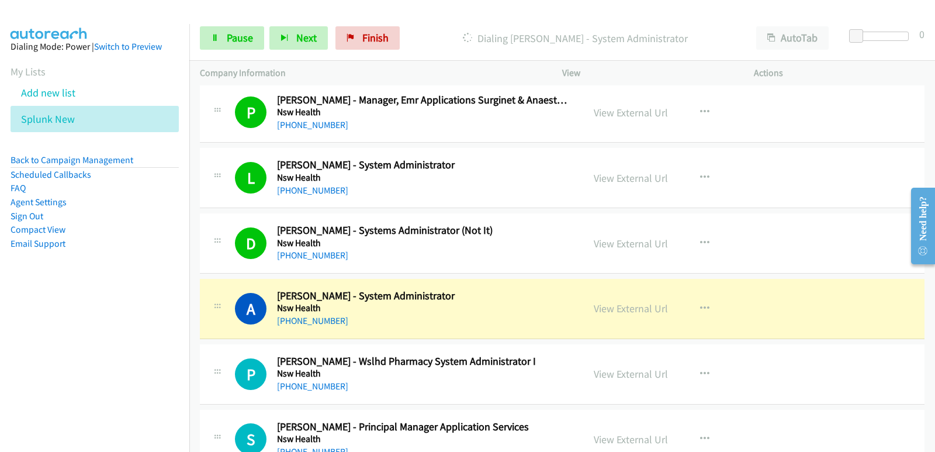
scroll to position [1110, 0]
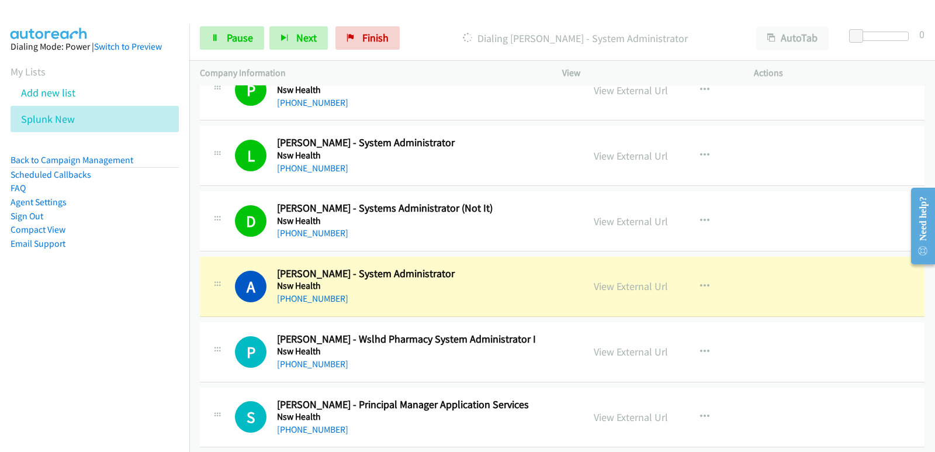
click at [7, 358] on nav "Dialing Mode: Power | Switch to Preview My Lists Add new list Splunk New Back t…" at bounding box center [95, 250] width 190 height 452
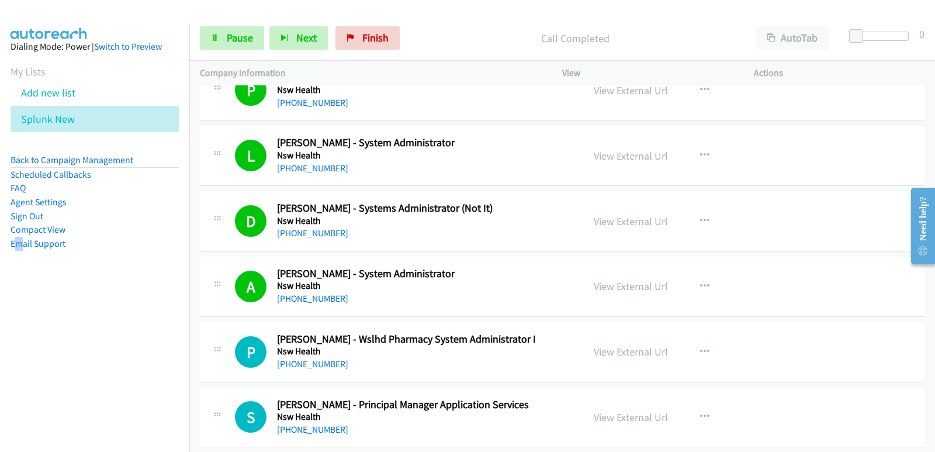
click at [22, 320] on nav "Dialing Mode: Power | Switch to Preview My Lists Add new list Splunk New Back t…" at bounding box center [95, 250] width 190 height 452
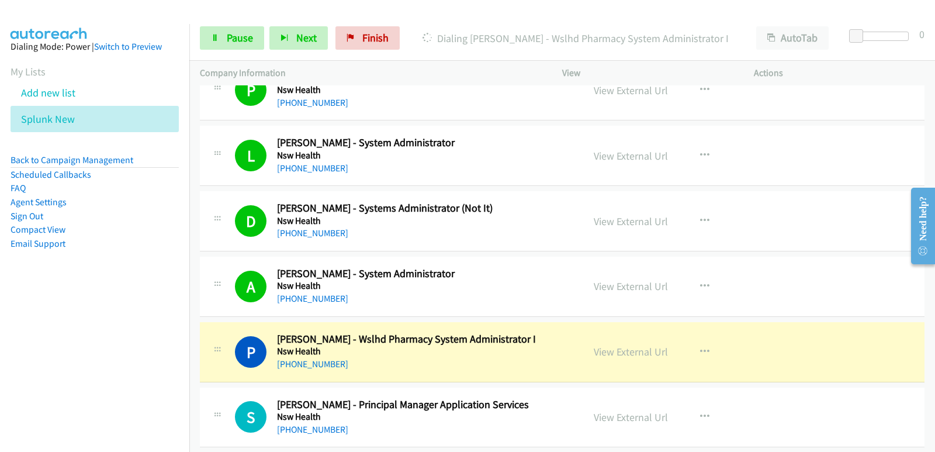
click at [1, 333] on nav "Dialing Mode: Power | Switch to Preview My Lists Add new list Splunk New Back t…" at bounding box center [95, 250] width 190 height 452
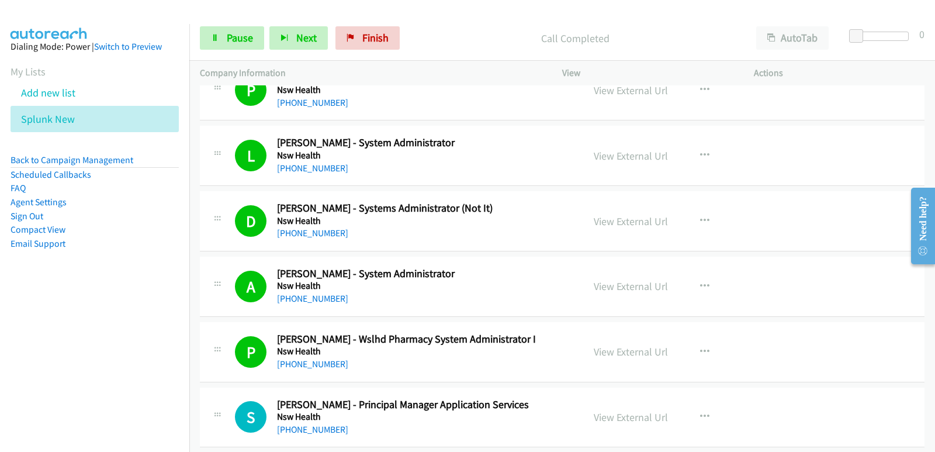
click at [51, 354] on nav "Dialing Mode: Power | Switch to Preview My Lists Add new list Splunk New Back t…" at bounding box center [95, 250] width 190 height 452
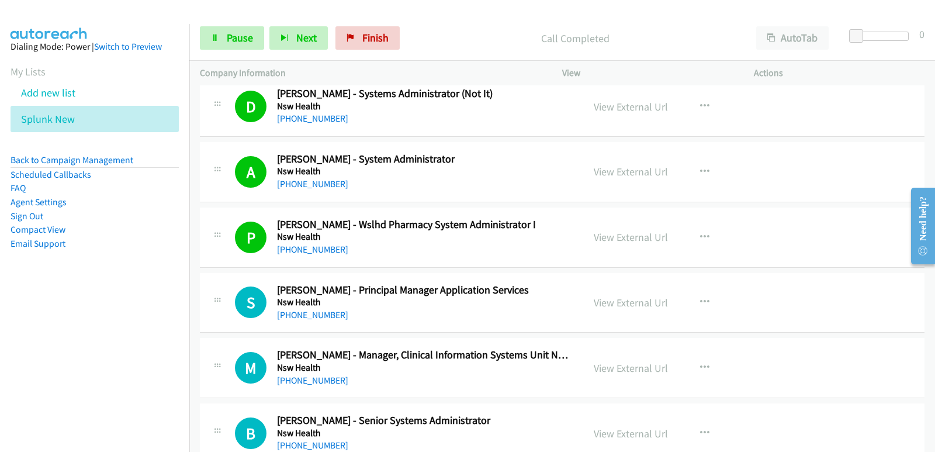
scroll to position [1227, 0]
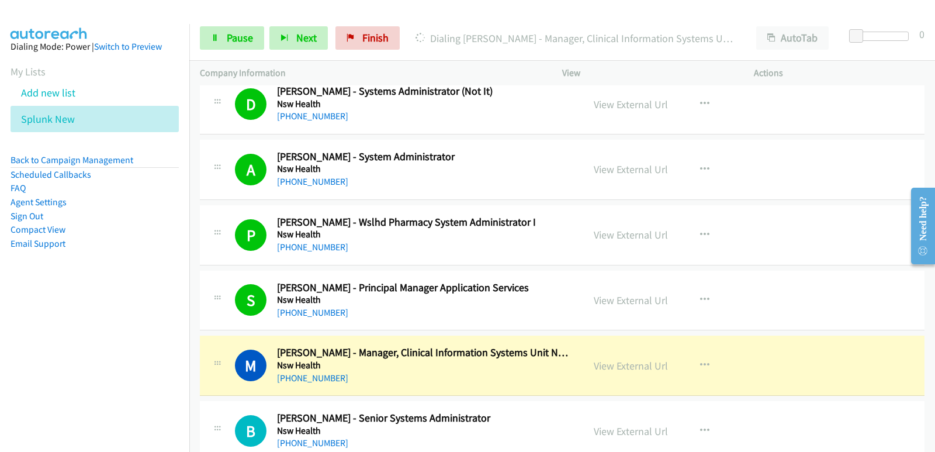
click at [31, 330] on nav "Dialing Mode: Power | Switch to Preview My Lists Add new list Splunk New Back t…" at bounding box center [95, 250] width 190 height 452
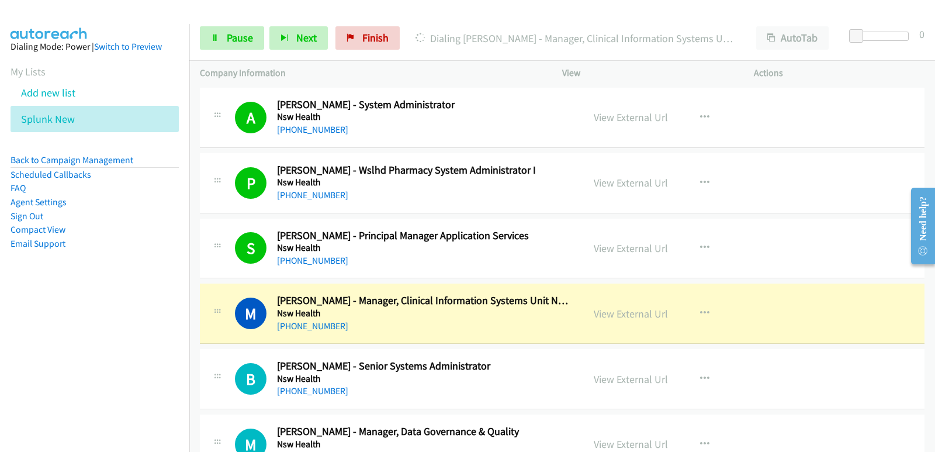
scroll to position [1344, 0]
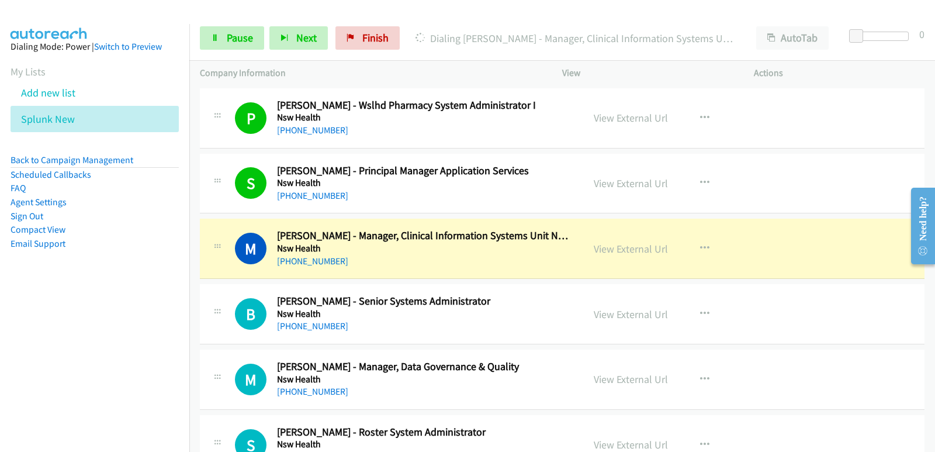
click at [47, 345] on nav "Dialing Mode: Power | Switch to Preview My Lists Add new list Splunk New Back t…" at bounding box center [95, 250] width 190 height 452
click at [618, 252] on link "View External Url" at bounding box center [631, 248] width 74 height 13
click at [249, 40] on span "Pause" at bounding box center [240, 37] width 26 height 13
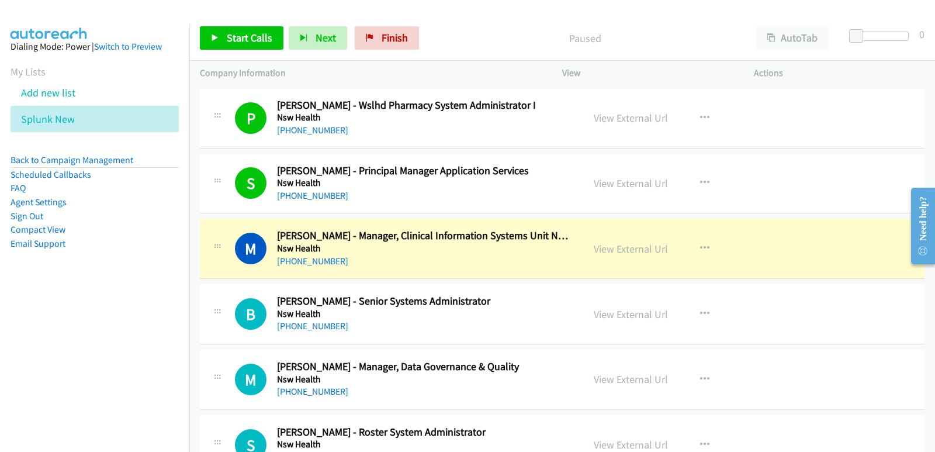
click at [0, 345] on nav "Dialing Mode: Power | Switch to Preview My Lists Add new list Splunk New Back t…" at bounding box center [95, 250] width 190 height 452
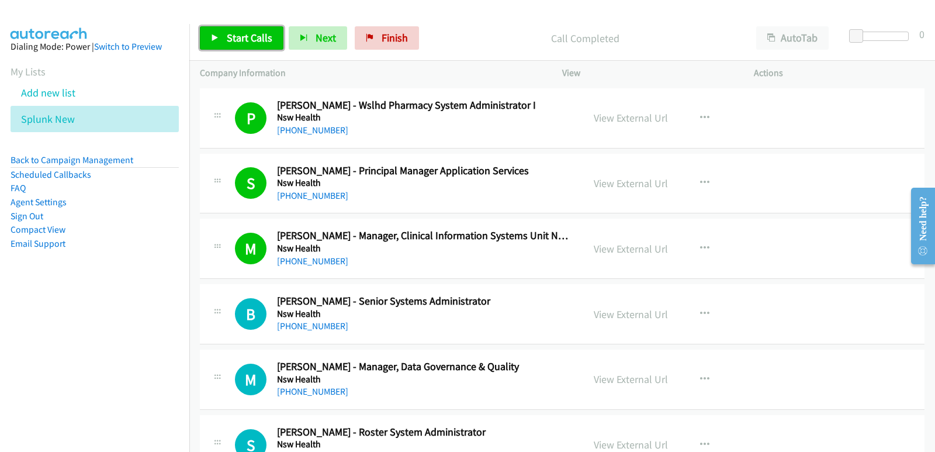
click at [255, 43] on span "Start Calls" at bounding box center [250, 37] width 46 height 13
click at [112, 323] on nav "Dialing Mode: Power | Switch to Preview My Lists Add new list Splunk New Back t…" at bounding box center [95, 250] width 190 height 452
drag, startPoint x: 8, startPoint y: 346, endPoint x: 85, endPoint y: 335, distance: 78.5
click at [8, 345] on nav "Dialing Mode: Power | Switch to Preview My Lists Add new list Splunk New Back t…" at bounding box center [95, 250] width 190 height 452
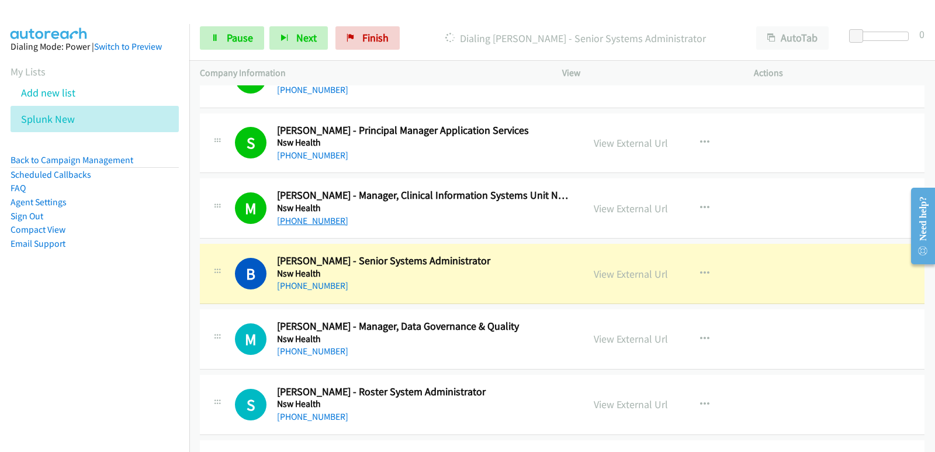
scroll to position [1402, 0]
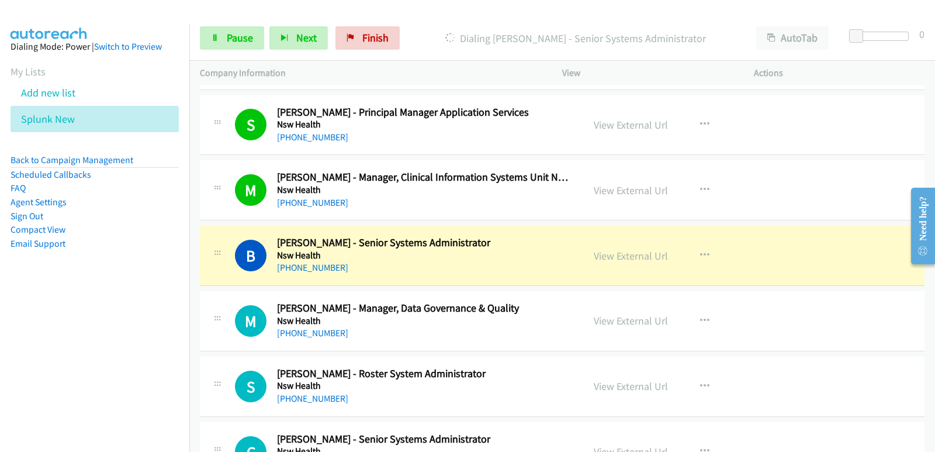
click at [16, 337] on nav "Dialing Mode: Power | Switch to Preview My Lists Add new list Splunk New Back t…" at bounding box center [95, 250] width 190 height 452
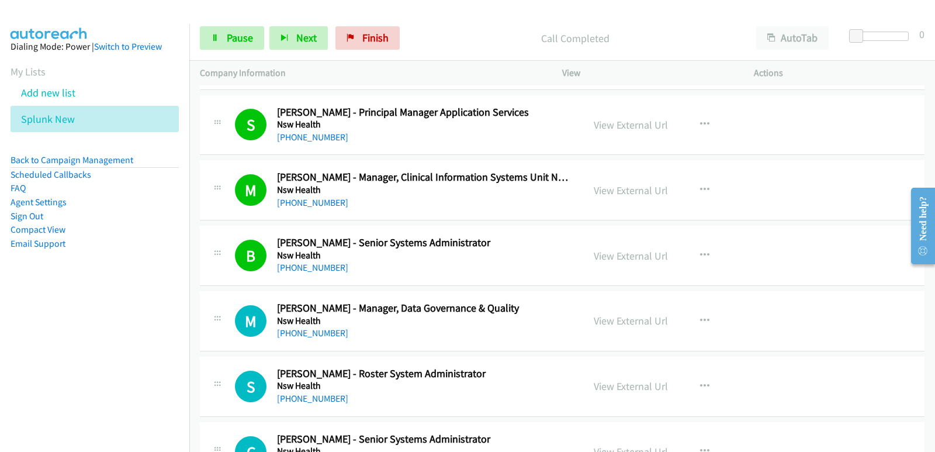
click at [36, 351] on nav "Dialing Mode: Power | Switch to Preview My Lists Add new list Splunk New Back t…" at bounding box center [95, 250] width 190 height 452
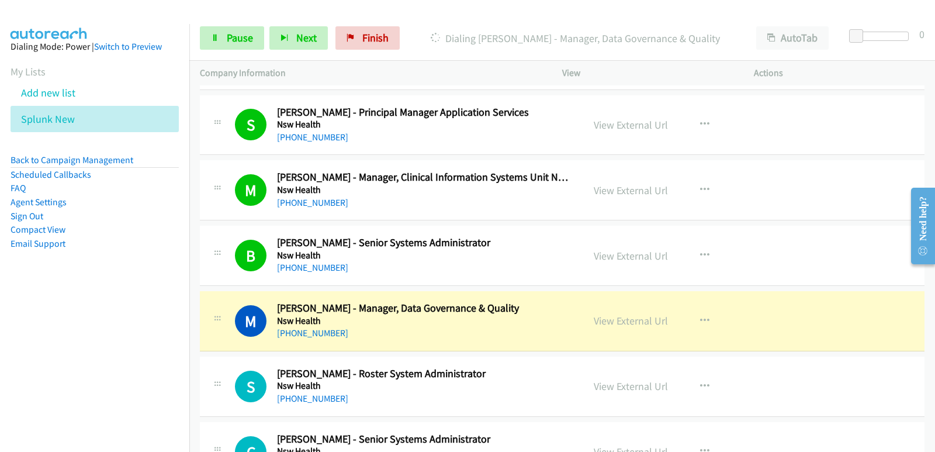
click at [37, 341] on nav "Dialing Mode: Power | Switch to Preview My Lists Add new list Splunk New Back t…" at bounding box center [95, 250] width 190 height 452
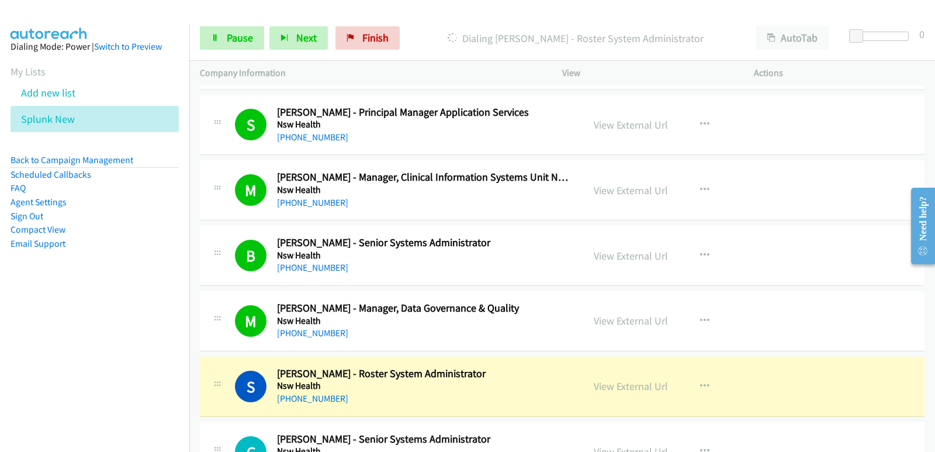
click at [1, 308] on nav "Dialing Mode: Power | Switch to Preview My Lists Add new list Splunk New Back t…" at bounding box center [95, 250] width 190 height 452
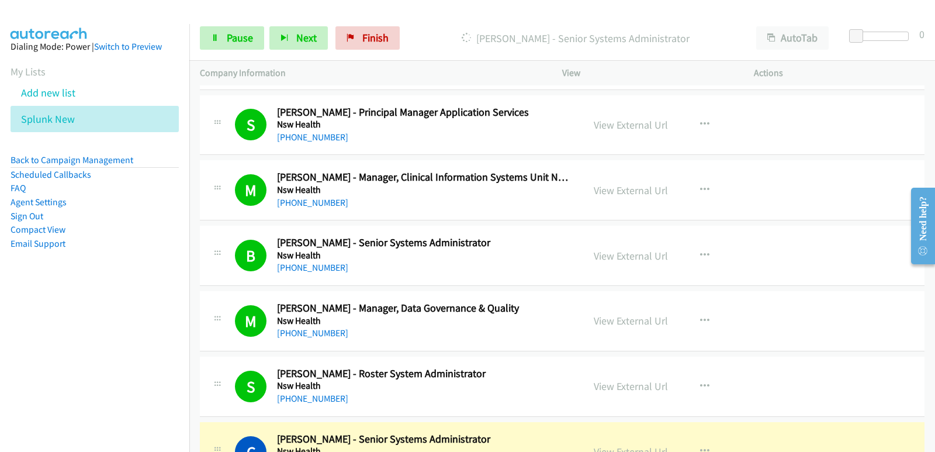
drag, startPoint x: 81, startPoint y: 358, endPoint x: 91, endPoint y: 361, distance: 10.5
click at [81, 358] on nav "Dialing Mode: Power | Switch to Preview My Lists Add new list Splunk New Back t…" at bounding box center [95, 250] width 190 height 452
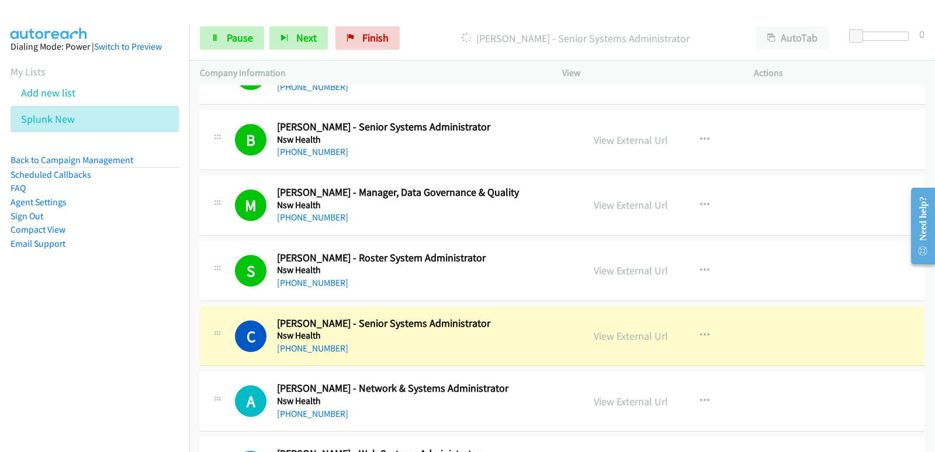
scroll to position [1519, 0]
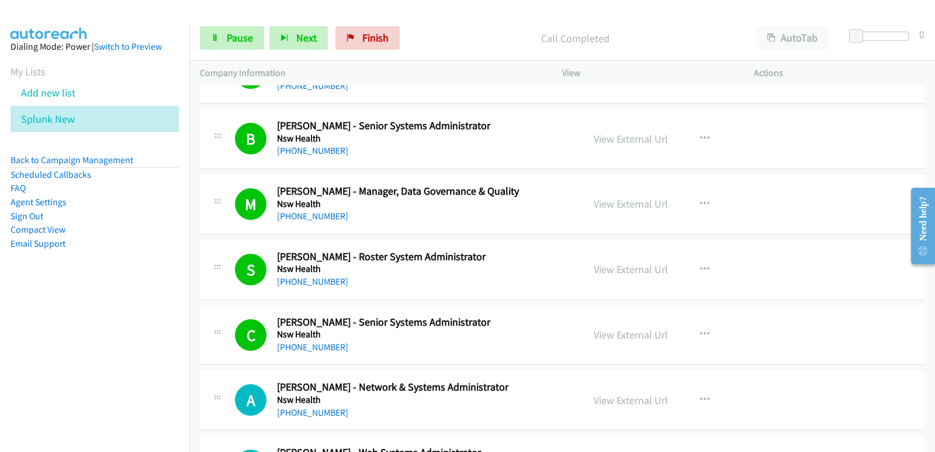
click at [14, 334] on nav "Dialing Mode: Power | Switch to Preview My Lists Add new list Splunk New Back t…" at bounding box center [95, 250] width 190 height 452
drag, startPoint x: 0, startPoint y: 332, endPoint x: 28, endPoint y: 332, distance: 28.0
click at [0, 332] on nav "Dialing Mode: Power | Switch to Preview My Lists Add new list Splunk New Back t…" at bounding box center [95, 250] width 190 height 452
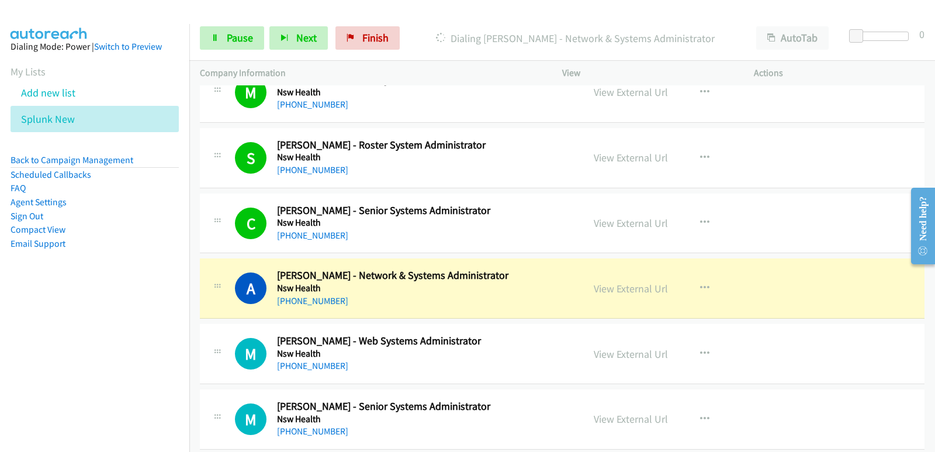
scroll to position [1636, 0]
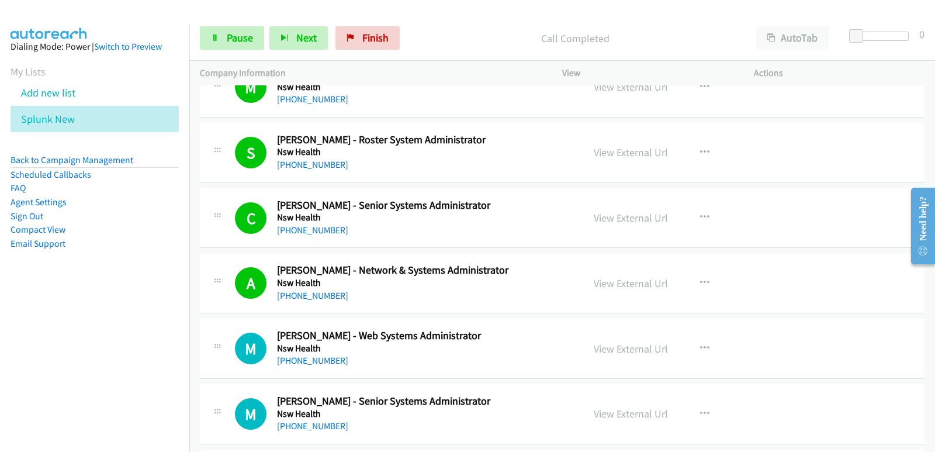
click at [44, 375] on nav "Dialing Mode: Power | Switch to Preview My Lists Add new list Splunk New Back t…" at bounding box center [95, 250] width 190 height 452
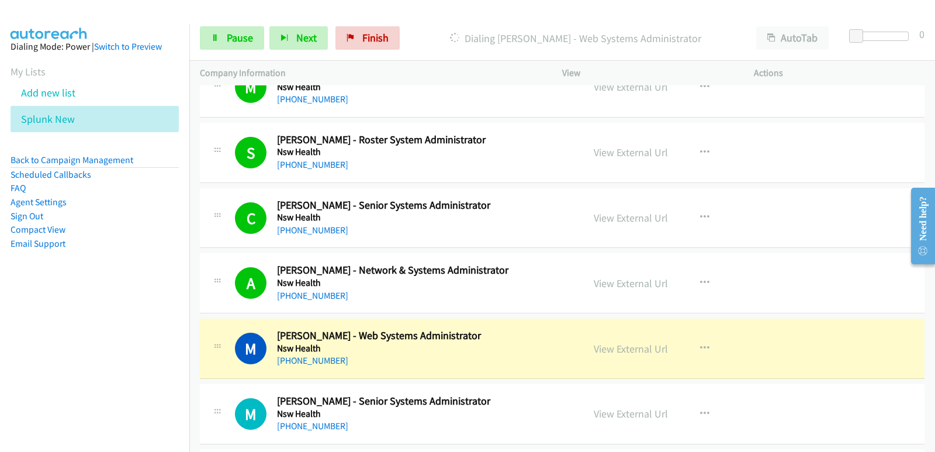
click at [34, 370] on nav "Dialing Mode: Power | Switch to Preview My Lists Add new list Splunk New Back t…" at bounding box center [95, 250] width 190 height 452
click at [19, 351] on nav "Dialing Mode: Power | Switch to Preview My Lists Add new list Splunk New Back t…" at bounding box center [95, 250] width 190 height 452
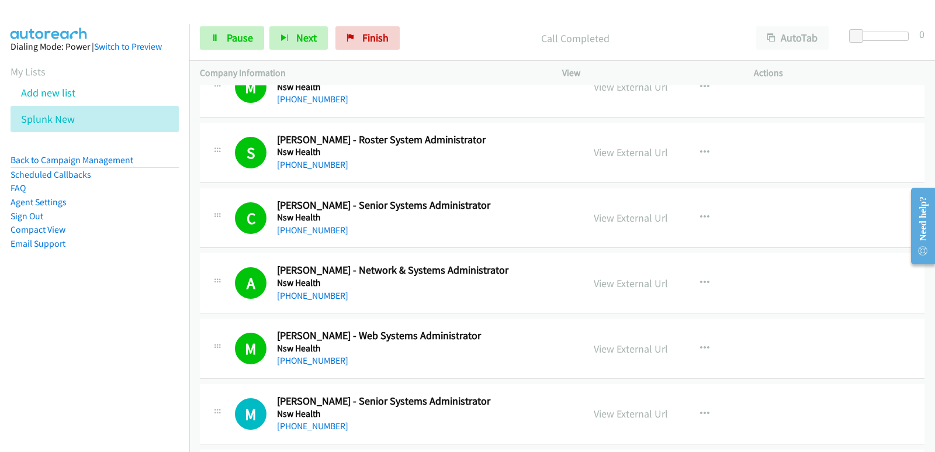
click at [27, 353] on nav "Dialing Mode: Power | Switch to Preview My Lists Add new list Splunk New Back t…" at bounding box center [95, 250] width 190 height 452
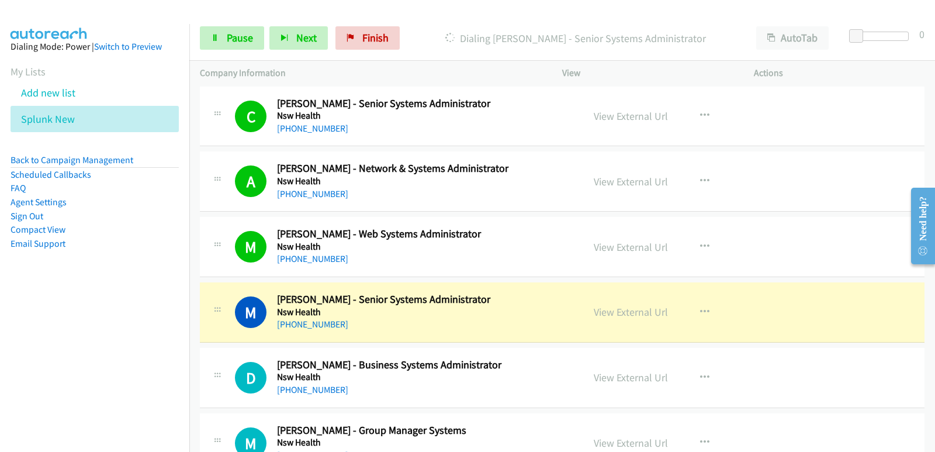
scroll to position [1753, 0]
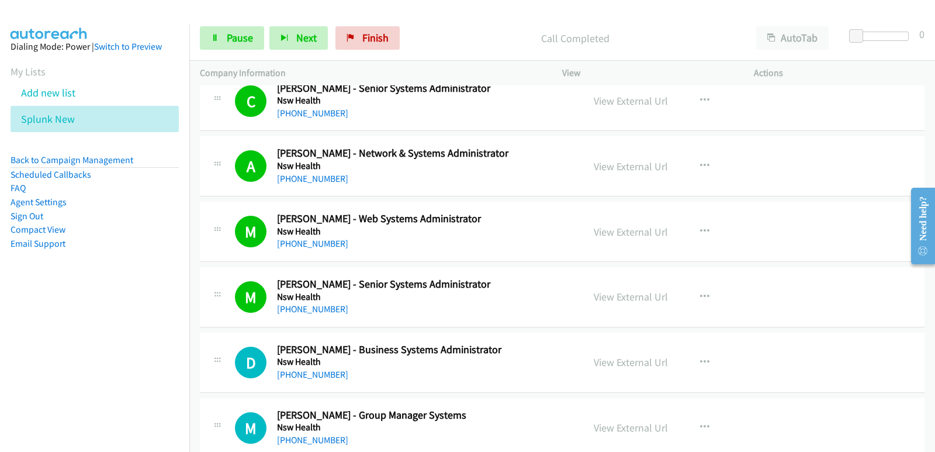
click at [71, 335] on nav "Dialing Mode: Power | Switch to Preview My Lists Add new list Splunk New Back t…" at bounding box center [95, 250] width 190 height 452
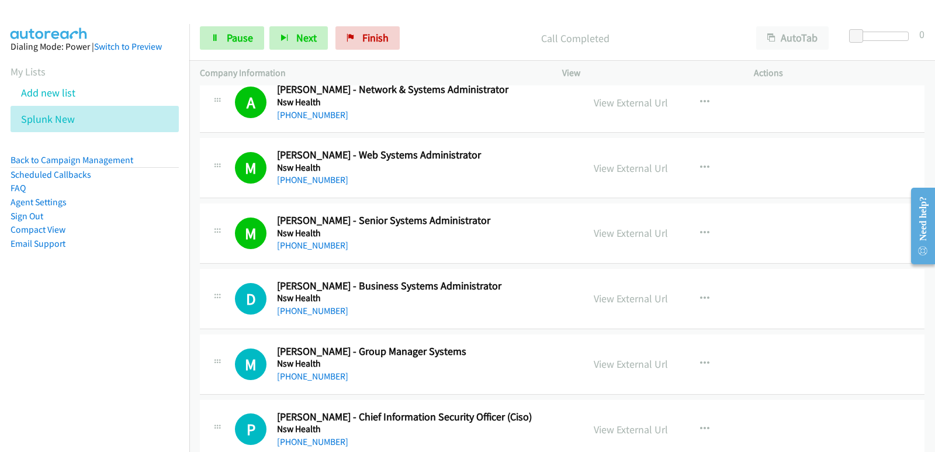
scroll to position [1870, 0]
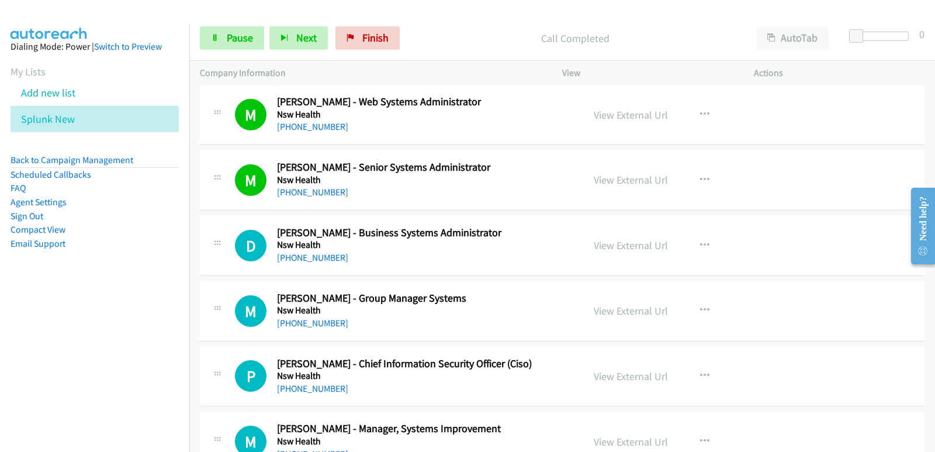
click at [12, 343] on nav "Dialing Mode: Power | Switch to Preview My Lists Add new list Splunk New Back t…" at bounding box center [95, 250] width 190 height 452
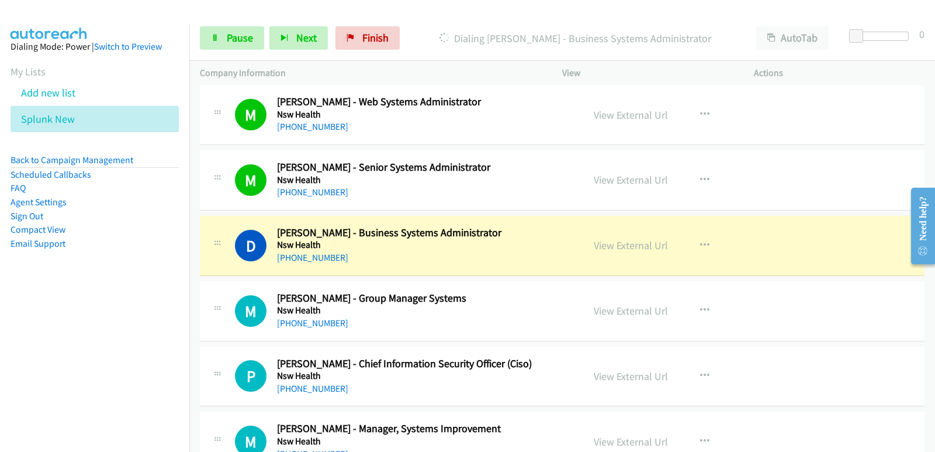
click at [34, 324] on nav "Dialing Mode: Power | Switch to Preview My Lists Add new list Splunk New Back t…" at bounding box center [95, 250] width 190 height 452
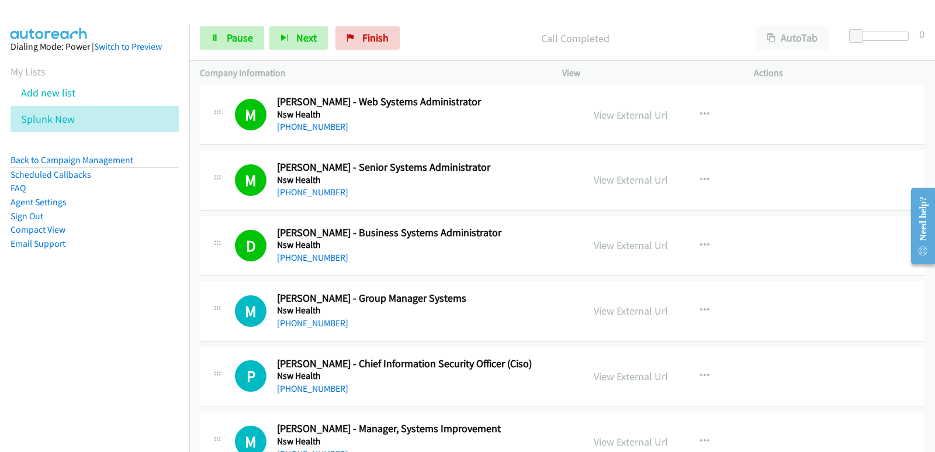
drag, startPoint x: 65, startPoint y: 336, endPoint x: 87, endPoint y: 339, distance: 21.8
click at [80, 338] on nav "Dialing Mode: Power | Switch to Preview My Lists Add new list Splunk New Back t…" at bounding box center [95, 250] width 190 height 452
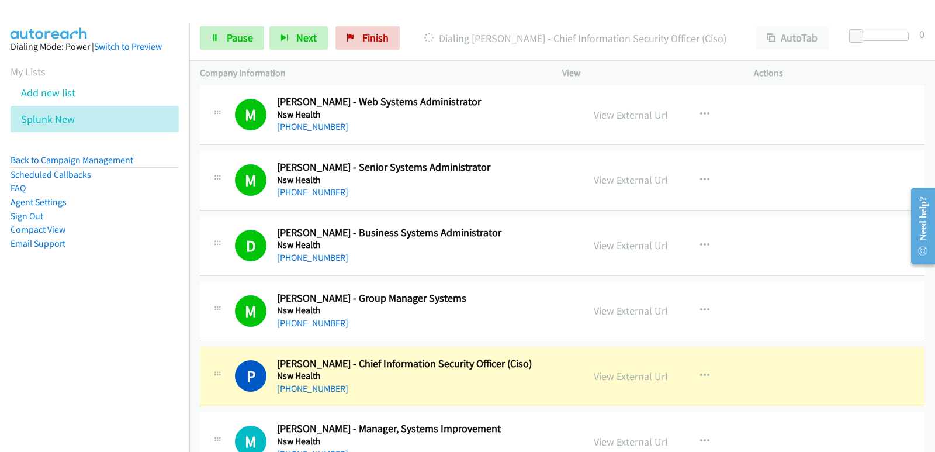
click at [48, 338] on nav "Dialing Mode: Power | Switch to Preview My Lists Add new list Splunk New Back t…" at bounding box center [95, 250] width 190 height 452
click at [16, 355] on nav "Dialing Mode: Power | Switch to Preview My Lists Add new list Splunk New Back t…" at bounding box center [95, 250] width 190 height 452
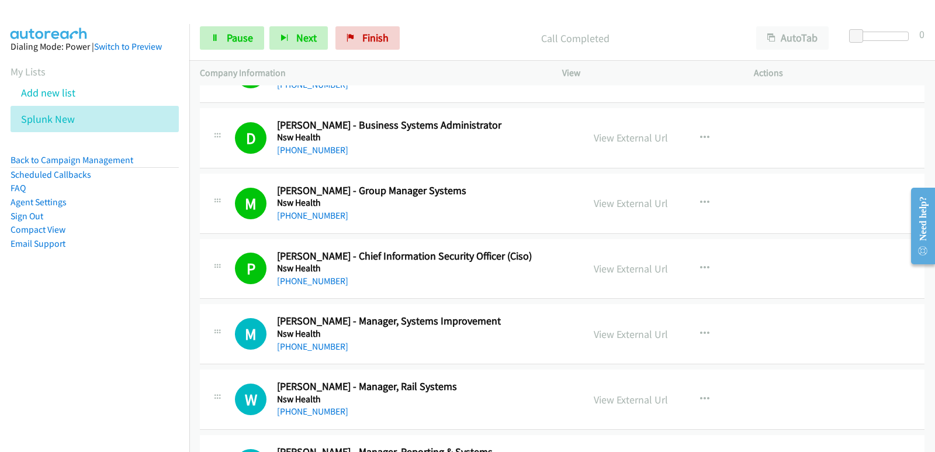
scroll to position [1986, 0]
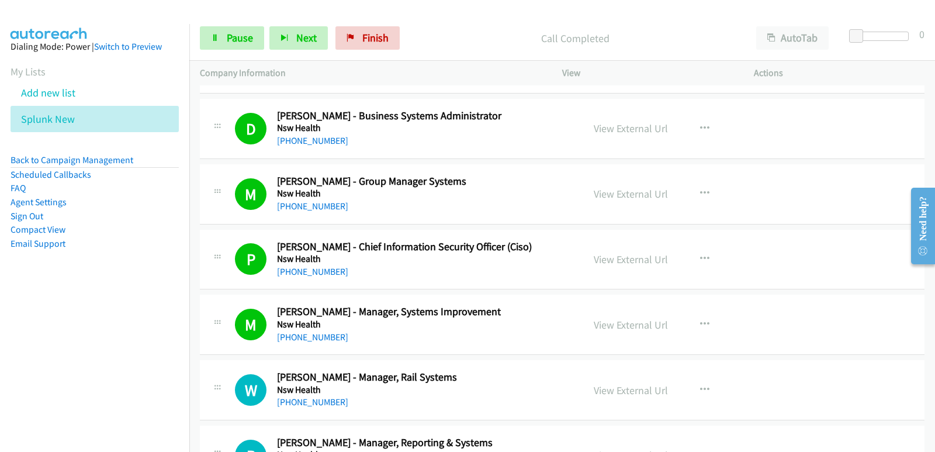
click at [23, 306] on nav "Dialing Mode: Power | Switch to Preview My Lists Add new list Splunk New Back t…" at bounding box center [95, 250] width 190 height 452
click at [21, 306] on nav "Dialing Mode: Power | Switch to Preview My Lists Add new list Splunk New Back t…" at bounding box center [95, 250] width 190 height 452
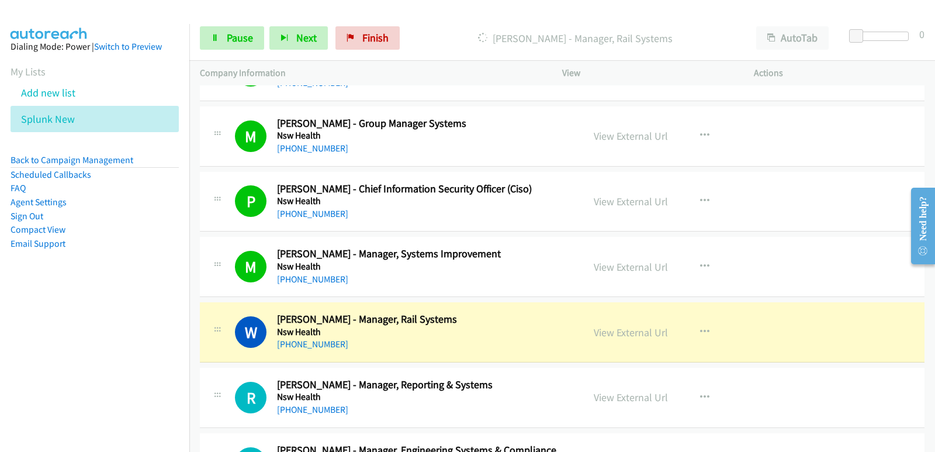
scroll to position [2045, 0]
click at [0, 338] on nav "Dialing Mode: Power | Switch to Preview My Lists Add new list Splunk New Back t…" at bounding box center [95, 250] width 190 height 452
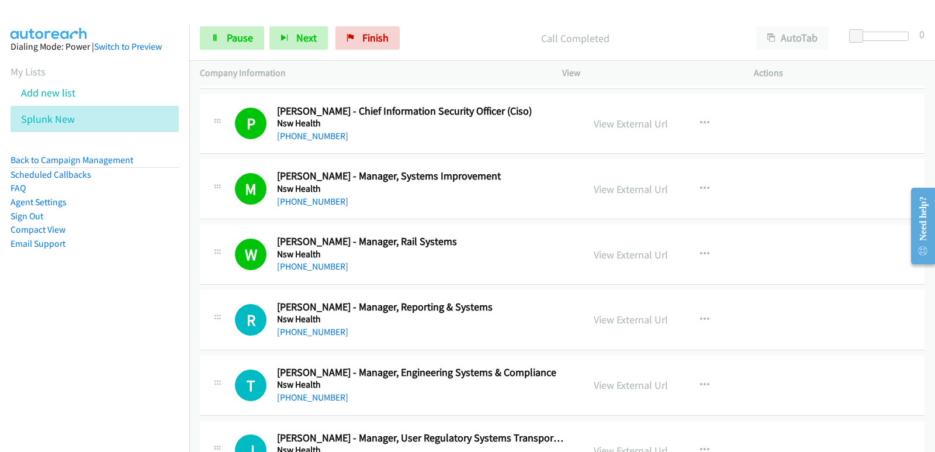
scroll to position [2162, 0]
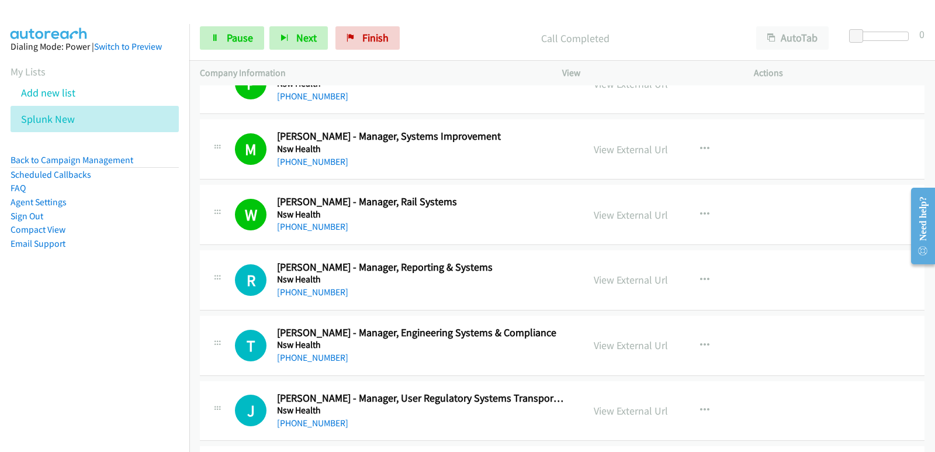
click at [46, 335] on nav "Dialing Mode: Power | Switch to Preview My Lists Add new list Splunk New Back t…" at bounding box center [95, 250] width 190 height 452
click at [34, 293] on aside "Dialing Mode: Power | Switch to Preview My Lists Add new list Splunk New Back t…" at bounding box center [94, 163] width 189 height 279
click at [26, 324] on nav "Dialing Mode: Power | Switch to Preview My Lists Add new list Splunk New Back t…" at bounding box center [95, 250] width 190 height 452
click at [28, 328] on nav "Dialing Mode: Power | Switch to Preview My Lists Add new list Splunk New Back t…" at bounding box center [95, 250] width 190 height 452
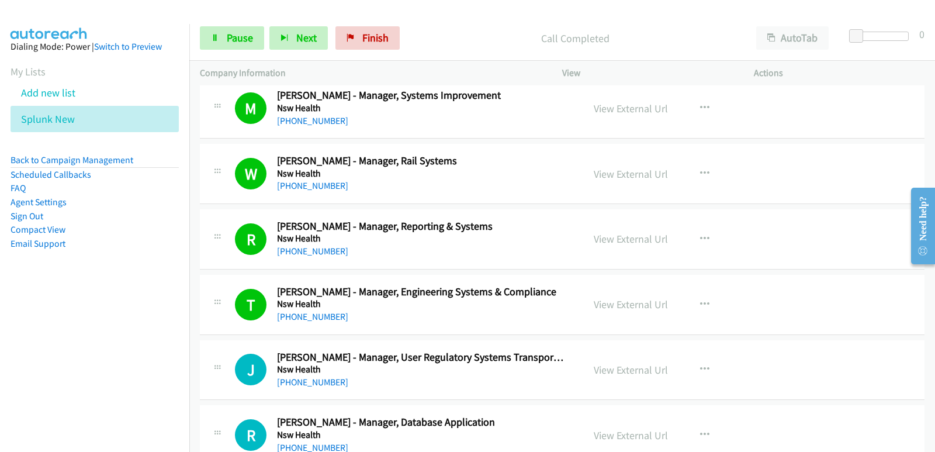
scroll to position [2220, 0]
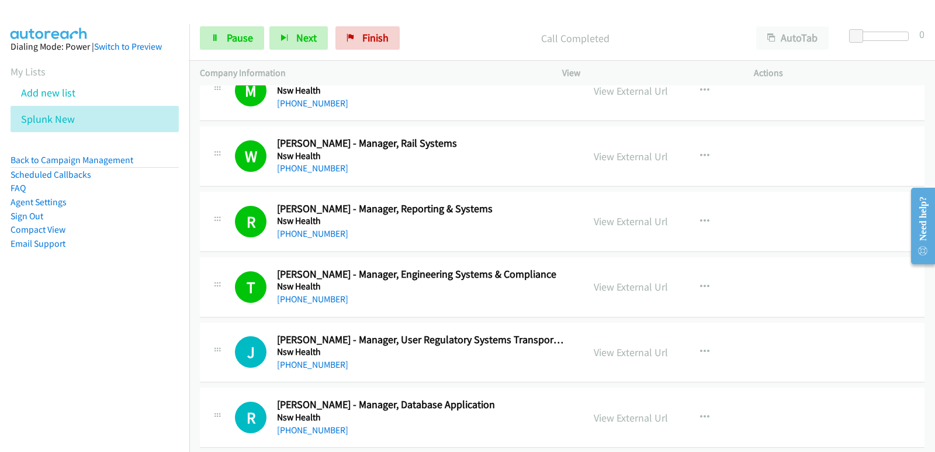
click at [33, 339] on nav "Dialing Mode: Power | Switch to Preview My Lists Add new list Splunk New Back t…" at bounding box center [95, 250] width 190 height 452
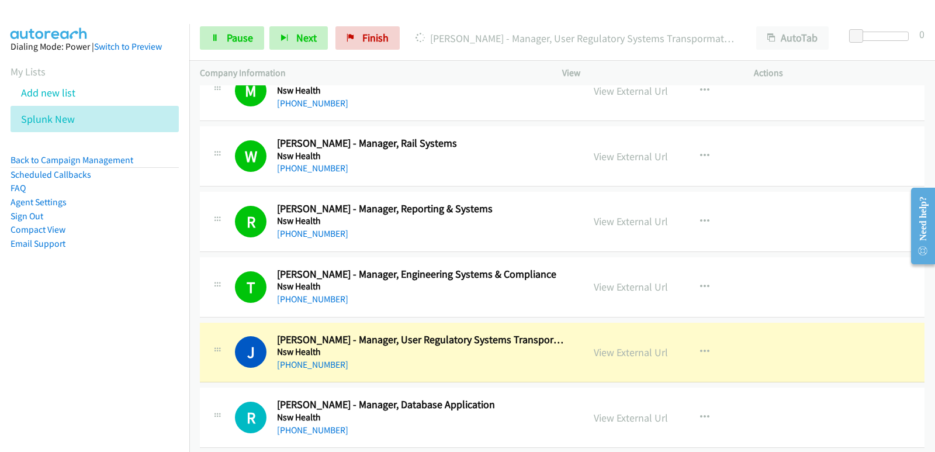
click at [59, 332] on nav "Dialing Mode: Power | Switch to Preview My Lists Add new list Splunk New Back t…" at bounding box center [95, 250] width 190 height 452
click at [250, 37] on span "Pause" at bounding box center [240, 37] width 26 height 13
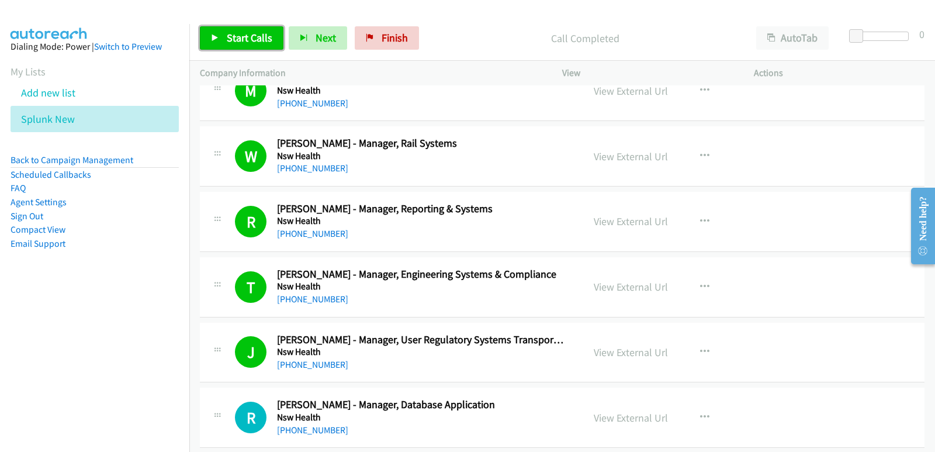
click at [229, 30] on link "Start Calls" at bounding box center [242, 37] width 84 height 23
click at [11, 405] on nav "Dialing Mode: Power | Switch to Preview My Lists Add new list Splunk New Back t…" at bounding box center [95, 250] width 190 height 452
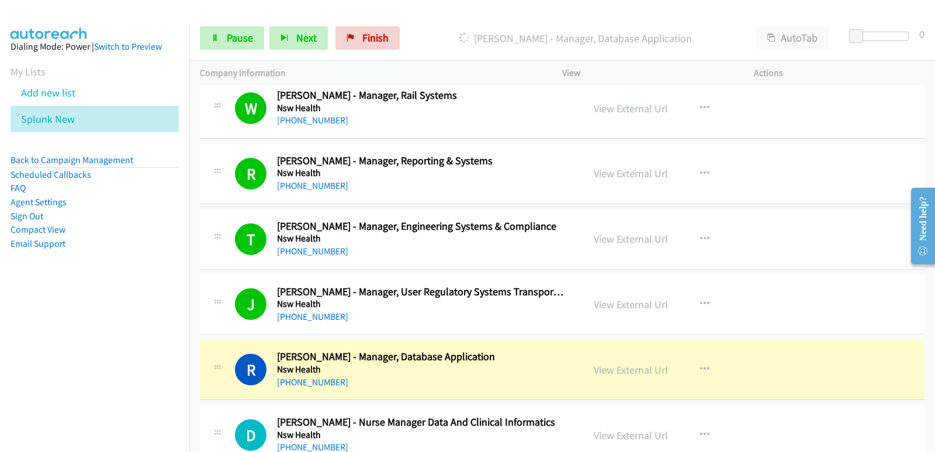
scroll to position [2279, 0]
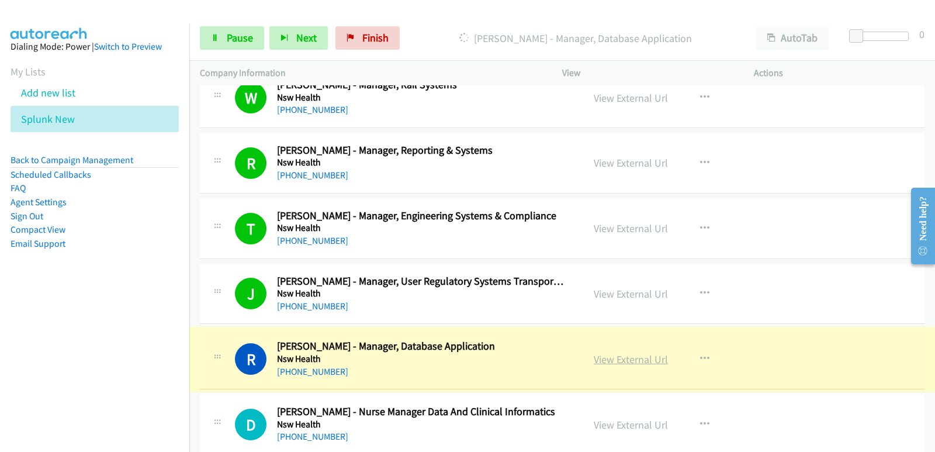
click at [622, 361] on link "View External Url" at bounding box center [631, 358] width 74 height 13
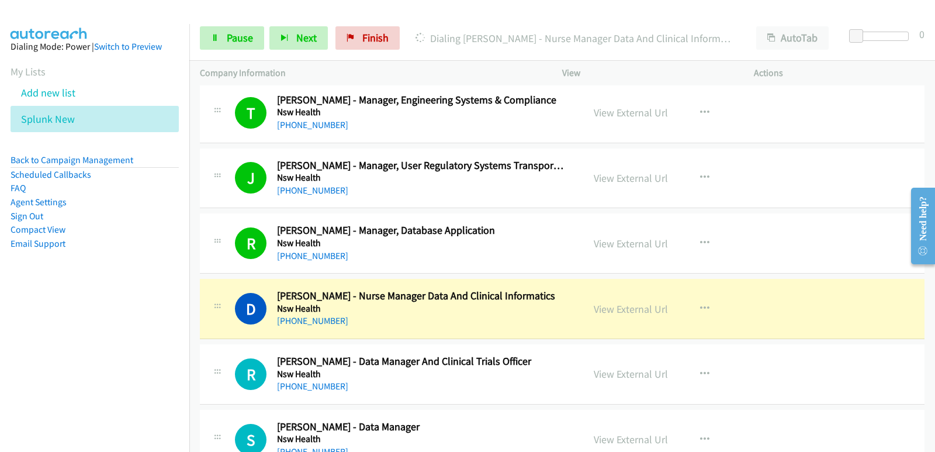
scroll to position [2395, 0]
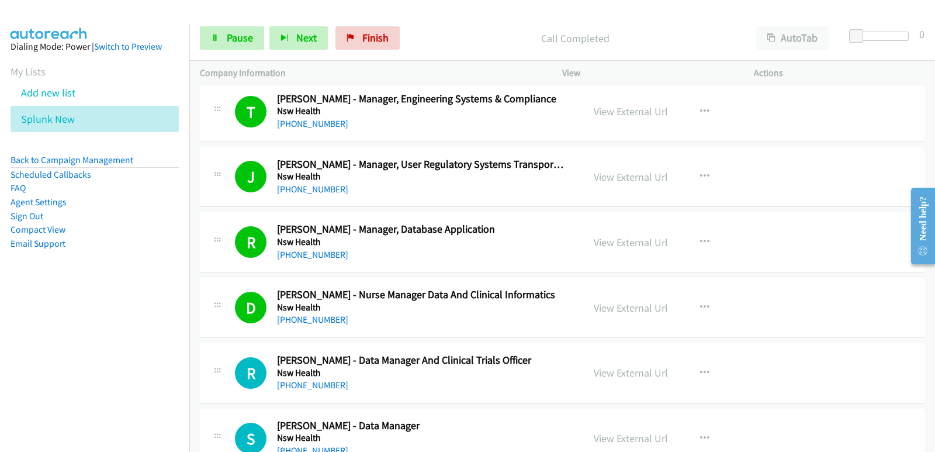
drag, startPoint x: 46, startPoint y: 285, endPoint x: 103, endPoint y: 192, distance: 109.1
click at [46, 285] on aside "Dialing Mode: Power | Switch to Preview My Lists Add new list Splunk New Back t…" at bounding box center [94, 163] width 189 height 279
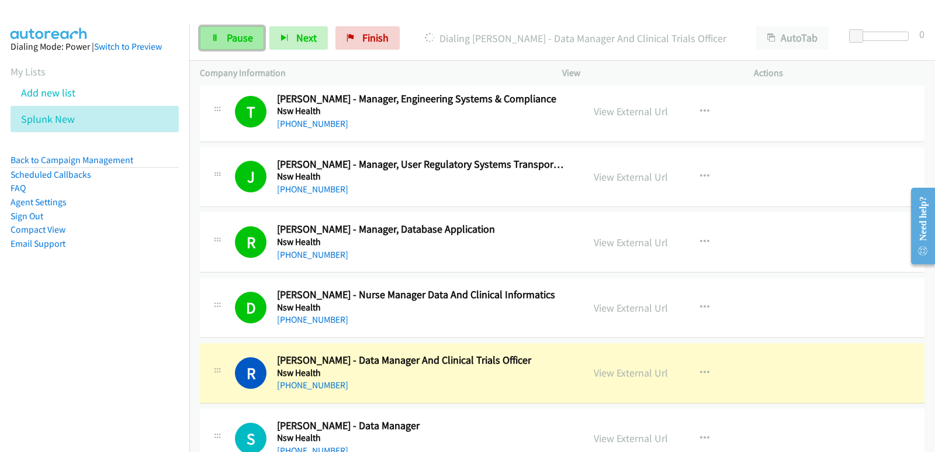
click at [240, 31] on span "Pause" at bounding box center [240, 37] width 26 height 13
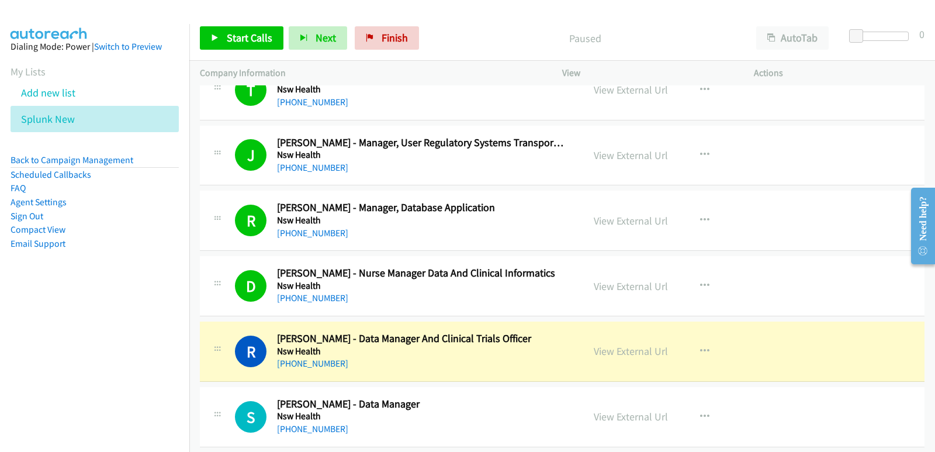
scroll to position [2454, 0]
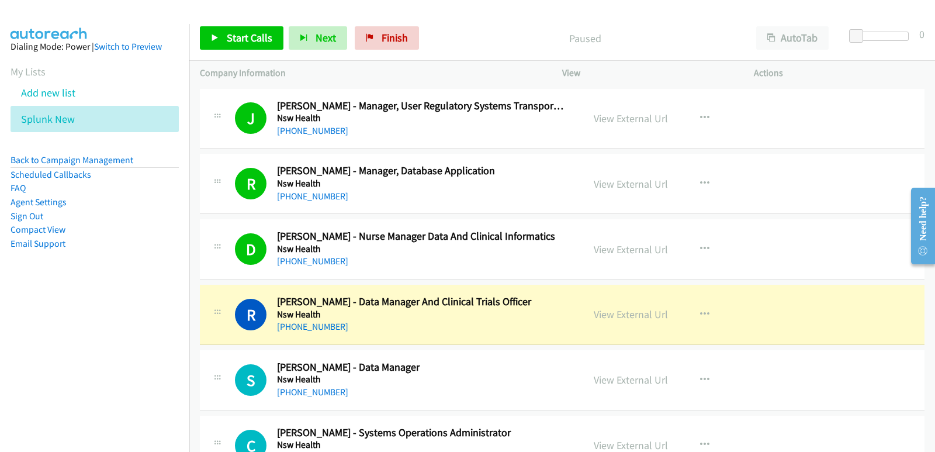
drag, startPoint x: 19, startPoint y: 322, endPoint x: 52, endPoint y: 264, distance: 66.7
click at [19, 323] on nav "Dialing Mode: Power | Switch to Preview My Lists Add new list Splunk New Back t…" at bounding box center [95, 250] width 190 height 452
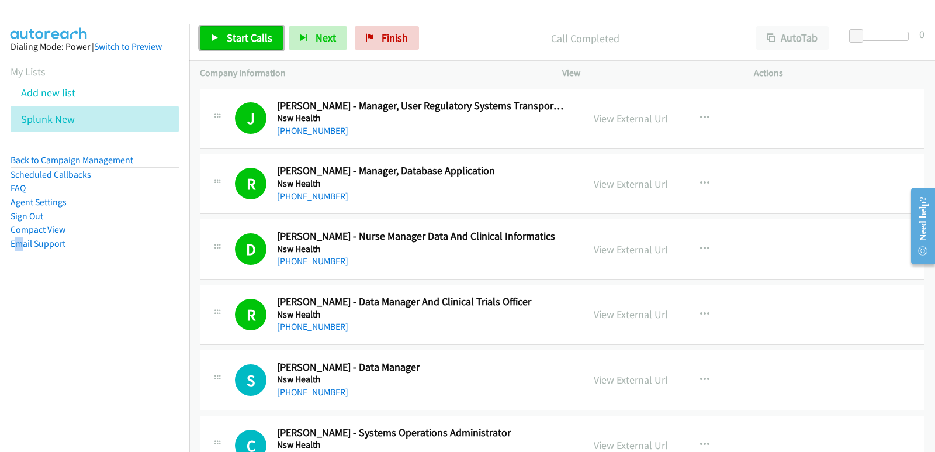
click at [247, 33] on span "Start Calls" at bounding box center [250, 37] width 46 height 13
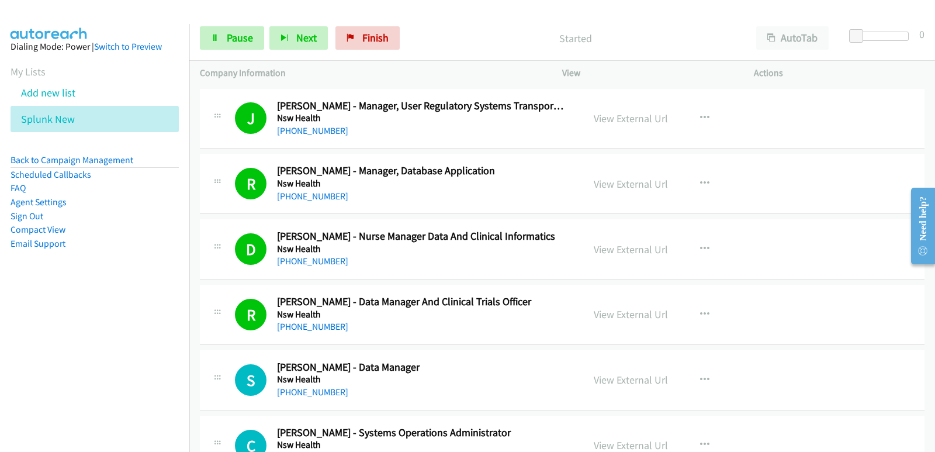
click at [59, 337] on nav "Dialing Mode: Power | Switch to Preview My Lists Add new list Splunk New Back t…" at bounding box center [95, 250] width 190 height 452
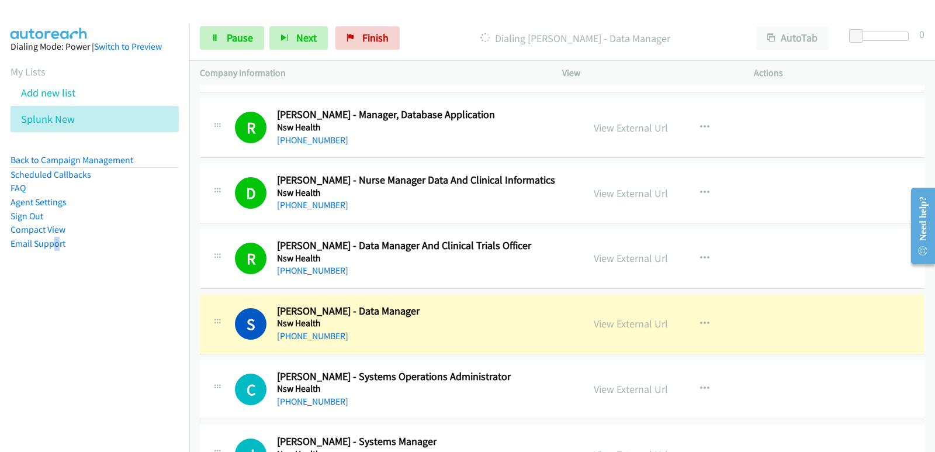
scroll to position [2512, 0]
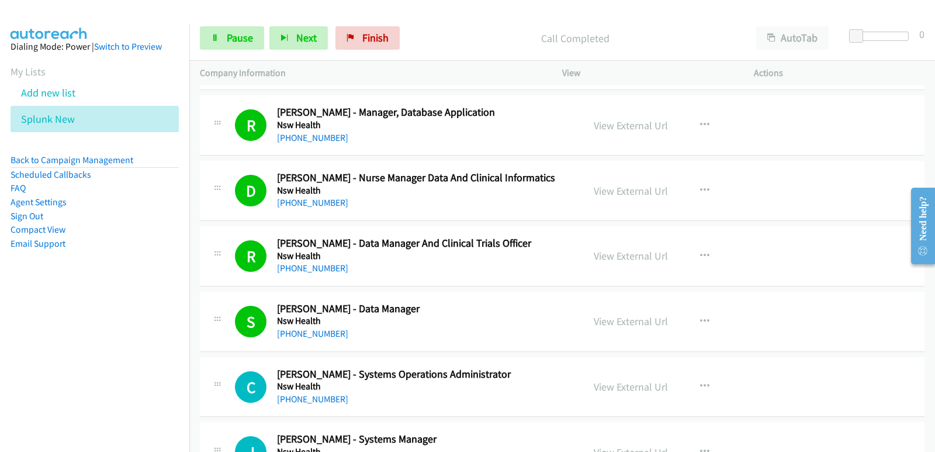
click at [2, 331] on nav "Dialing Mode: Power | Switch to Preview My Lists Add new list Splunk New Back t…" at bounding box center [95, 250] width 190 height 452
drag, startPoint x: 21, startPoint y: 346, endPoint x: 31, endPoint y: 345, distance: 10.1
click at [21, 347] on nav "Dialing Mode: Power | Switch to Preview My Lists Add new list Splunk New Back t…" at bounding box center [95, 250] width 190 height 452
click at [36, 340] on nav "Dialing Mode: Power | Switch to Preview My Lists Add new list Splunk New Back t…" at bounding box center [95, 250] width 190 height 452
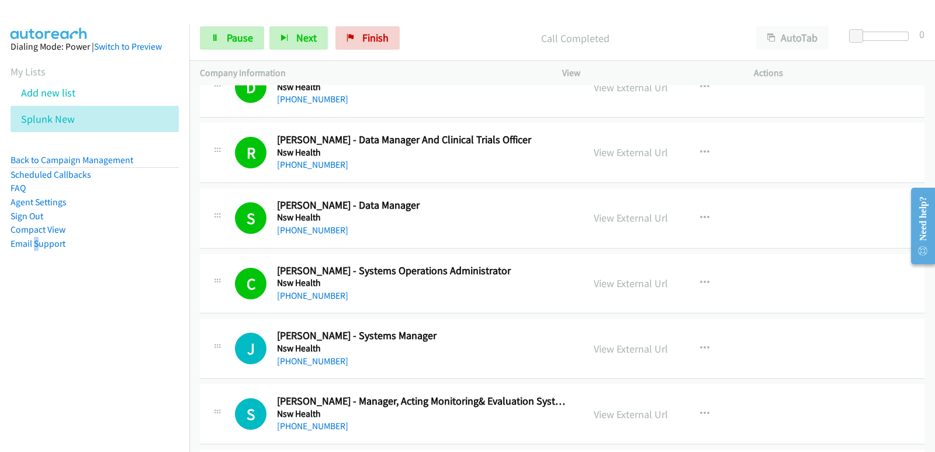
scroll to position [2629, 0]
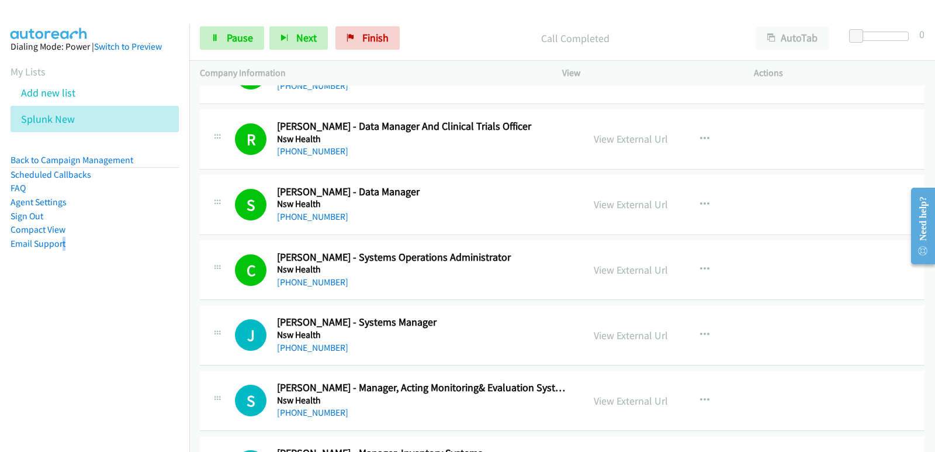
click at [61, 344] on nav "Dialing Mode: Power | Switch to Preview My Lists Add new list Splunk New Back t…" at bounding box center [95, 250] width 190 height 452
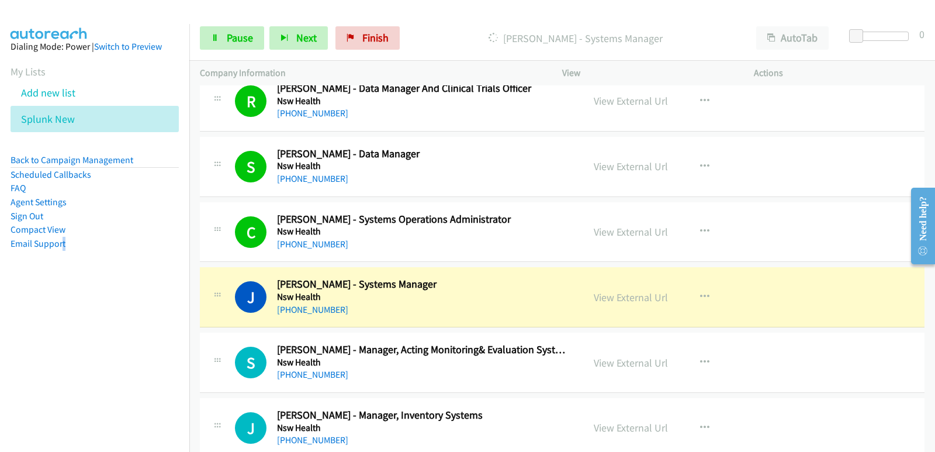
scroll to position [2688, 0]
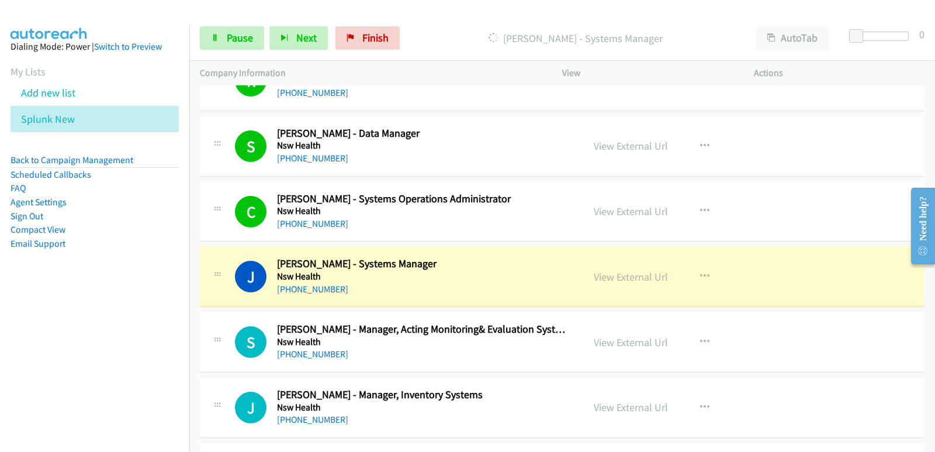
click at [0, 303] on aside "Dialing Mode: Power | Switch to Preview My Lists Add new list Splunk New Back t…" at bounding box center [94, 163] width 189 height 279
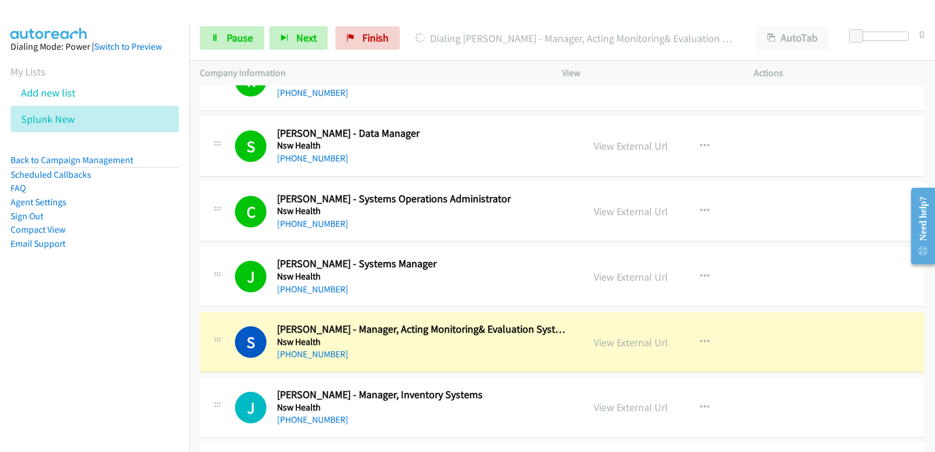
click at [16, 307] on nav "Dialing Mode: Power | Switch to Preview My Lists Add new list Splunk New Back t…" at bounding box center [95, 250] width 190 height 452
click at [71, 338] on nav "Dialing Mode: Power | Switch to Preview My Lists Add new list Splunk New Back t…" at bounding box center [95, 250] width 190 height 452
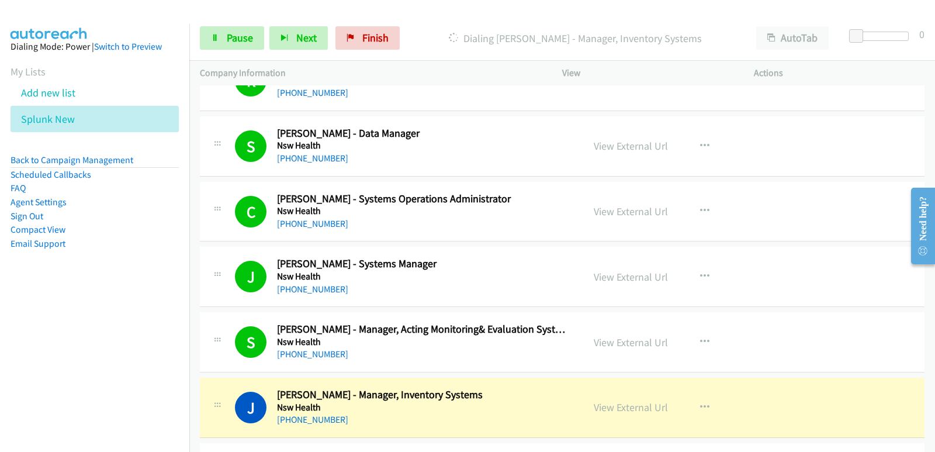
click at [67, 337] on nav "Dialing Mode: Power | Switch to Preview My Lists Add new list Splunk New Back t…" at bounding box center [95, 250] width 190 height 452
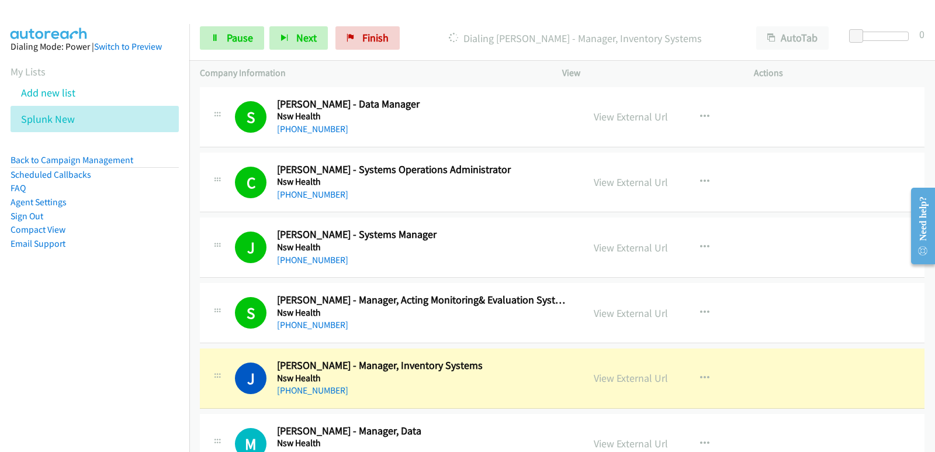
scroll to position [2746, 0]
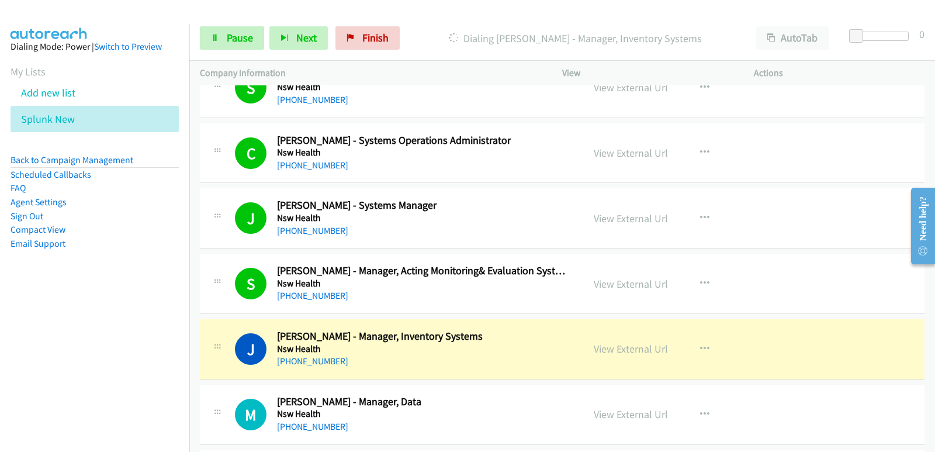
click at [365, 371] on div "J Callback Scheduled [PERSON_NAME] - Manager, Inventory Systems Nsw Health [GEO…" at bounding box center [562, 349] width 724 height 60
click at [606, 353] on link "View External Url" at bounding box center [631, 348] width 74 height 13
click at [227, 34] on span "Pause" at bounding box center [240, 37] width 26 height 13
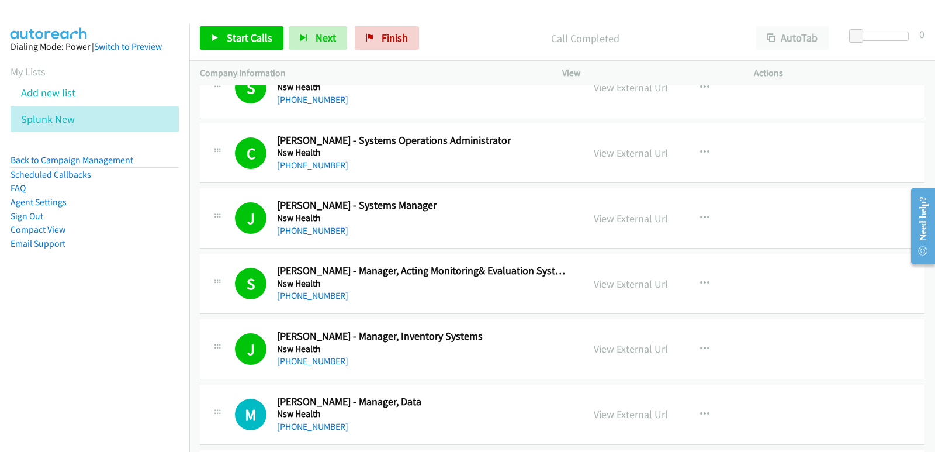
click at [56, 308] on nav "Dialing Mode: Power | Switch to Preview My Lists Add new list Splunk New Back t…" at bounding box center [95, 250] width 190 height 452
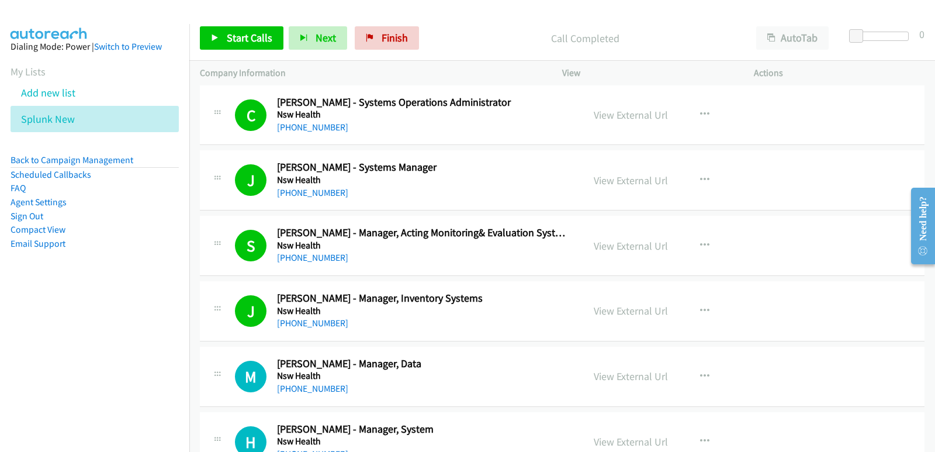
scroll to position [2804, 0]
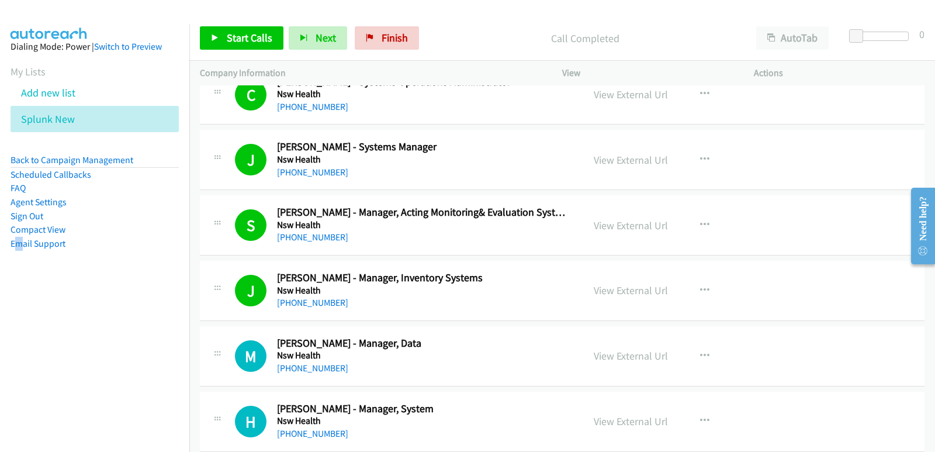
click at [19, 367] on nav "Dialing Mode: Power | Switch to Preview My Lists Add new list Splunk New Back t…" at bounding box center [95, 250] width 190 height 452
click at [237, 35] on span "Start Calls" at bounding box center [250, 37] width 46 height 13
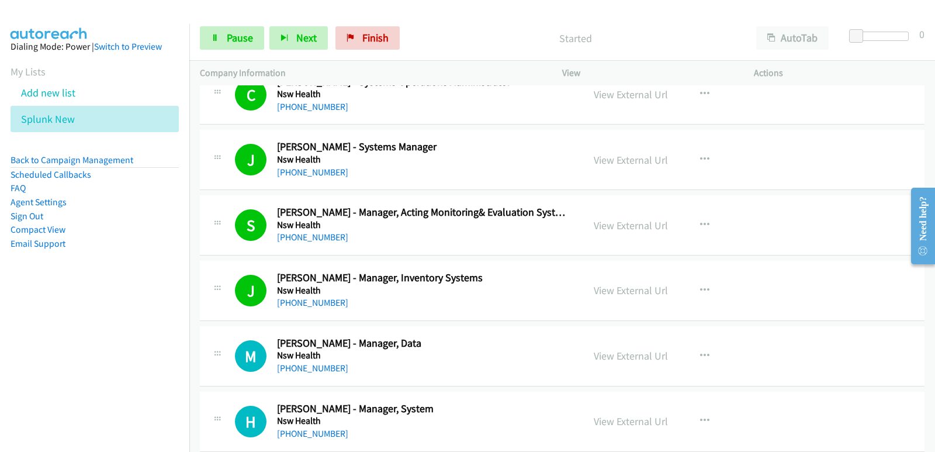
click at [70, 334] on nav "Dialing Mode: Power | Switch to Preview My Lists Add new list Splunk New Back t…" at bounding box center [95, 250] width 190 height 452
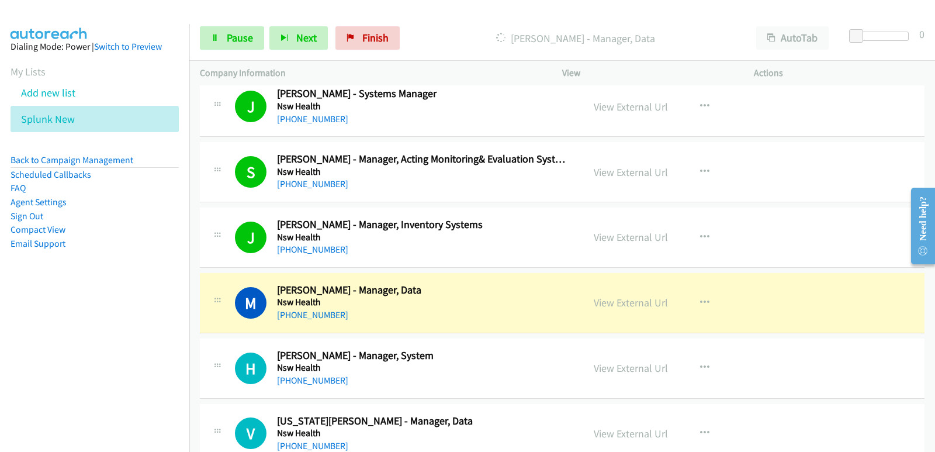
scroll to position [2863, 0]
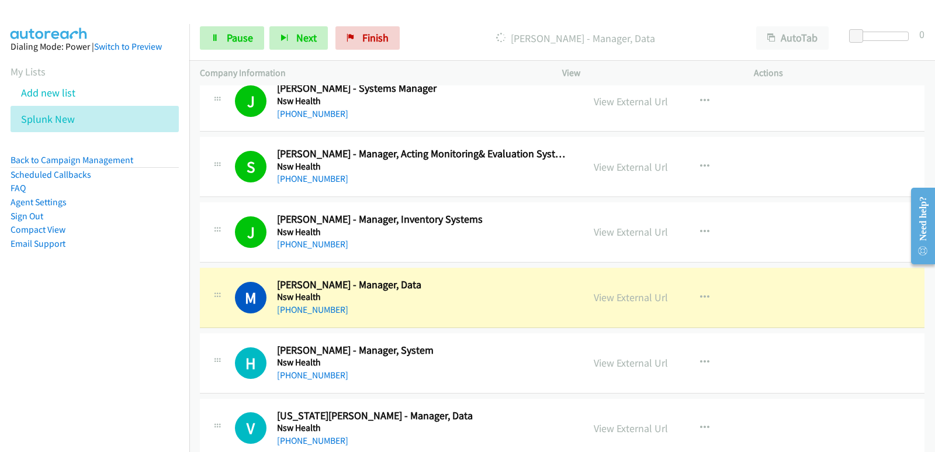
drag, startPoint x: 424, startPoint y: 324, endPoint x: 584, endPoint y: 321, distance: 160.7
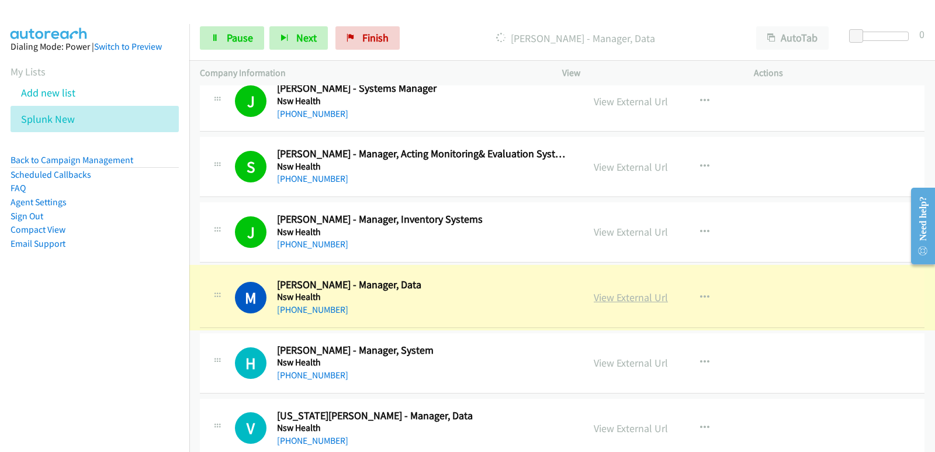
click at [598, 299] on link "View External Url" at bounding box center [631, 296] width 74 height 13
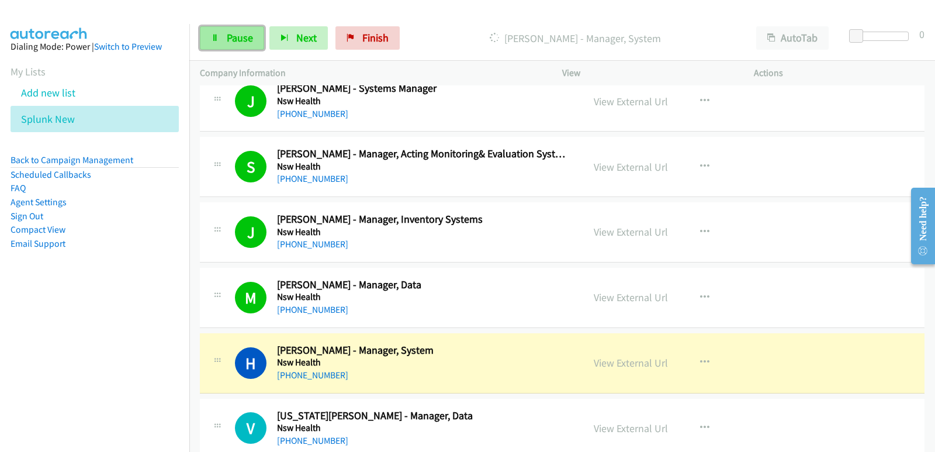
click at [252, 42] on span "Pause" at bounding box center [240, 37] width 26 height 13
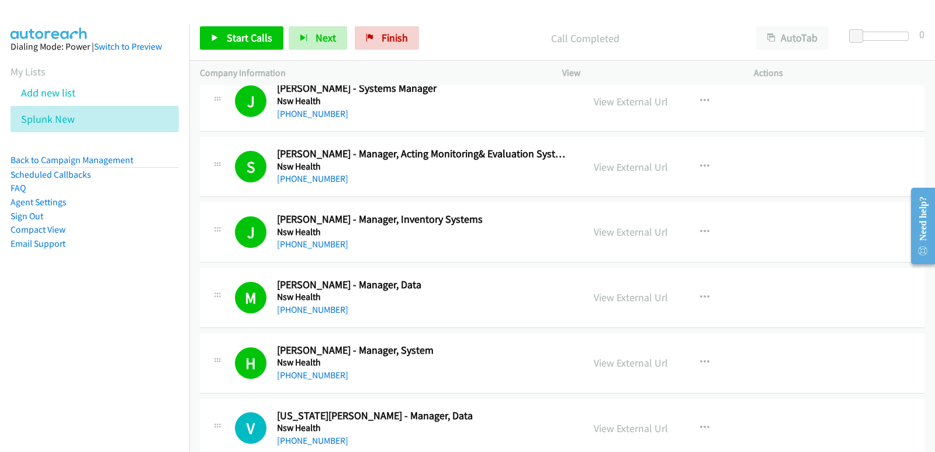
click at [6, 318] on nav "Dialing Mode: Power | Switch to Preview My Lists Add new list Splunk New Back t…" at bounding box center [95, 250] width 190 height 452
